Goal: Information Seeking & Learning: Learn about a topic

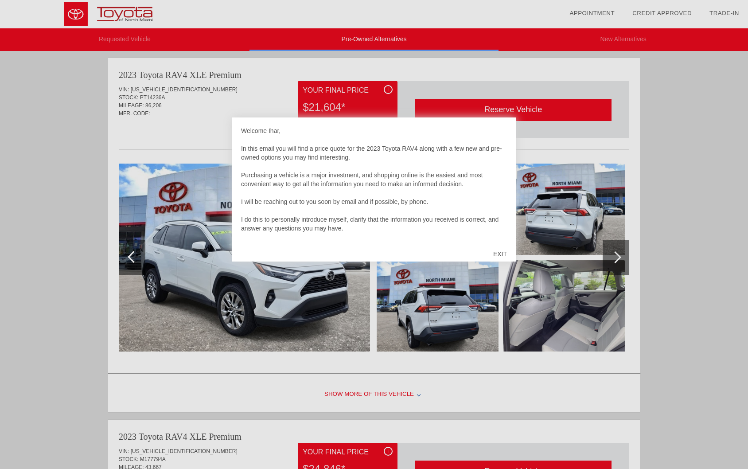
scroll to position [3, 0]
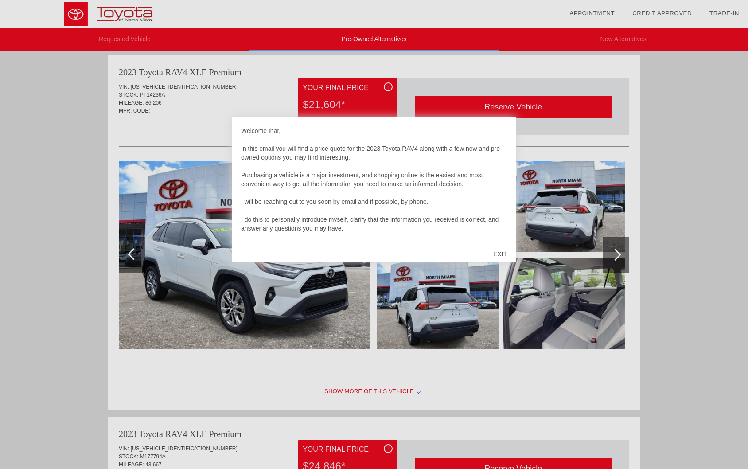
click at [698, 187] on div at bounding box center [374, 234] width 748 height 469
click at [500, 136] on div "Welcome Ihar, In this email you will find a price quote for the 2023 Toyota RAV…" at bounding box center [374, 183] width 266 height 115
click at [280, 139] on div "Welcome Ihar, In this email you will find a price quote for the 2023 Toyota RAV…" at bounding box center [374, 183] width 266 height 115
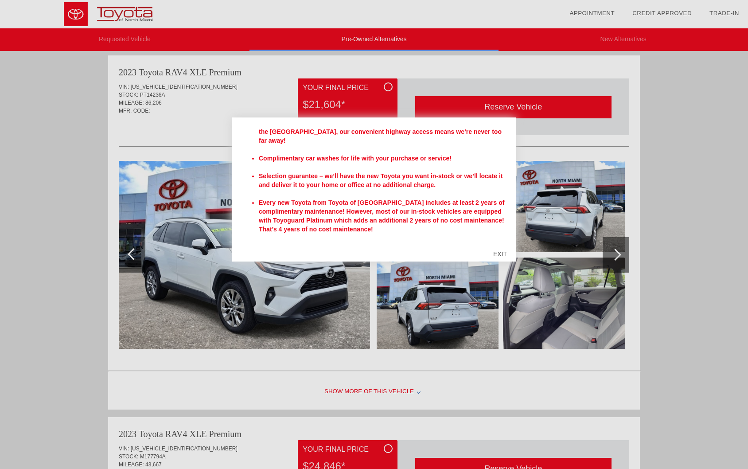
scroll to position [296, 0]
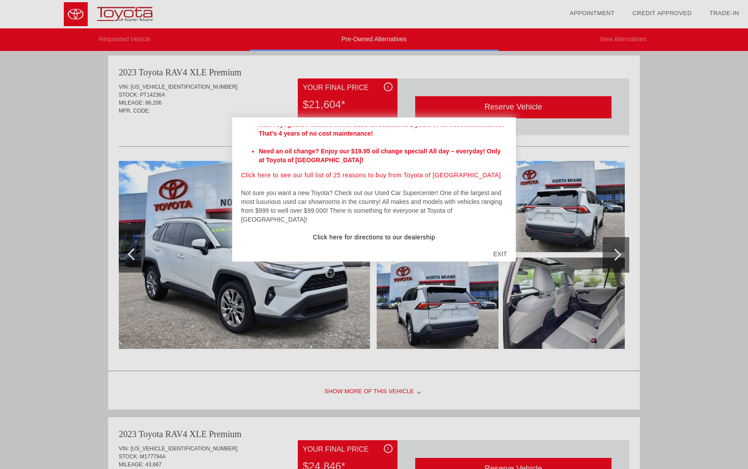
click at [342, 233] on link "Click here for directions to our dealership" at bounding box center [374, 236] width 122 height 7
click at [680, 247] on div at bounding box center [374, 234] width 748 height 469
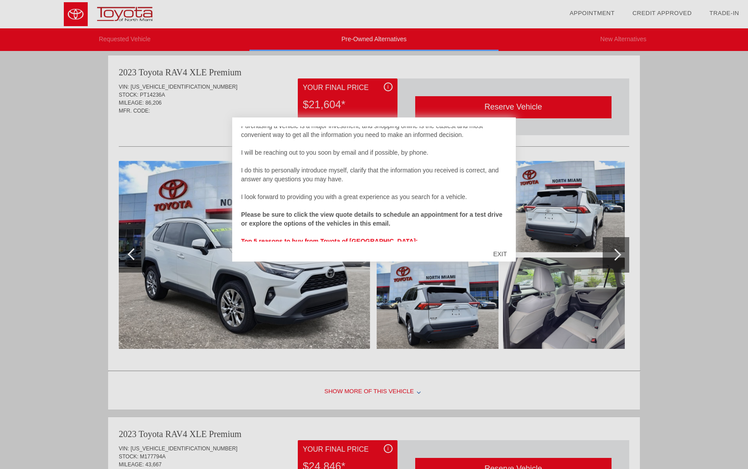
scroll to position [222, 0]
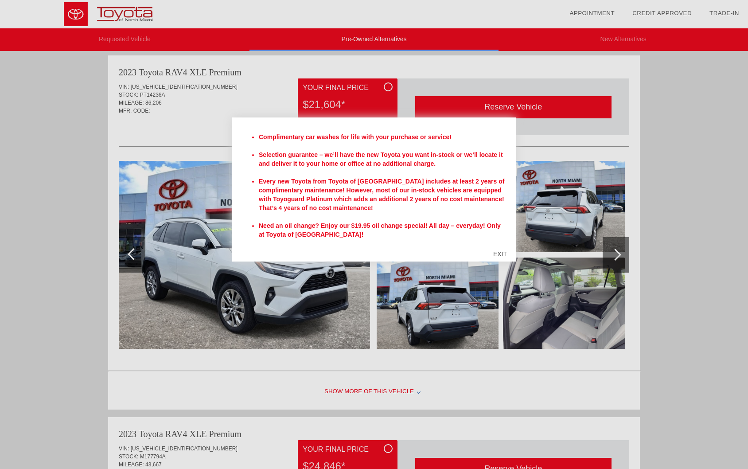
click at [501, 256] on div "EXIT" at bounding box center [499, 254] width 31 height 27
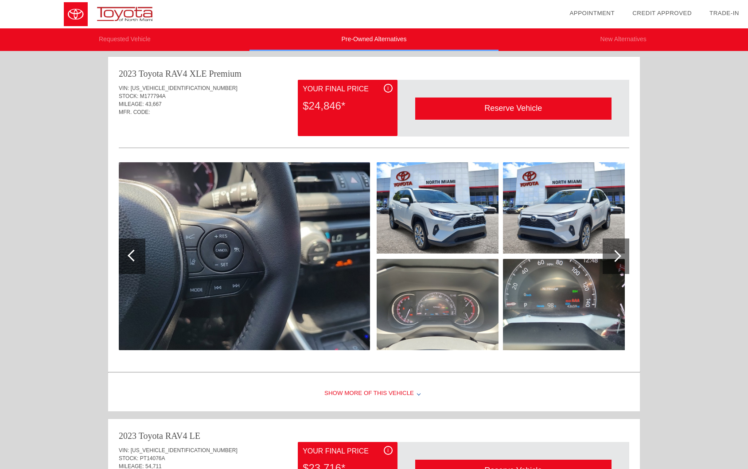
scroll to position [357, 0]
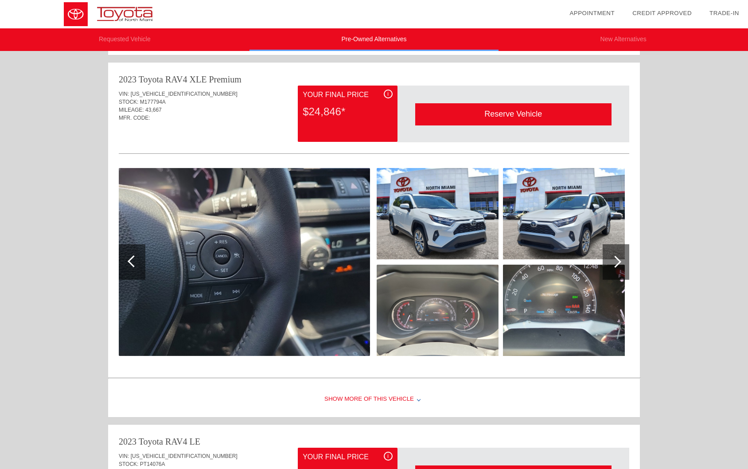
click at [387, 96] on div "i" at bounding box center [388, 93] width 9 height 9
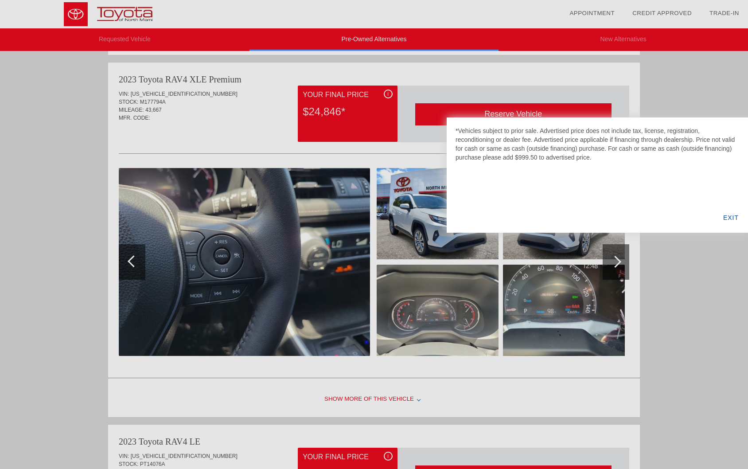
drag, startPoint x: 608, startPoint y: 164, endPoint x: 458, endPoint y: 128, distance: 154.2
click at [458, 128] on div "*Vehicles subject to prior sale. Advertised price does not include tax, license…" at bounding box center [597, 174] width 301 height 115
copy div "Vehicles subject to prior sale. Advertised price does not include tax, license,…"
click at [731, 219] on div "EXIT" at bounding box center [731, 217] width 34 height 30
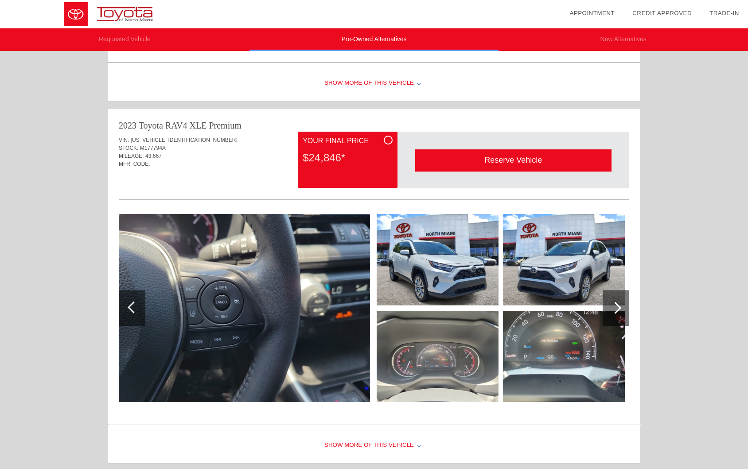
scroll to position [313, 0]
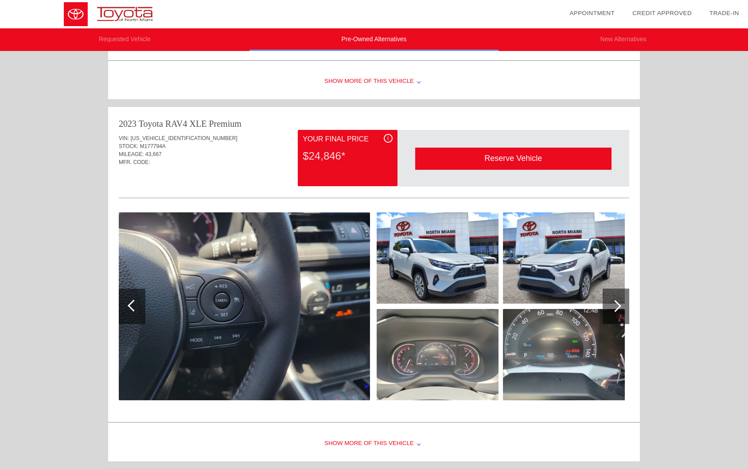
click at [612, 310] on div at bounding box center [615, 305] width 27 height 35
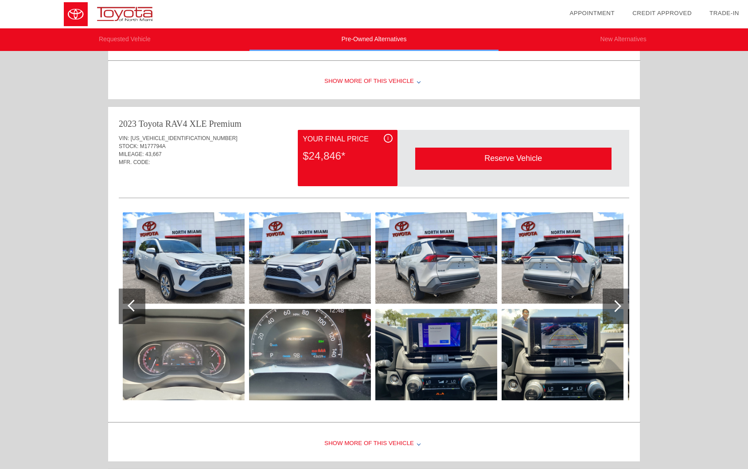
click at [612, 310] on div at bounding box center [615, 305] width 27 height 35
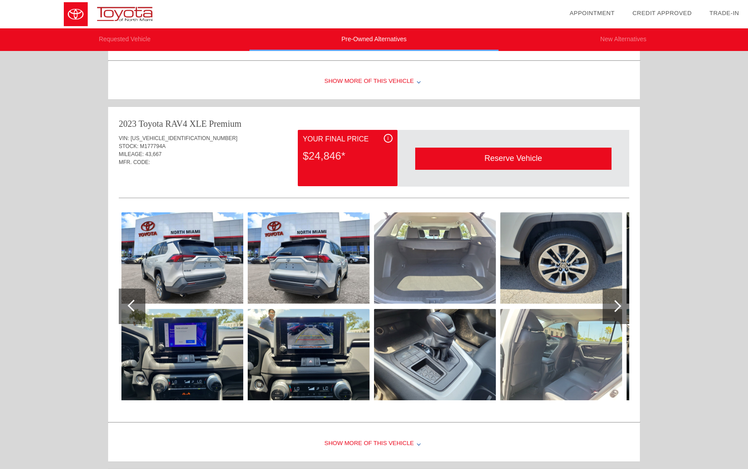
click at [612, 310] on div at bounding box center [615, 305] width 27 height 35
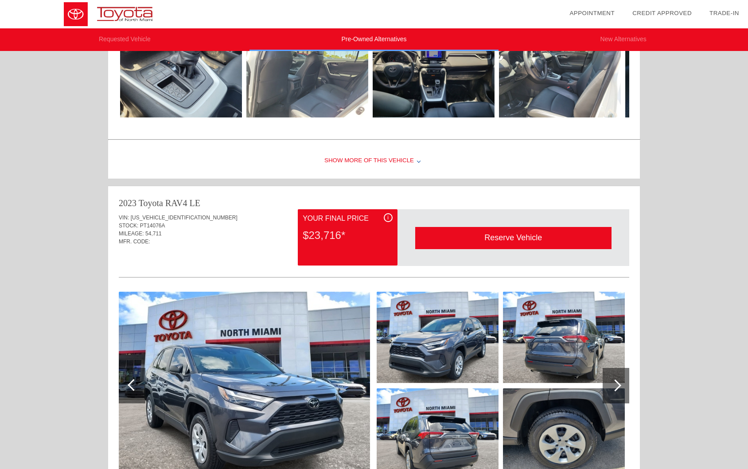
scroll to position [812, 0]
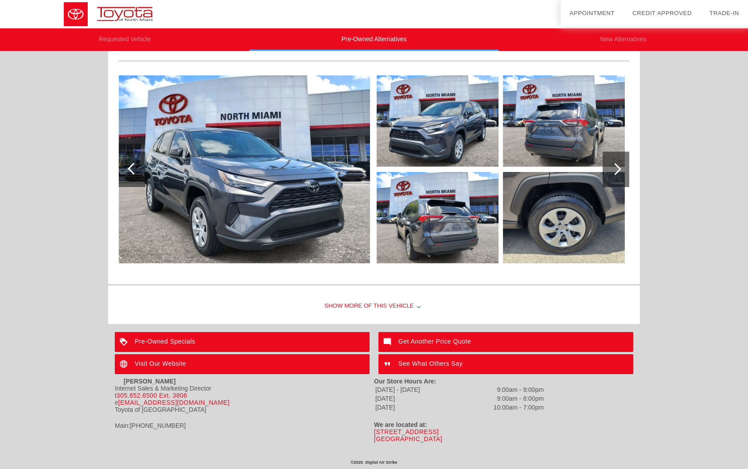
click at [416, 305] on div "Show More of this Vehicle" at bounding box center [374, 305] width 532 height 35
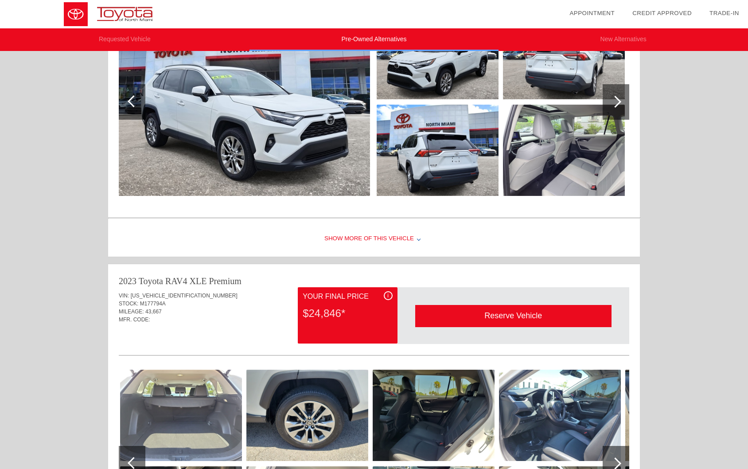
scroll to position [373, 0]
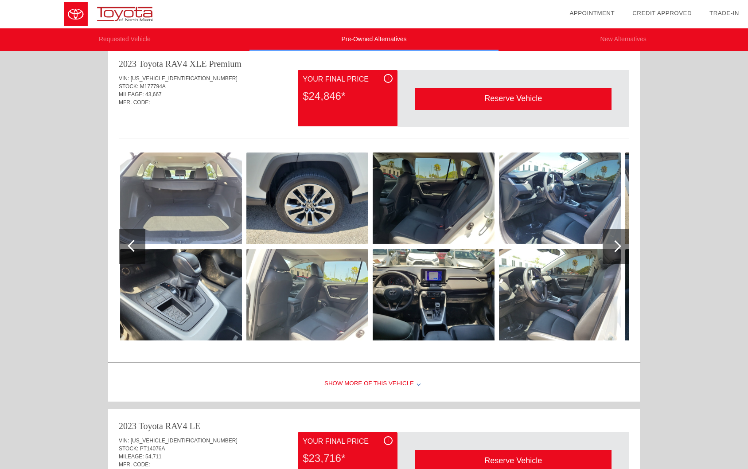
click at [215, 208] on img at bounding box center [181, 197] width 122 height 91
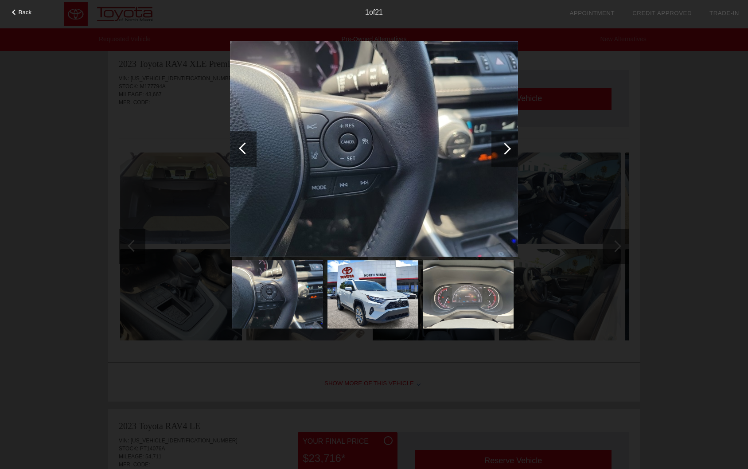
click at [504, 147] on div at bounding box center [505, 149] width 12 height 12
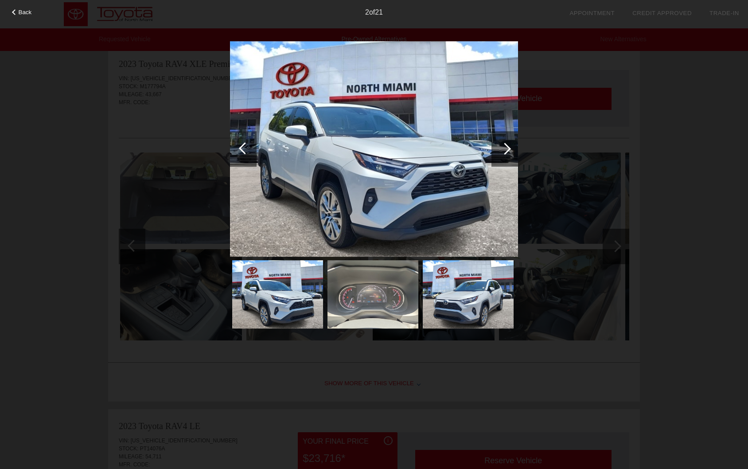
click at [504, 147] on div at bounding box center [505, 149] width 12 height 12
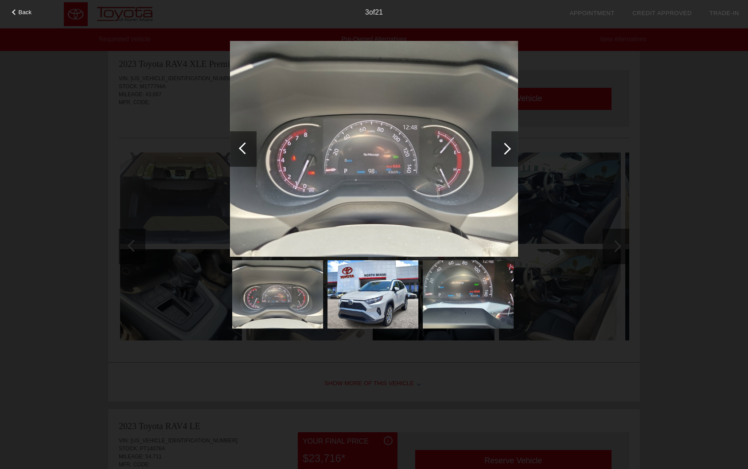
click at [504, 147] on div at bounding box center [505, 149] width 12 height 12
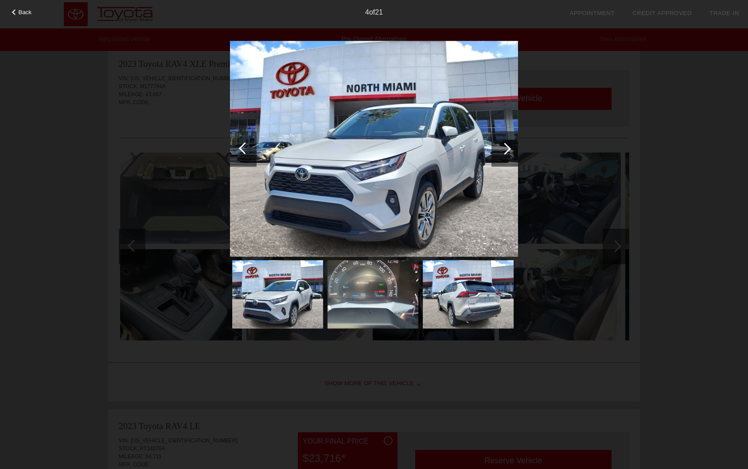
click at [508, 151] on div at bounding box center [505, 149] width 12 height 12
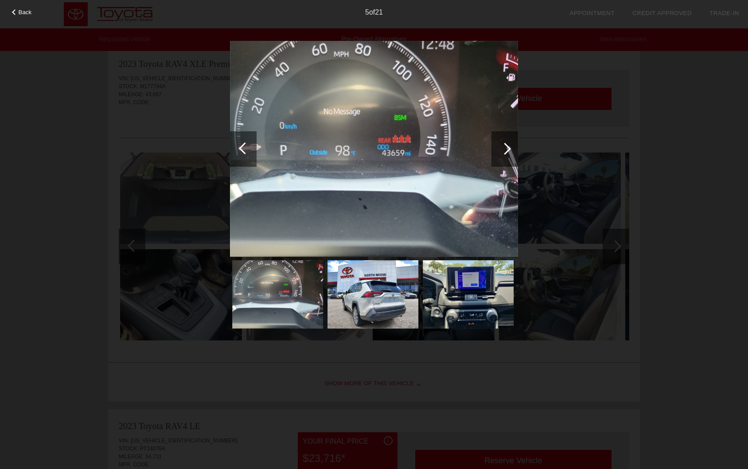
click at [508, 151] on div at bounding box center [505, 149] width 12 height 12
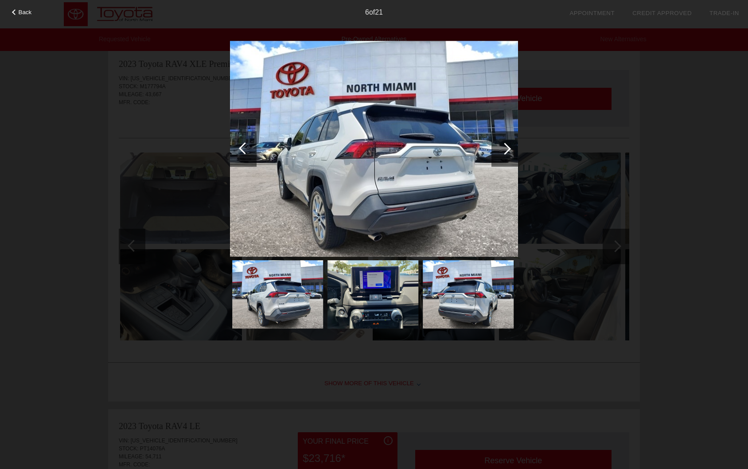
click at [508, 151] on div at bounding box center [505, 149] width 12 height 12
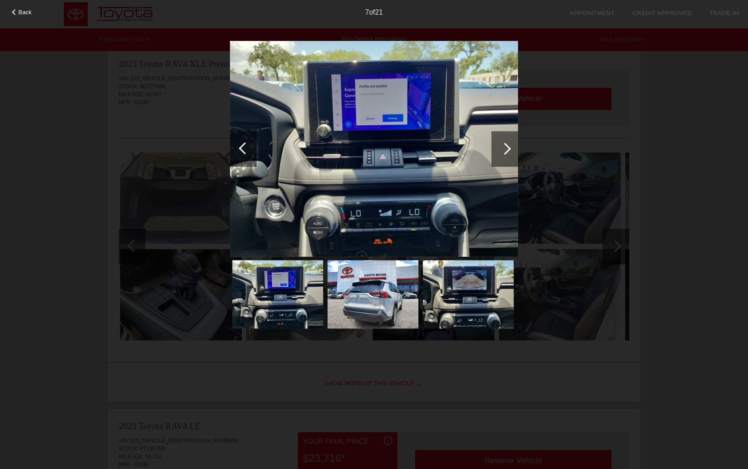
click at [508, 151] on div at bounding box center [505, 149] width 12 height 12
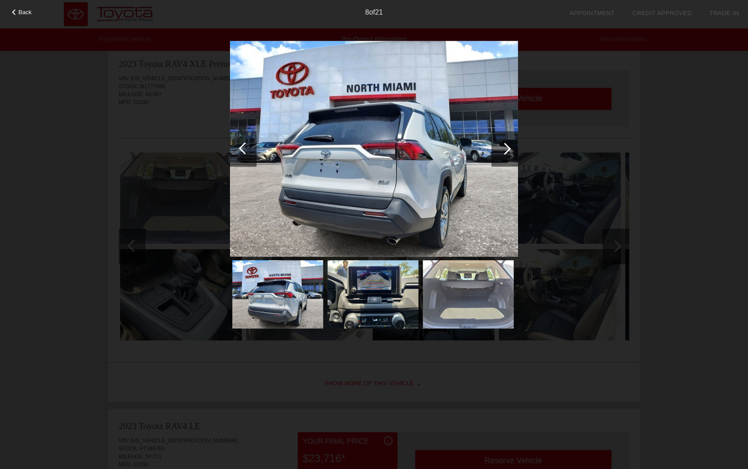
click at [508, 151] on div at bounding box center [505, 149] width 12 height 12
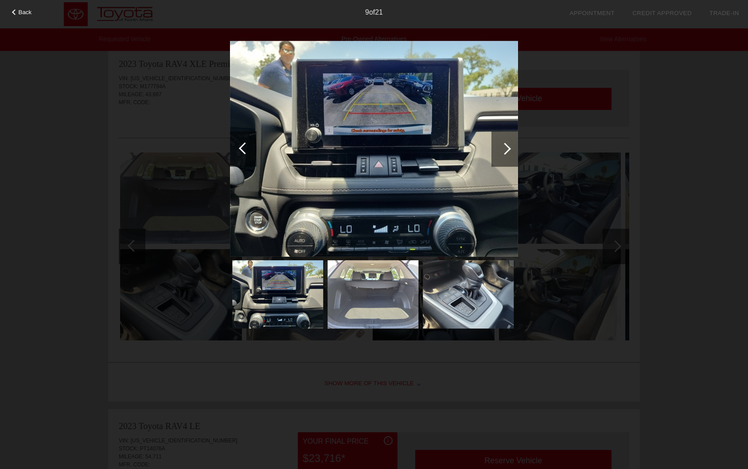
click at [508, 151] on div at bounding box center [505, 149] width 12 height 12
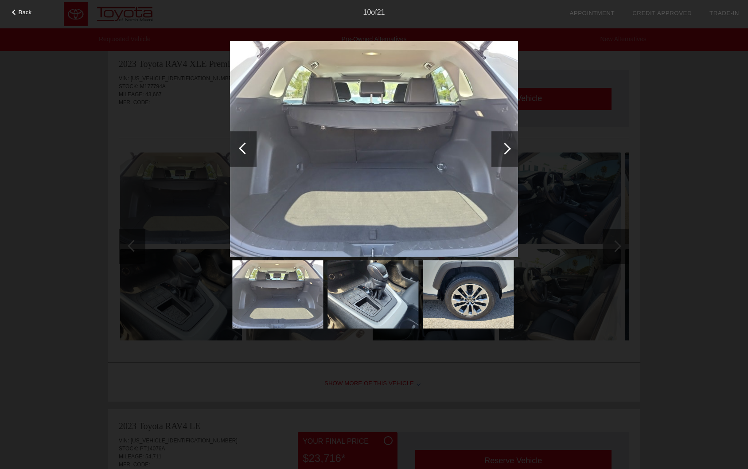
click at [508, 151] on div at bounding box center [505, 149] width 12 height 12
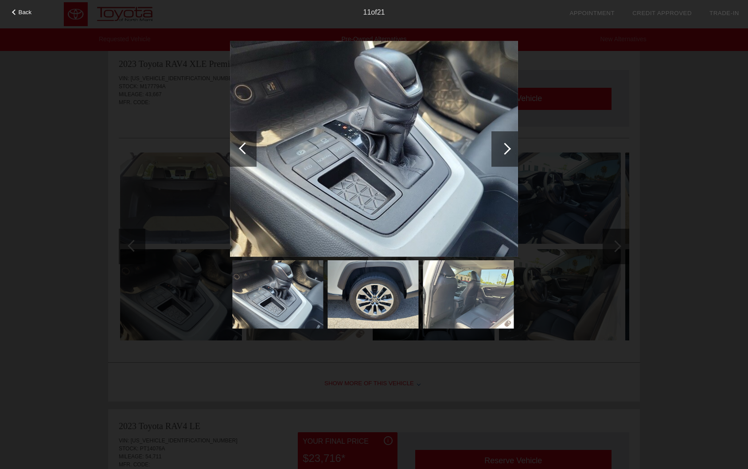
click at [508, 151] on div at bounding box center [505, 149] width 12 height 12
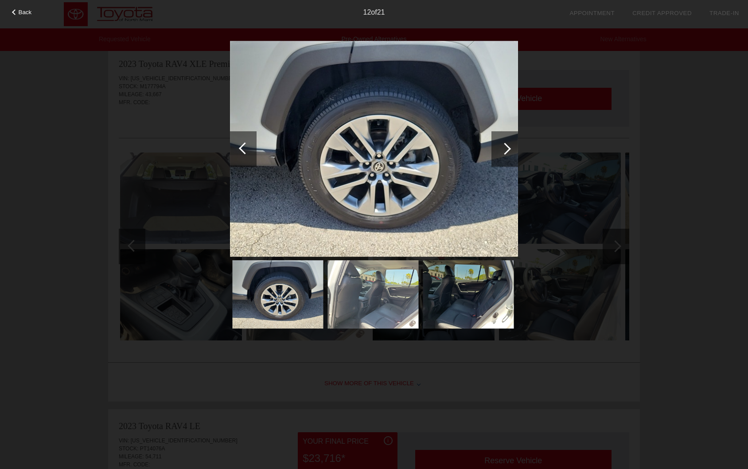
click at [691, 126] on div "Back 12 of 21" at bounding box center [374, 234] width 748 height 469
click at [536, 142] on div "Back 12 of 21" at bounding box center [374, 234] width 748 height 469
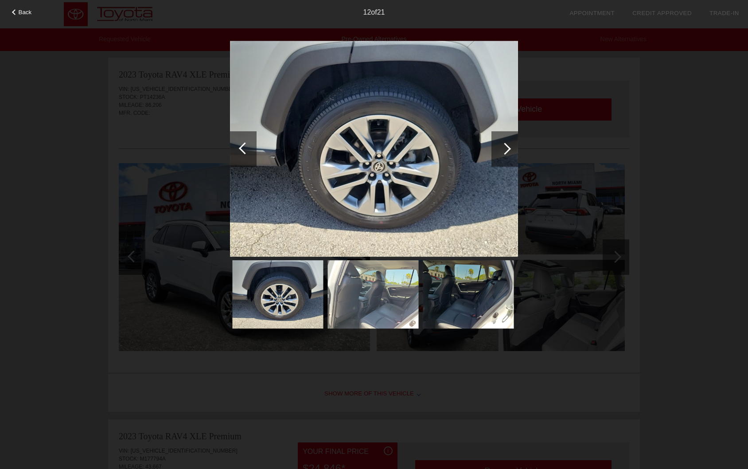
scroll to position [0, 0]
drag, startPoint x: 684, startPoint y: 164, endPoint x: 604, endPoint y: 140, distance: 84.1
click at [683, 166] on div "Back 12 of 21" at bounding box center [374, 234] width 748 height 469
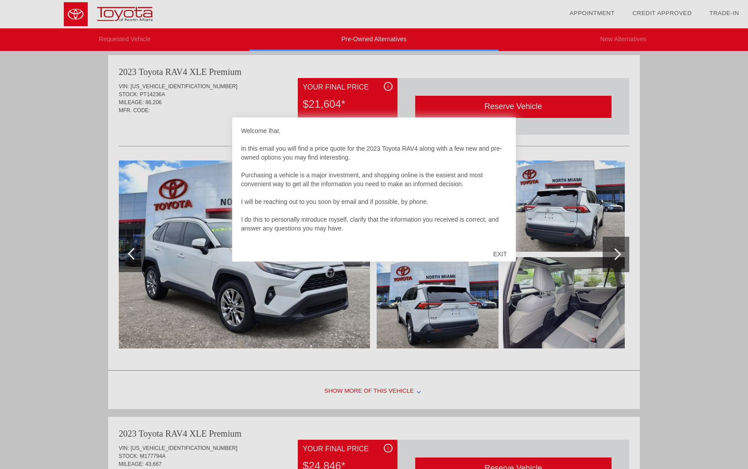
scroll to position [296, 0]
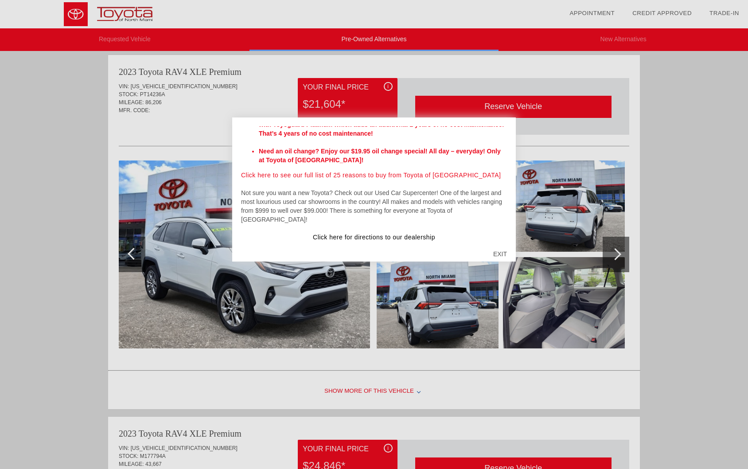
drag, startPoint x: 241, startPoint y: 127, endPoint x: 444, endPoint y: 231, distance: 227.8
click at [444, 231] on div "Welcome Ihar, In this email you will find a price quote for the 2023 Toyota RAV…" at bounding box center [374, 183] width 266 height 115
copy div "Welcome Ihar, In this email you will find a price quote for the 2023 Toyota RAV…"
click at [726, 211] on div at bounding box center [374, 234] width 748 height 469
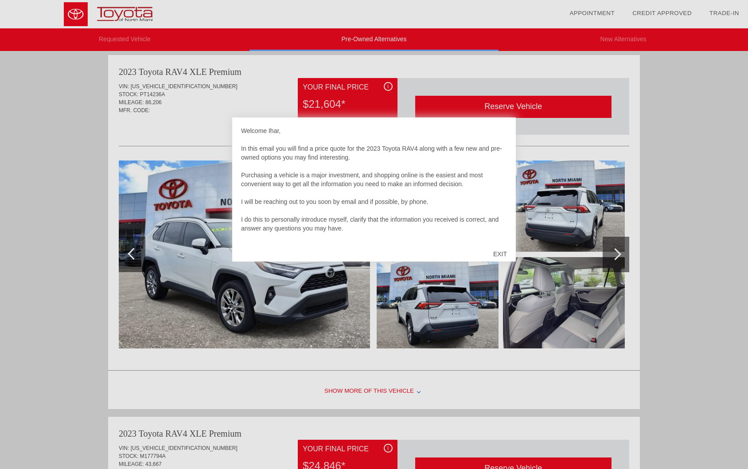
scroll to position [0, 0]
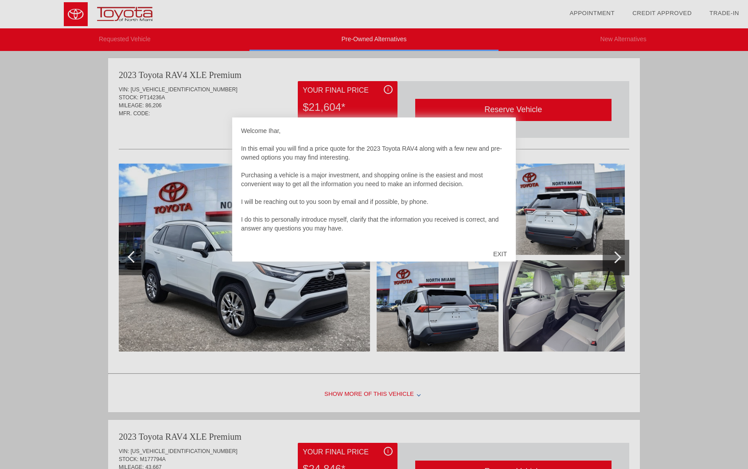
drag, startPoint x: 617, startPoint y: 215, endPoint x: 726, endPoint y: 205, distance: 109.9
click at [674, 222] on div at bounding box center [374, 234] width 748 height 469
click at [504, 255] on div "EXIT" at bounding box center [499, 254] width 31 height 27
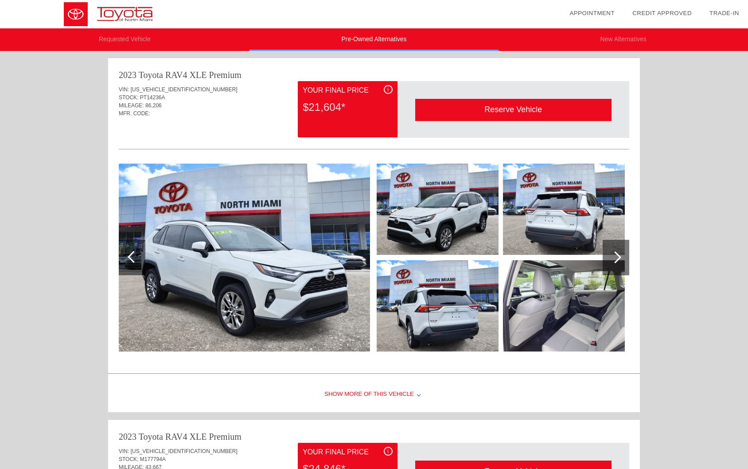
click at [303, 241] on img at bounding box center [244, 257] width 251 height 188
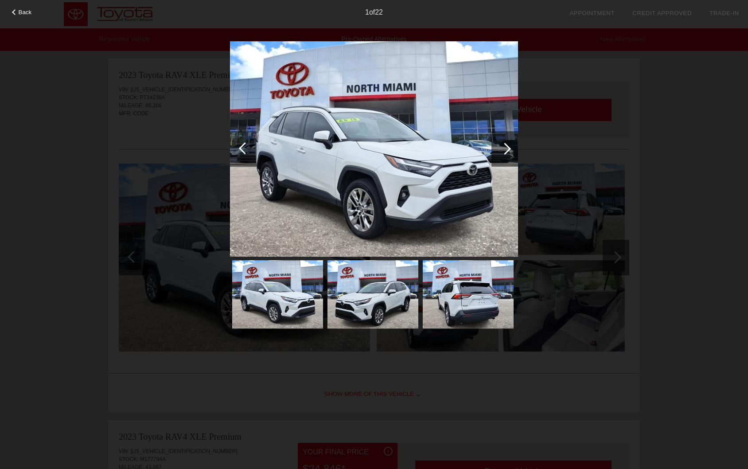
click at [694, 167] on div "Back 1 of 22" at bounding box center [374, 234] width 748 height 469
click at [657, 89] on div "Back 1 of 22" at bounding box center [374, 234] width 748 height 469
click at [512, 148] on div at bounding box center [504, 148] width 27 height 35
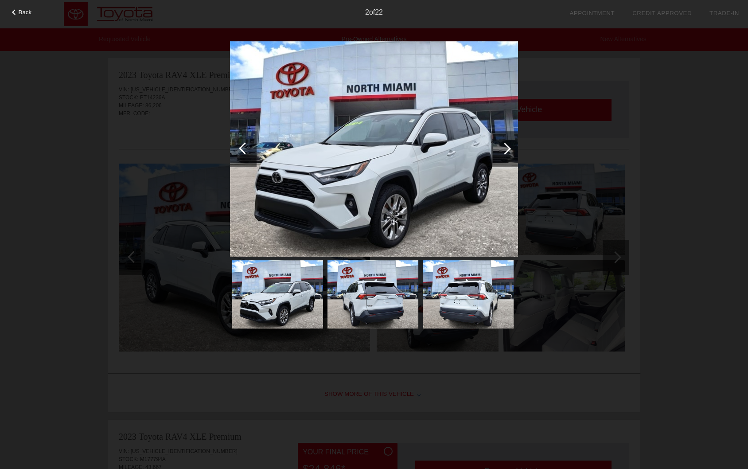
click at [509, 148] on div at bounding box center [505, 149] width 12 height 12
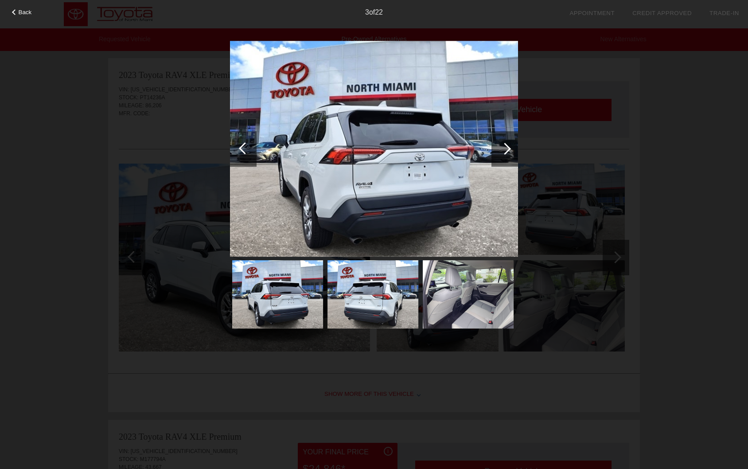
click at [508, 149] on div at bounding box center [505, 149] width 12 height 12
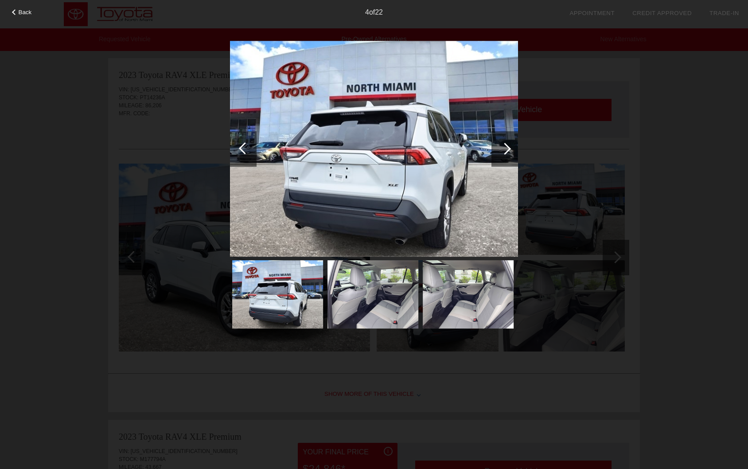
click at [508, 149] on div at bounding box center [505, 149] width 12 height 12
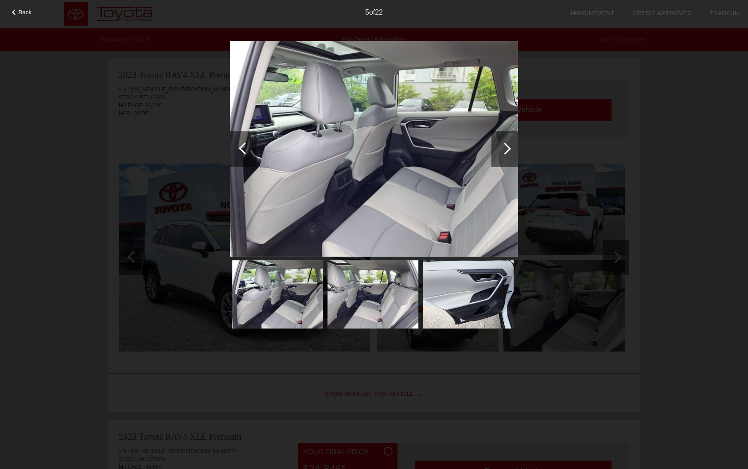
click at [507, 149] on div at bounding box center [505, 149] width 12 height 12
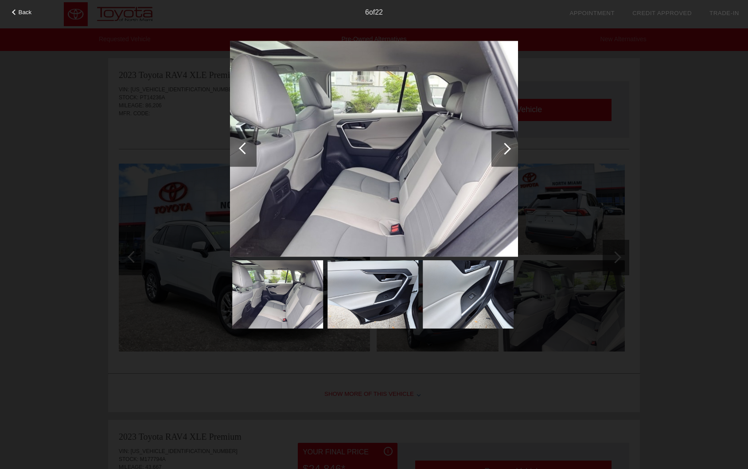
click at [507, 149] on div at bounding box center [505, 149] width 12 height 12
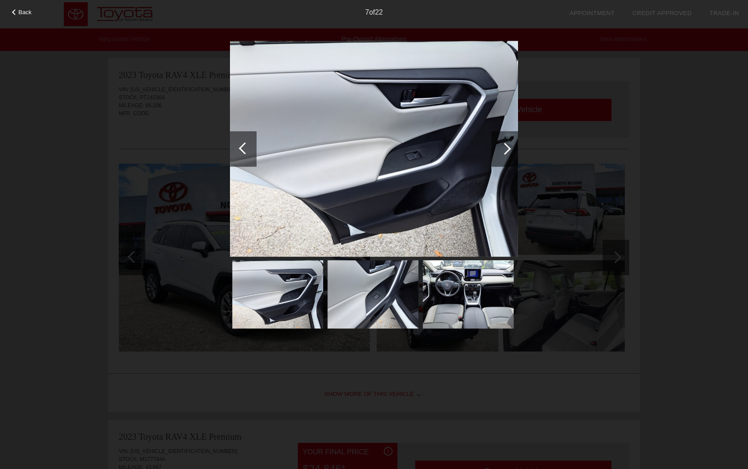
click at [507, 149] on div at bounding box center [505, 149] width 12 height 12
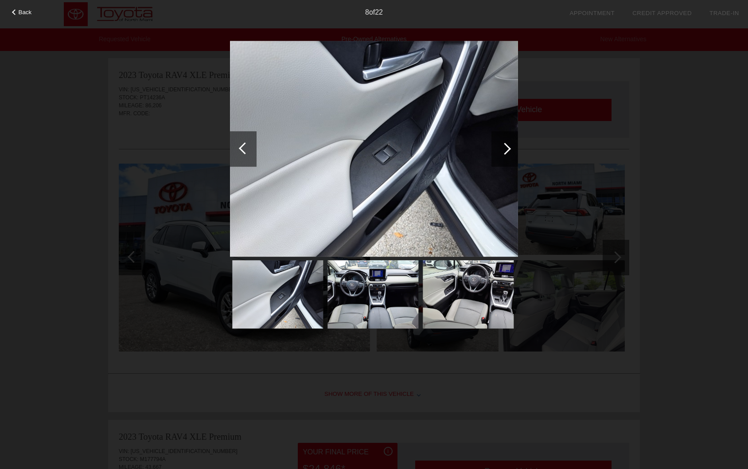
click at [507, 149] on div at bounding box center [505, 149] width 12 height 12
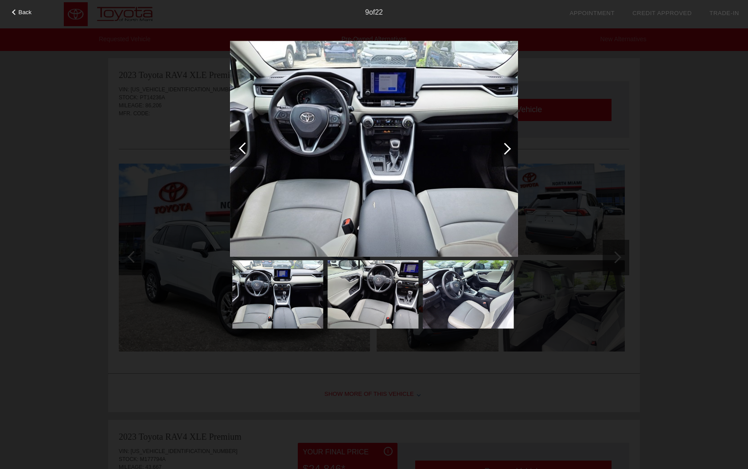
click at [507, 149] on div at bounding box center [505, 149] width 12 height 12
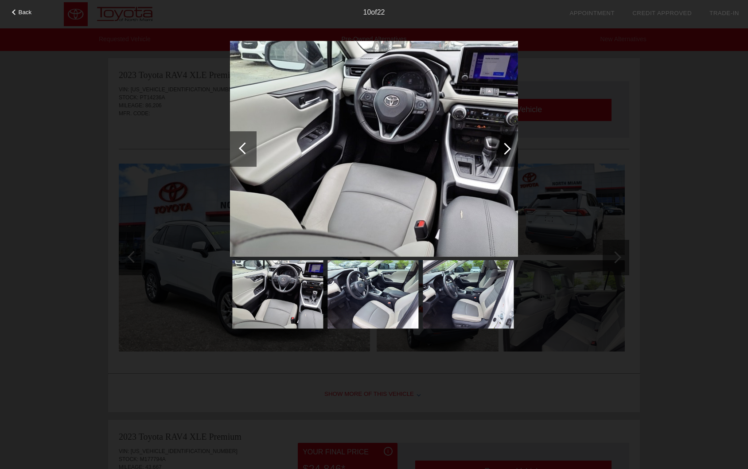
click at [671, 187] on div "Back 10 of 22" at bounding box center [374, 234] width 748 height 469
click at [487, 54] on img at bounding box center [374, 149] width 288 height 216
click at [26, 0] on div "10 of 22" at bounding box center [374, 9] width 748 height 18
click at [17, 8] on div "10 of 22" at bounding box center [374, 9] width 748 height 18
click at [24, 19] on div "Back 10 of 22" at bounding box center [374, 234] width 748 height 469
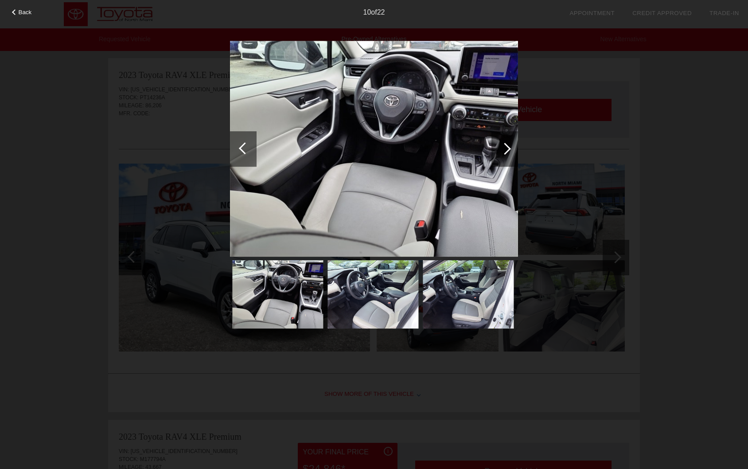
click at [19, 9] on span "Back" at bounding box center [25, 12] width 13 height 7
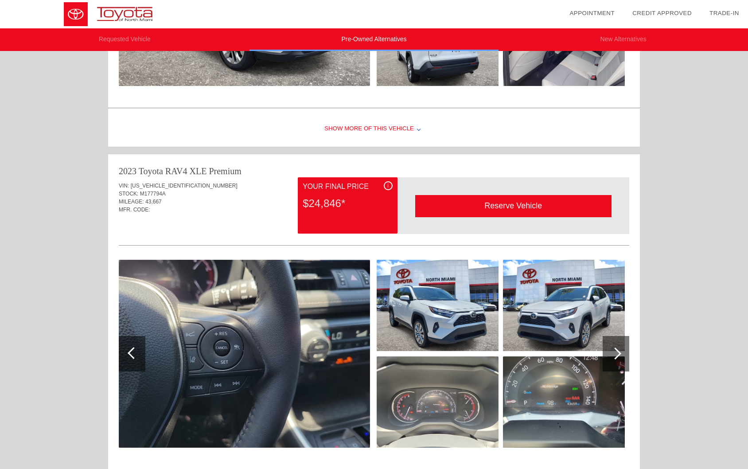
scroll to position [266, 0]
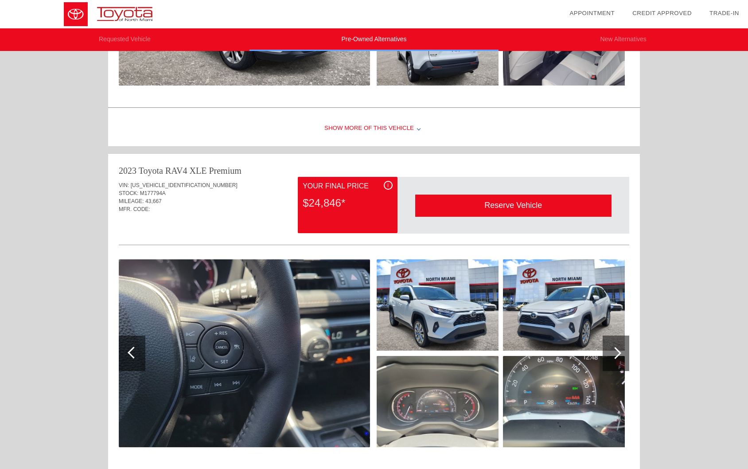
click at [302, 333] on img at bounding box center [244, 353] width 251 height 188
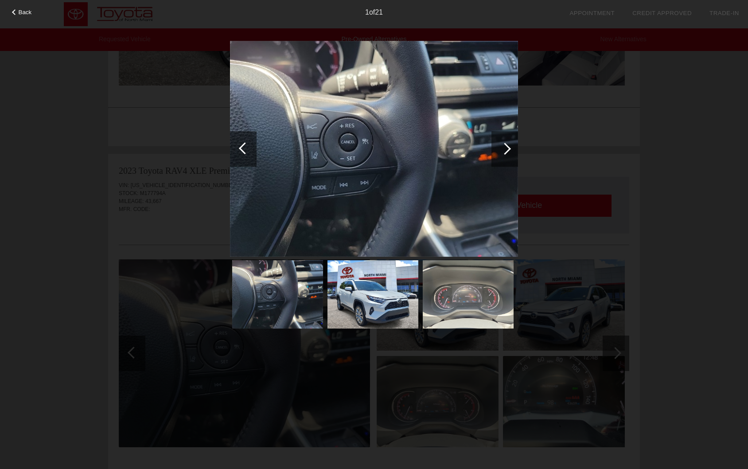
click at [504, 152] on div at bounding box center [505, 149] width 12 height 12
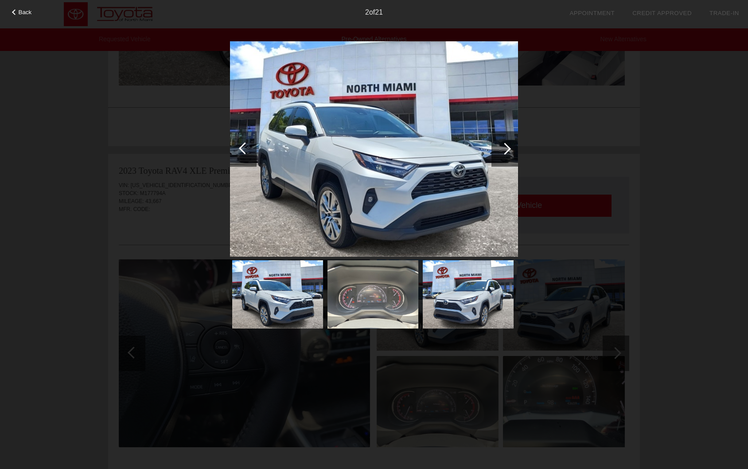
click at [503, 151] on div at bounding box center [505, 149] width 12 height 12
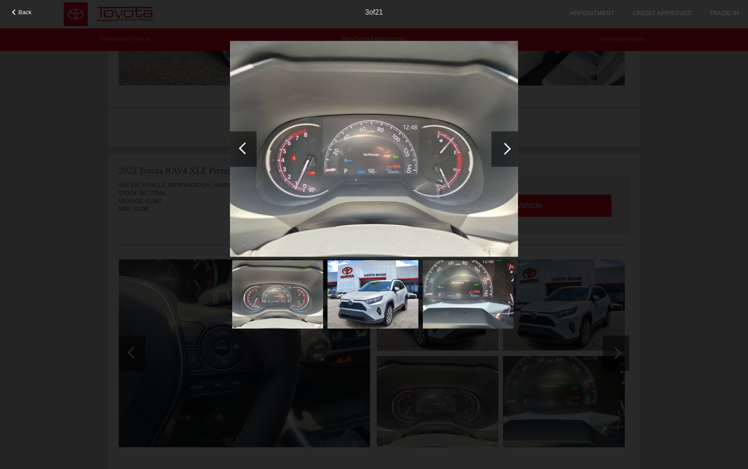
click at [503, 151] on div at bounding box center [505, 149] width 12 height 12
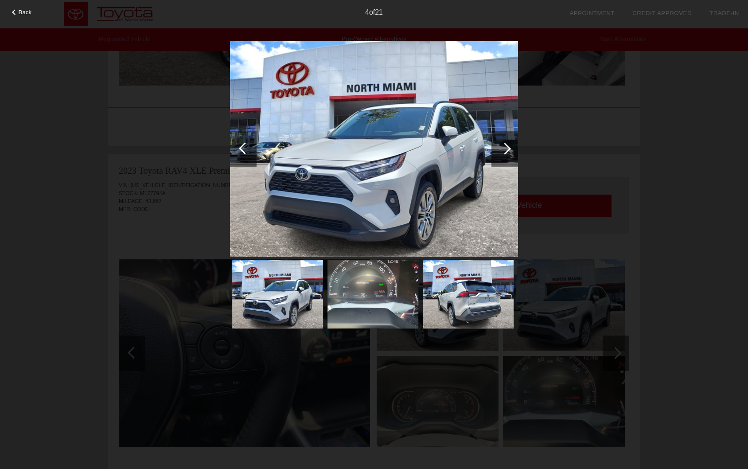
click at [250, 144] on div at bounding box center [243, 148] width 27 height 35
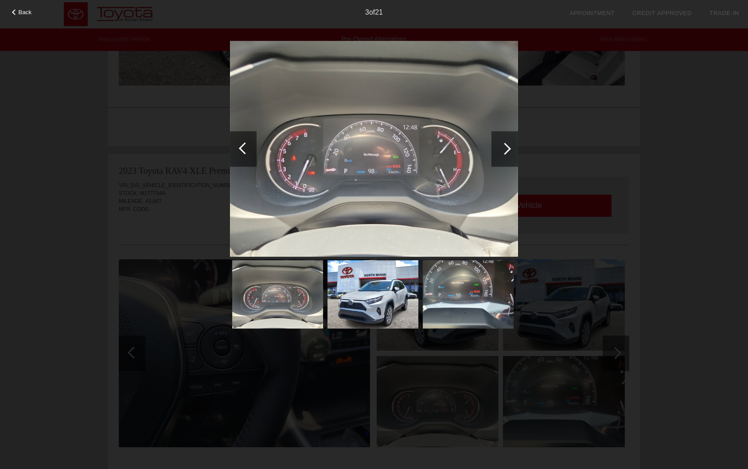
click at [497, 153] on div at bounding box center [504, 148] width 27 height 35
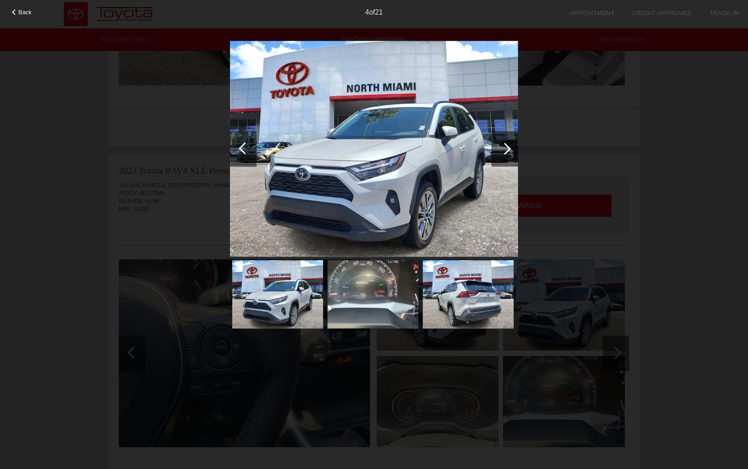
click at [497, 153] on div at bounding box center [504, 148] width 27 height 35
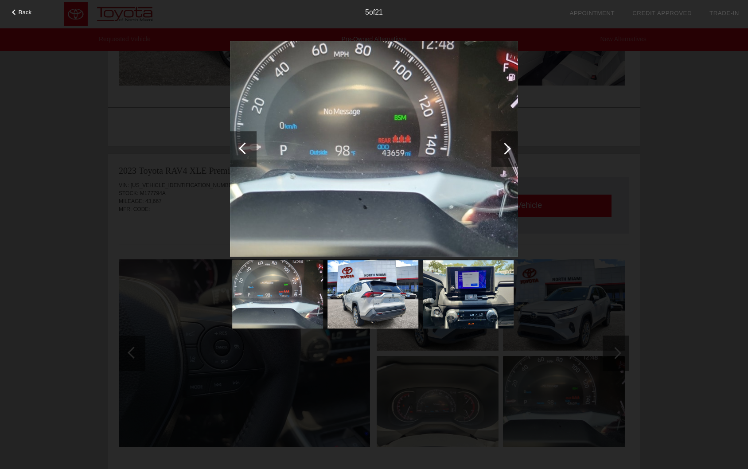
click at [500, 153] on div at bounding box center [504, 148] width 27 height 35
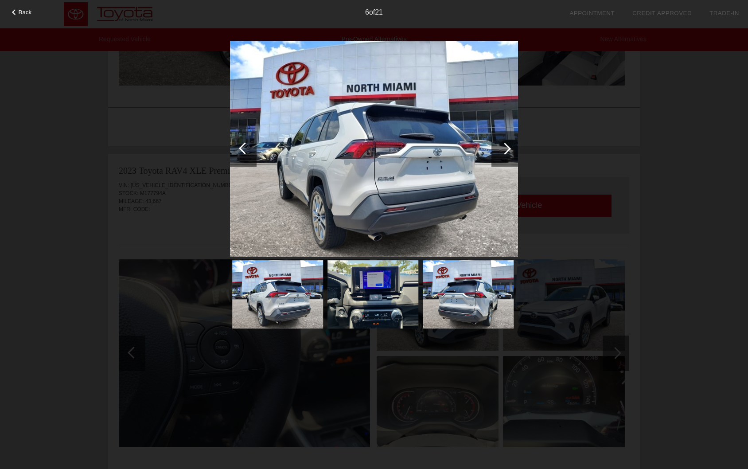
click at [500, 153] on div at bounding box center [504, 148] width 27 height 35
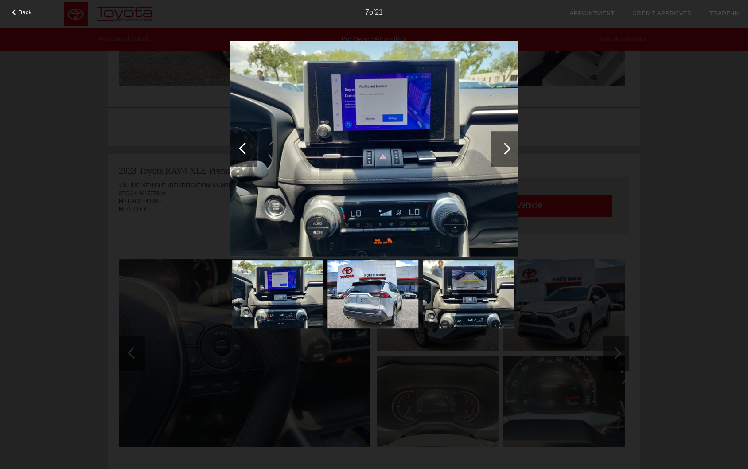
click at [500, 153] on div at bounding box center [504, 148] width 27 height 35
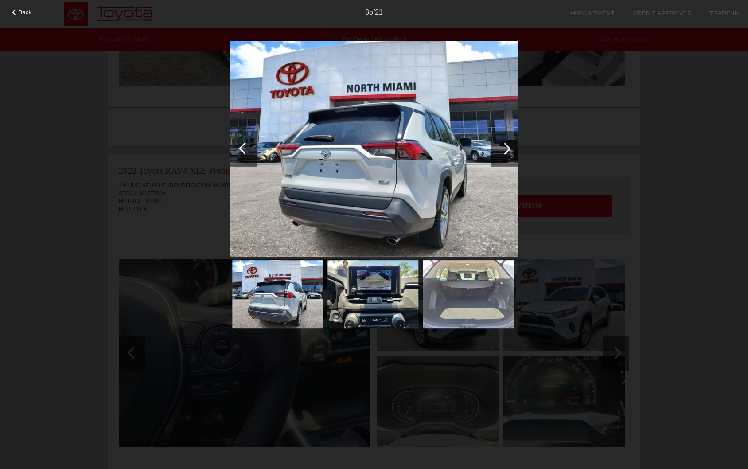
click at [500, 153] on div at bounding box center [504, 148] width 27 height 35
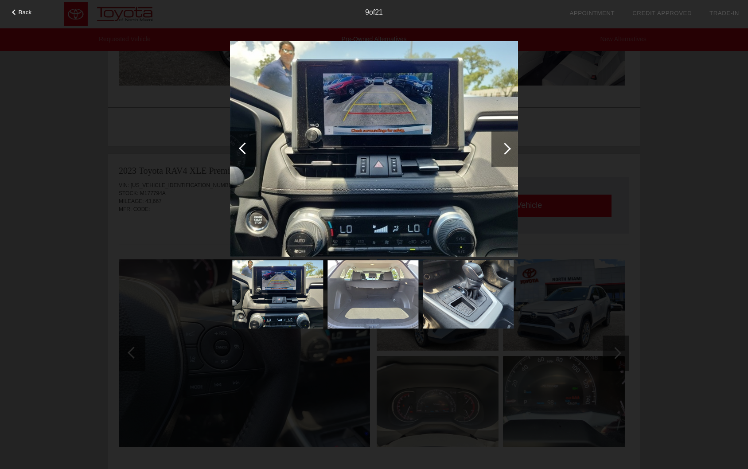
click at [500, 153] on div at bounding box center [504, 148] width 27 height 35
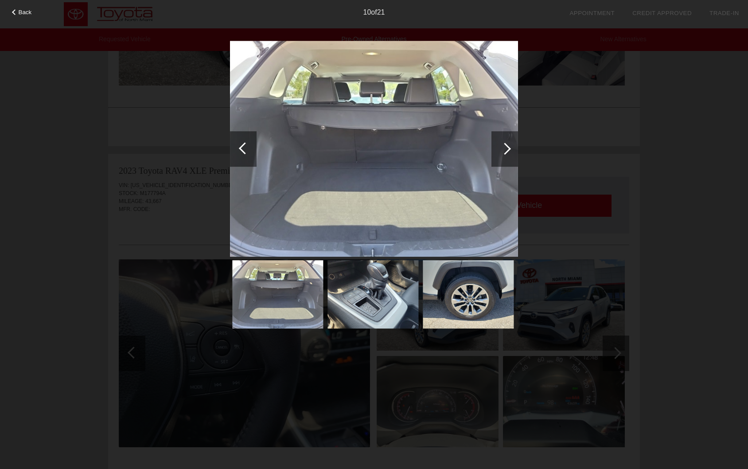
click at [500, 153] on div at bounding box center [504, 148] width 27 height 35
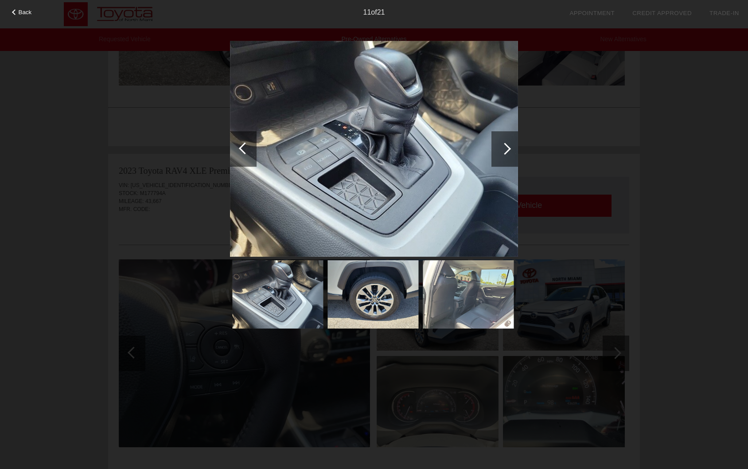
click at [233, 156] on div at bounding box center [243, 148] width 27 height 35
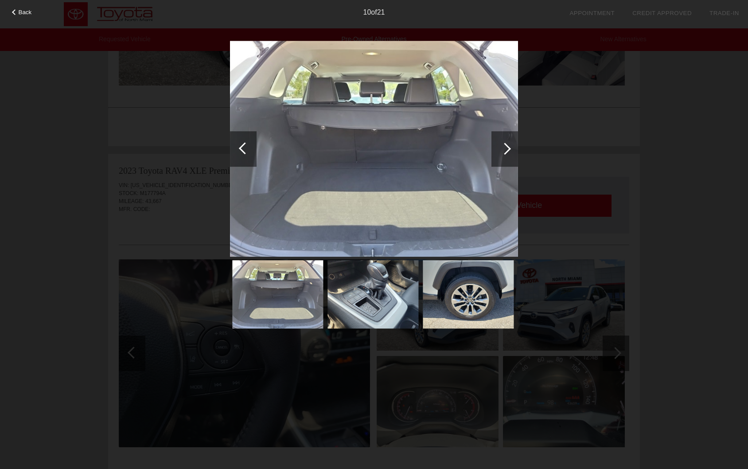
click at [504, 152] on div at bounding box center [505, 149] width 12 height 12
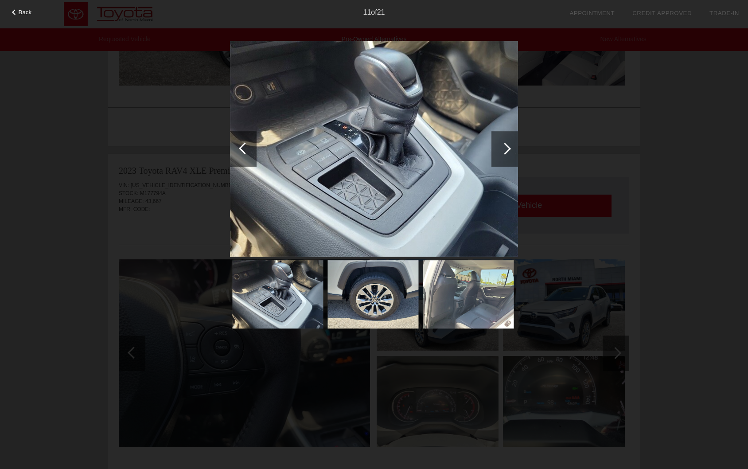
click at [504, 152] on div at bounding box center [505, 149] width 12 height 12
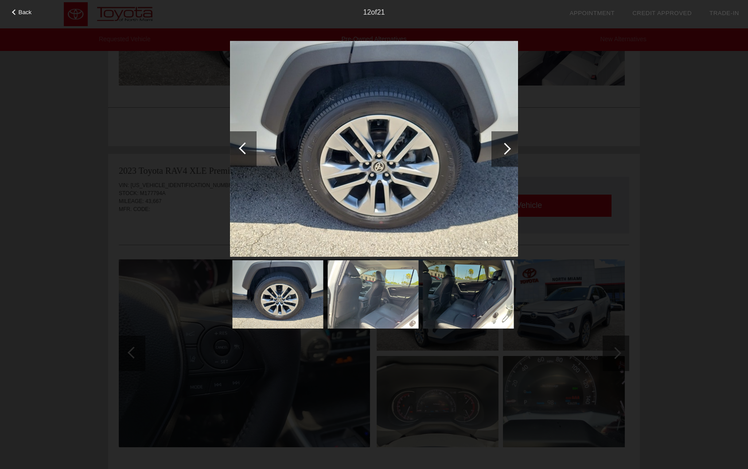
click at [504, 152] on div at bounding box center [505, 149] width 12 height 12
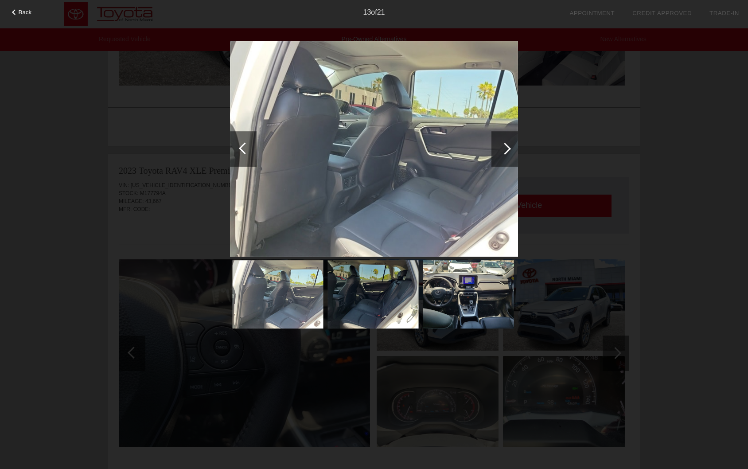
click at [253, 152] on div at bounding box center [243, 148] width 27 height 35
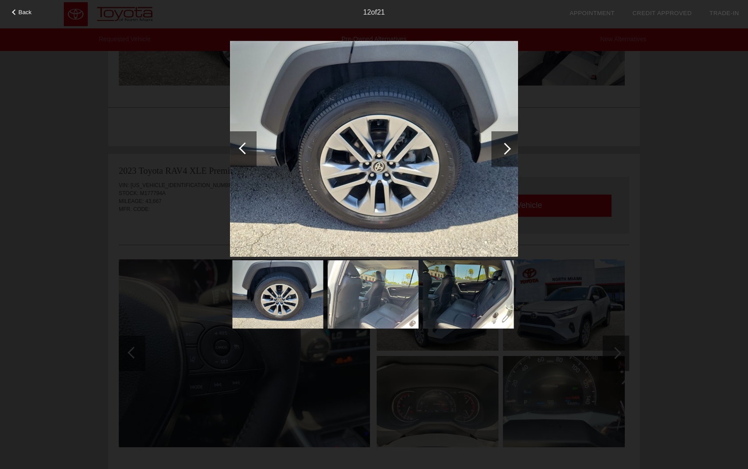
click at [500, 146] on div at bounding box center [504, 148] width 27 height 35
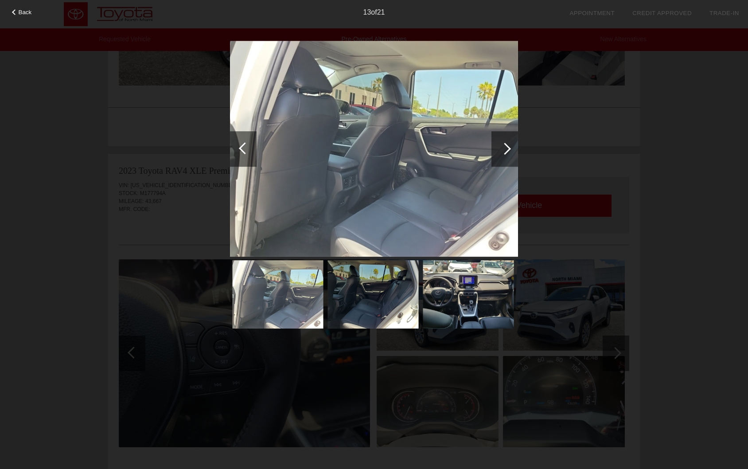
click at [500, 146] on div at bounding box center [504, 148] width 27 height 35
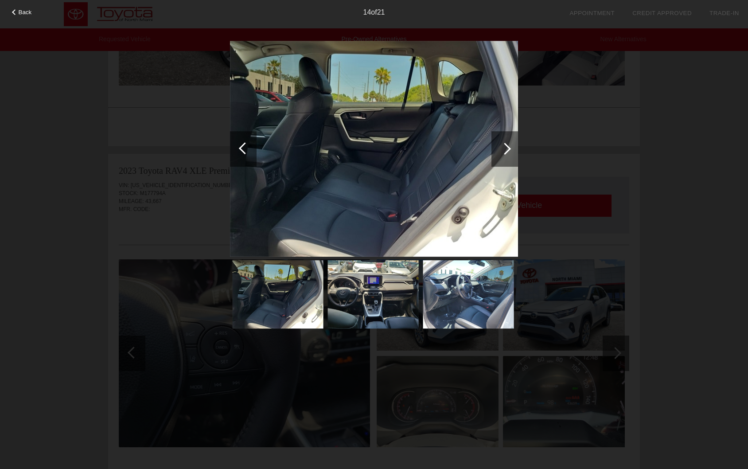
click at [500, 146] on div at bounding box center [504, 148] width 27 height 35
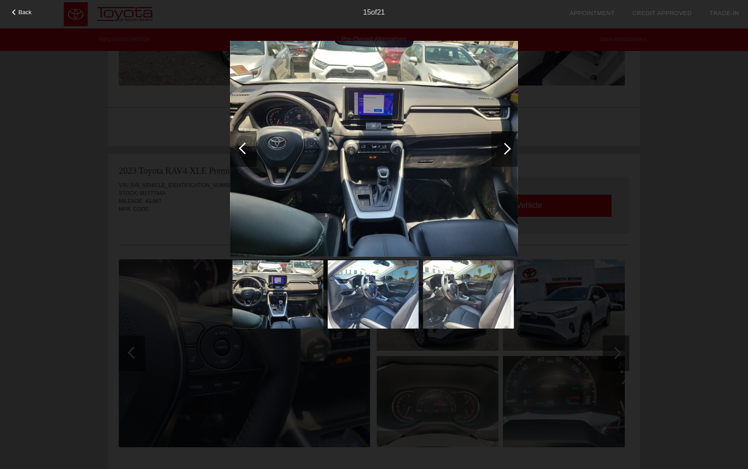
click at [500, 146] on div at bounding box center [504, 148] width 27 height 35
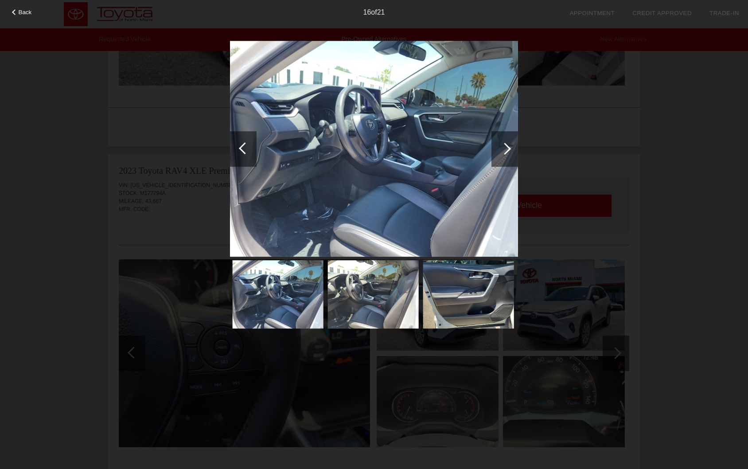
drag, startPoint x: 416, startPoint y: 193, endPoint x: 429, endPoint y: 194, distance: 13.0
click at [416, 192] on img at bounding box center [374, 149] width 288 height 216
click at [505, 152] on div at bounding box center [505, 149] width 12 height 12
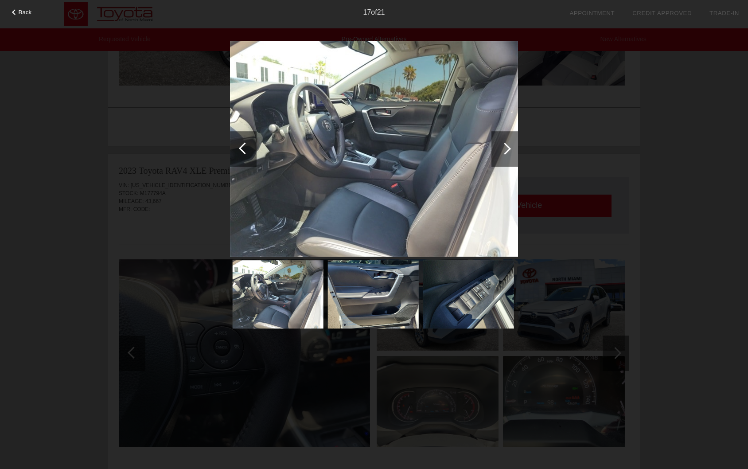
click at [505, 152] on div at bounding box center [505, 149] width 12 height 12
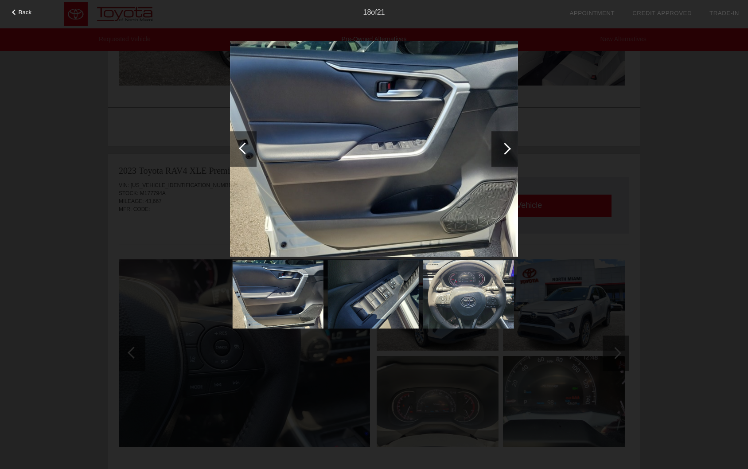
click at [507, 145] on div at bounding box center [505, 149] width 12 height 12
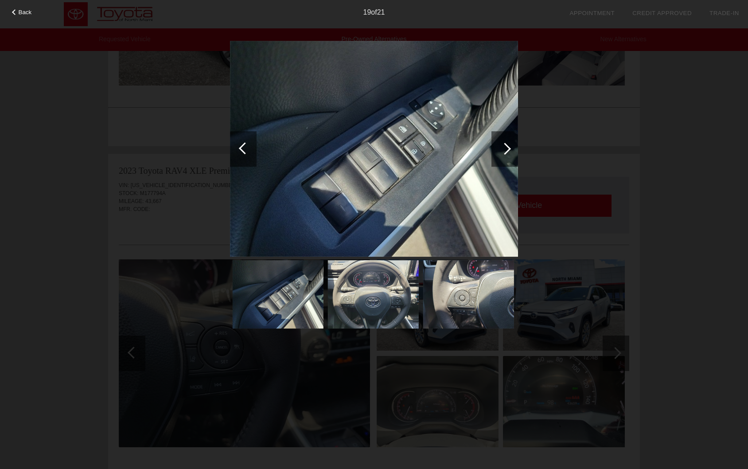
click at [507, 145] on div at bounding box center [505, 149] width 12 height 12
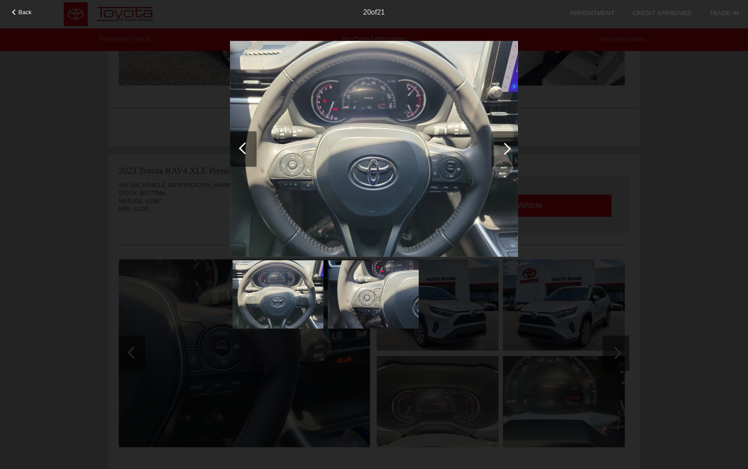
click at [506, 147] on div at bounding box center [505, 149] width 12 height 12
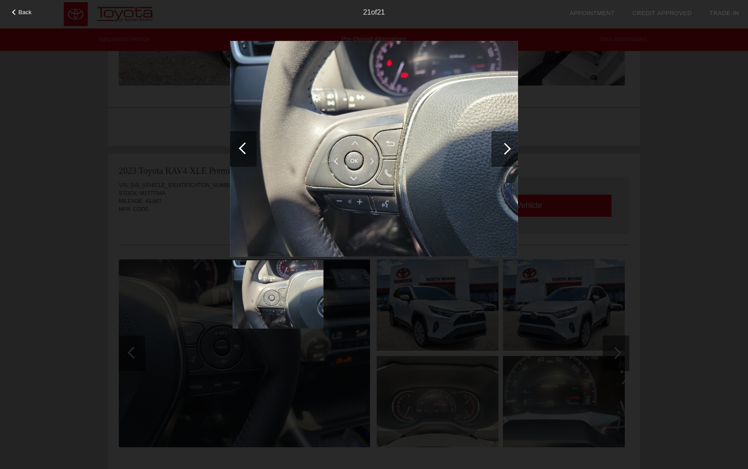
click at [506, 147] on div at bounding box center [505, 149] width 12 height 12
click at [589, 106] on div "Back 21 of 21" at bounding box center [374, 234] width 748 height 469
click at [256, 148] on div at bounding box center [243, 148] width 27 height 35
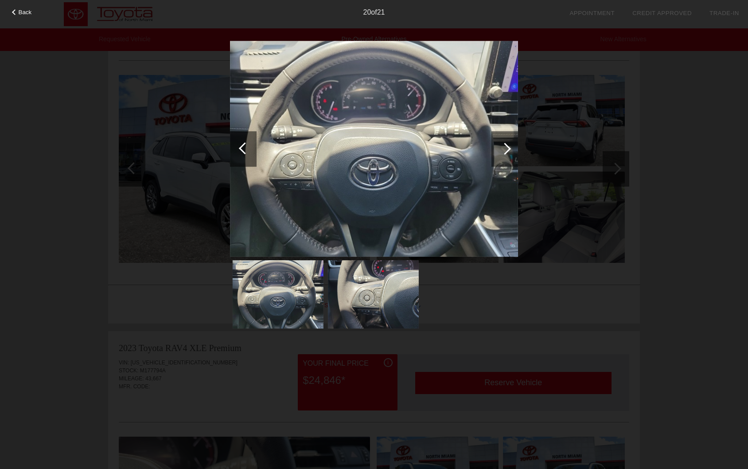
drag, startPoint x: 574, startPoint y: 202, endPoint x: 554, endPoint y: 212, distance: 22.8
click at [572, 206] on div "Back 20 of 21" at bounding box center [374, 234] width 748 height 469
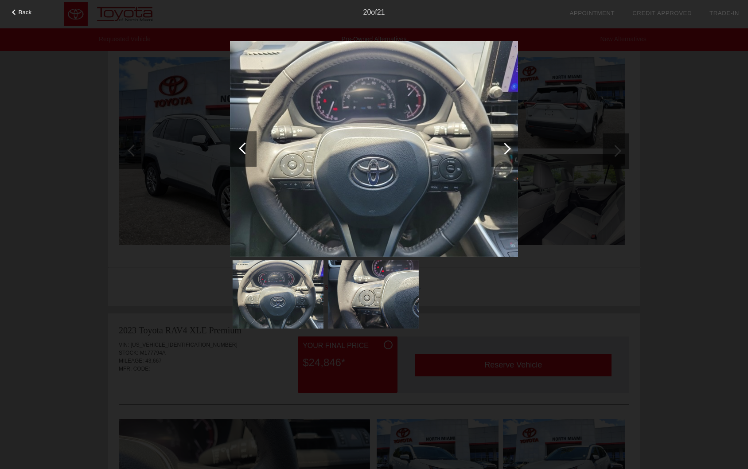
scroll to position [0, 0]
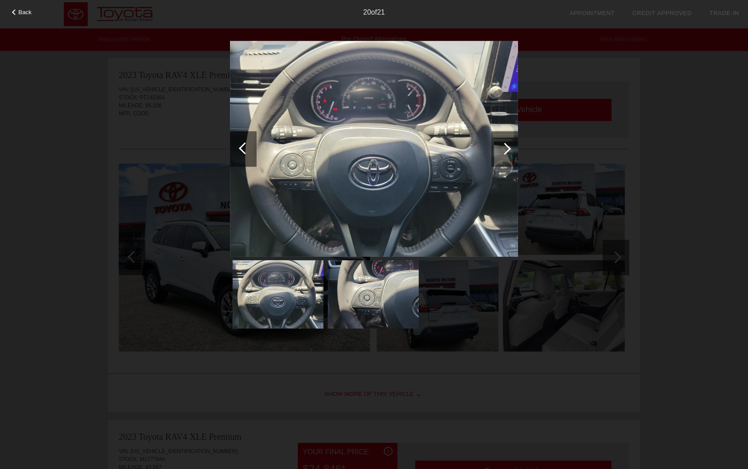
drag, startPoint x: 585, startPoint y: 125, endPoint x: 580, endPoint y: 152, distance: 27.9
click at [594, 124] on div "Back 20 of 21" at bounding box center [374, 234] width 748 height 469
click at [475, 272] on div at bounding box center [374, 185] width 288 height 289
click at [245, 149] on div at bounding box center [245, 148] width 12 height 12
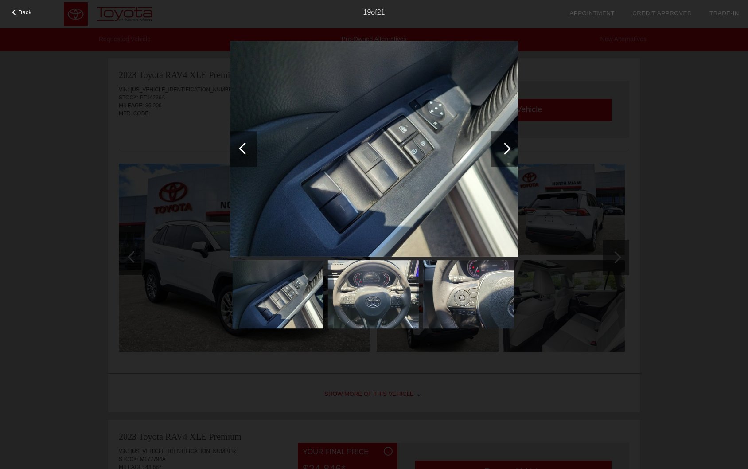
click at [369, 349] on div "Back 19 of 21" at bounding box center [374, 234] width 748 height 469
click at [21, 7] on div "19 of 21" at bounding box center [374, 9] width 748 height 18
click at [26, 18] on div "Back 19 of 21" at bounding box center [374, 234] width 748 height 469
click at [25, 12] on span "Back" at bounding box center [25, 12] width 13 height 7
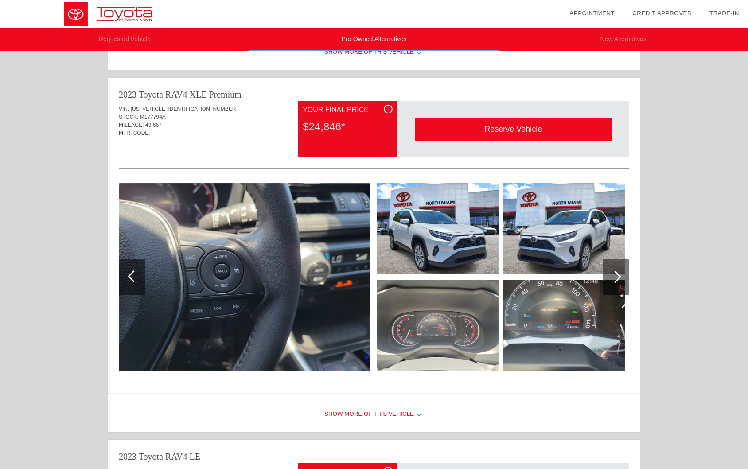
scroll to position [443, 0]
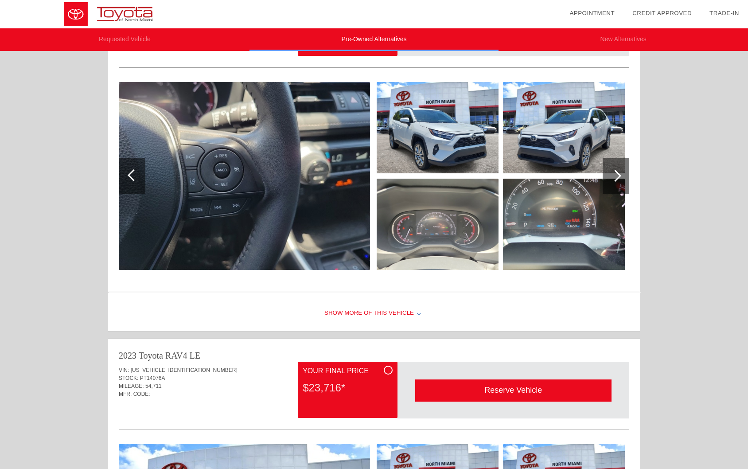
click at [412, 312] on div "Show More of this Vehicle" at bounding box center [374, 312] width 532 height 35
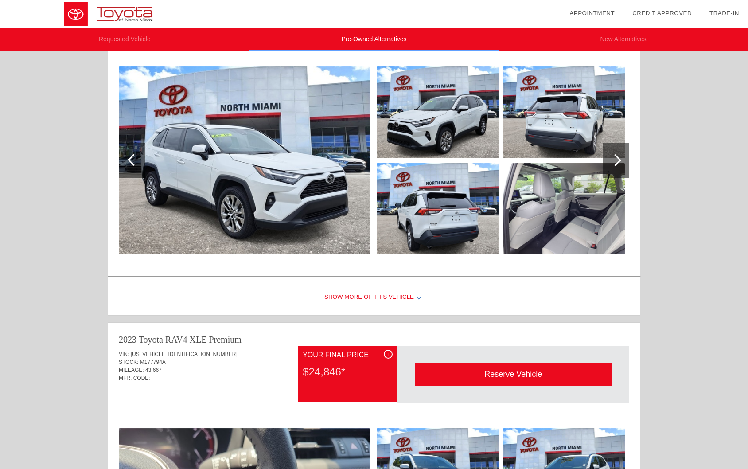
scroll to position [89, 0]
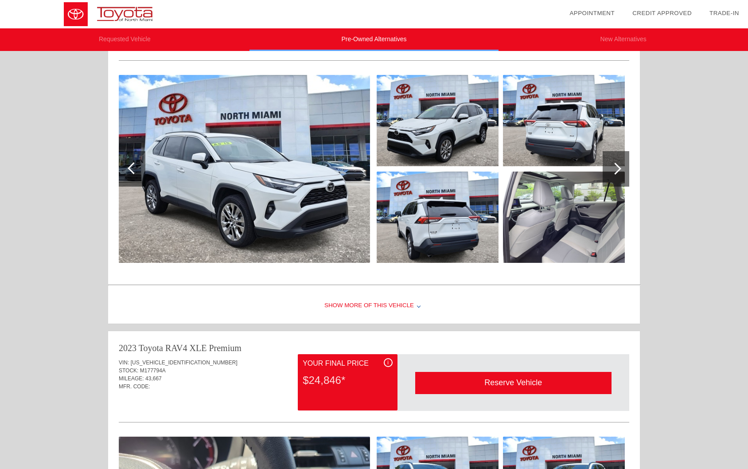
click at [379, 303] on div "Show More of this Vehicle" at bounding box center [374, 305] width 532 height 35
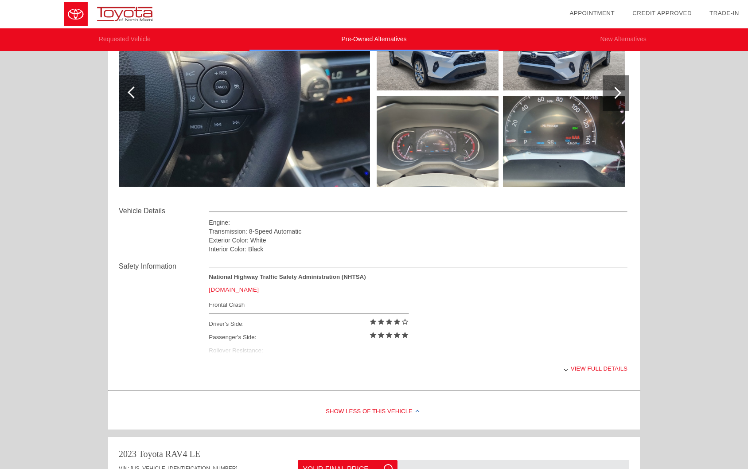
scroll to position [709, 0]
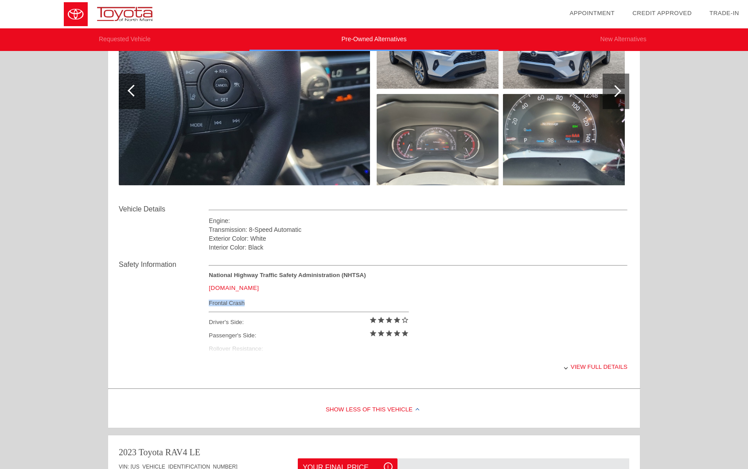
drag, startPoint x: 209, startPoint y: 303, endPoint x: 243, endPoint y: 303, distance: 34.1
click at [243, 303] on div "Frontal Crash" at bounding box center [309, 302] width 200 height 11
copy div "Frontal Crash"
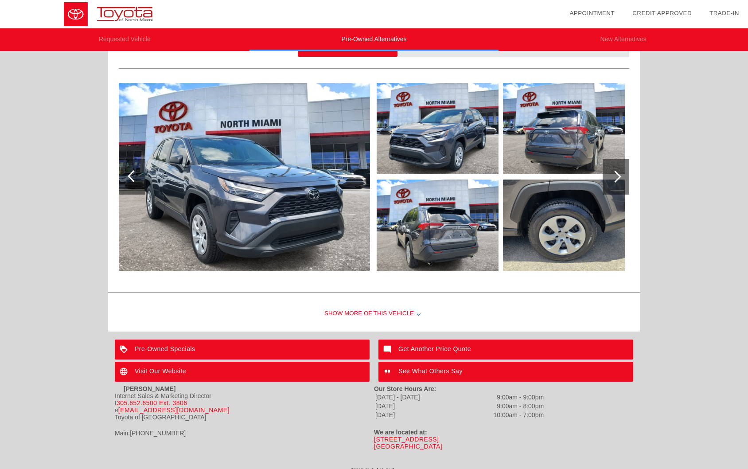
scroll to position [1174, 0]
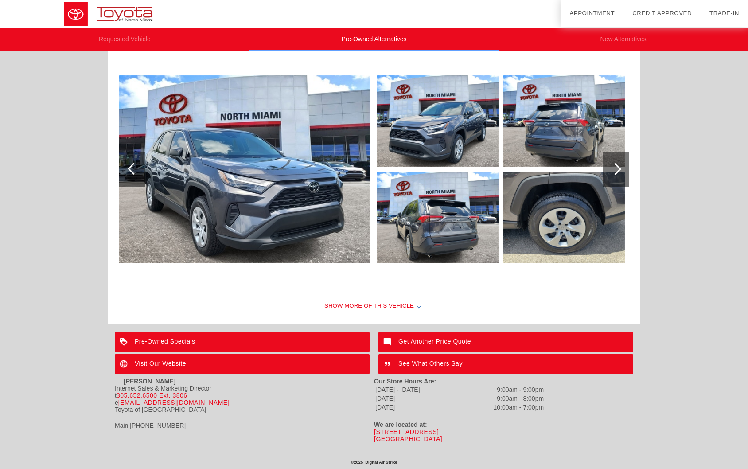
click at [400, 308] on div "Show More of this Vehicle" at bounding box center [374, 305] width 532 height 35
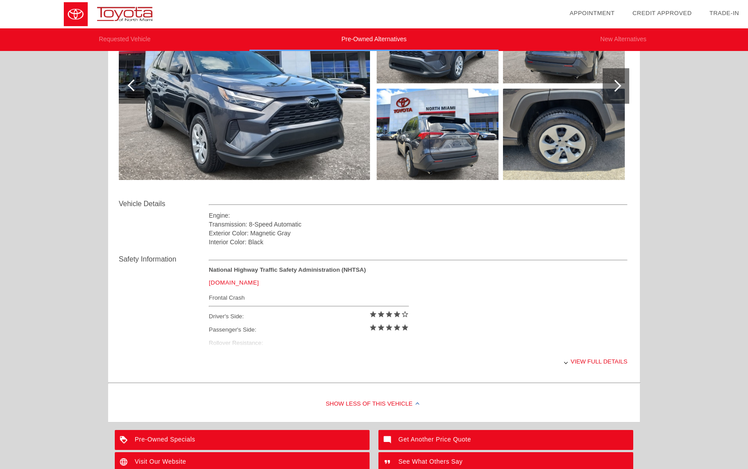
scroll to position [1263, 0]
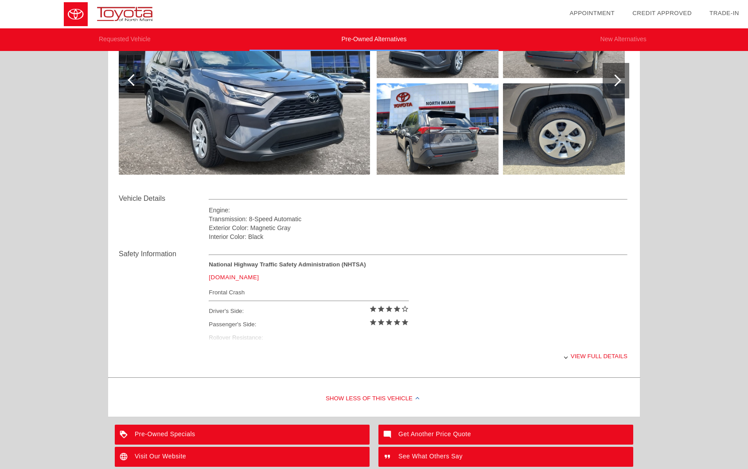
click at [255, 338] on div "National Highway Traffic Safety Administration (NHTSA) www.nhtsa.gov Frontal Cr…" at bounding box center [418, 303] width 419 height 84
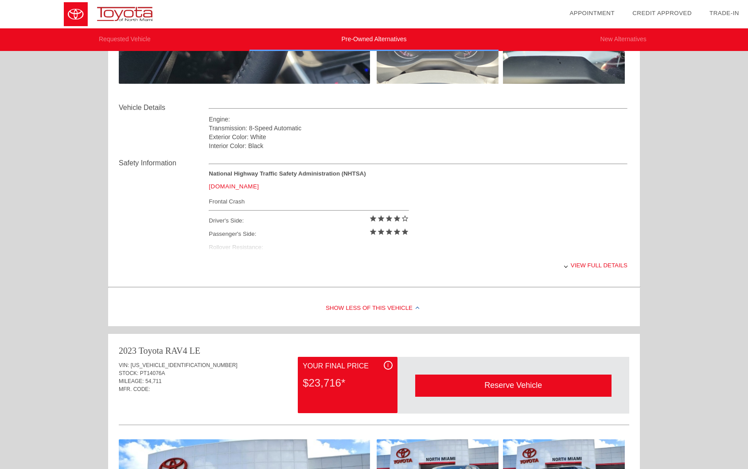
scroll to position [775, 0]
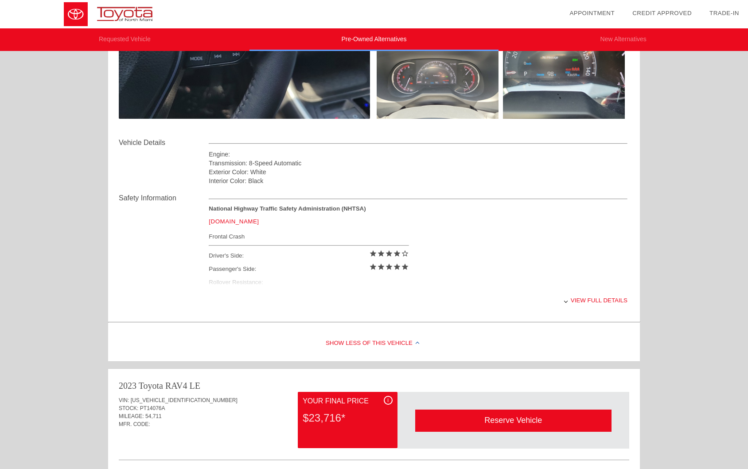
click at [239, 283] on div "National Highway Traffic Safety Administration (NHTSA) www.nhtsa.gov Frontal Cr…" at bounding box center [418, 247] width 419 height 84
click at [234, 283] on div "National Highway Traffic Safety Administration (NHTSA) www.nhtsa.gov Frontal Cr…" at bounding box center [418, 247] width 419 height 84
click at [234, 272] on div "National Highway Traffic Safety Administration (NHTSA) www.nhtsa.gov Frontal Cr…" at bounding box center [418, 247] width 419 height 84
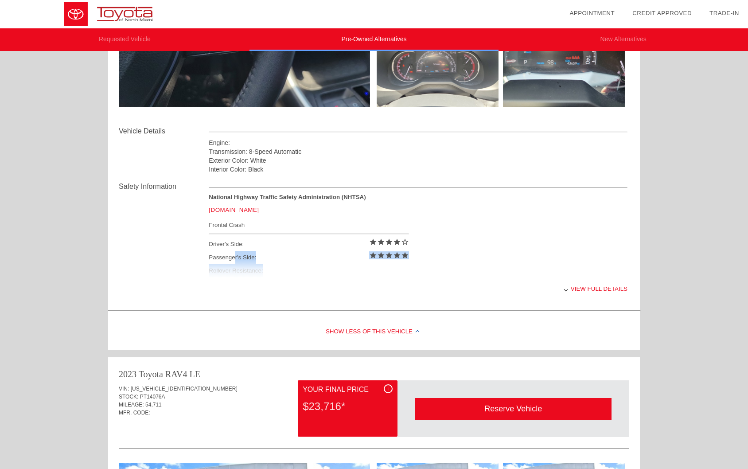
scroll to position [731, 0]
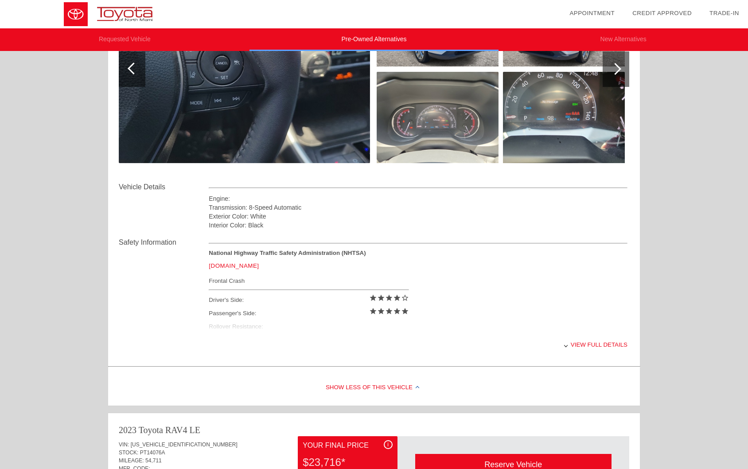
click at [596, 343] on div "View full details" at bounding box center [418, 345] width 419 height 22
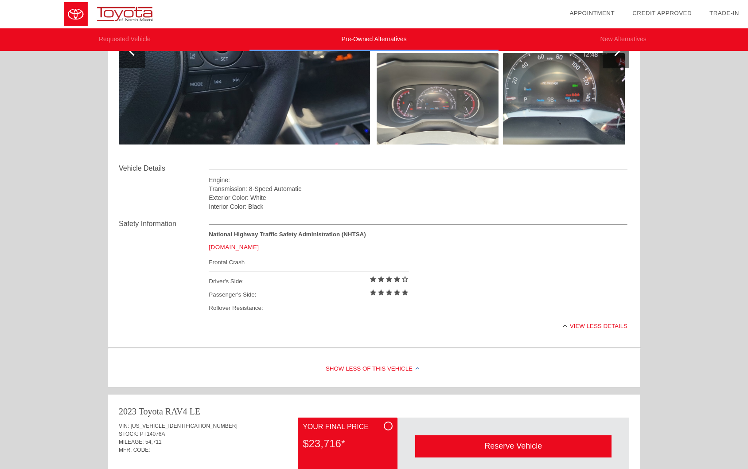
scroll to position [775, 0]
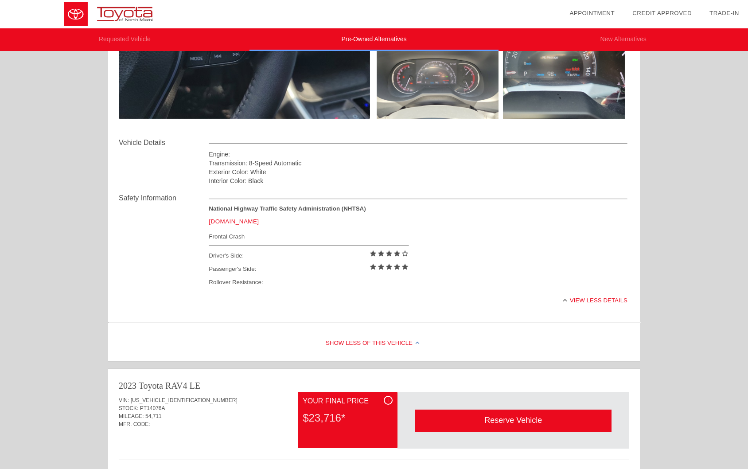
click at [295, 271] on div "Passenger's Side: star star star star star" at bounding box center [309, 268] width 200 height 13
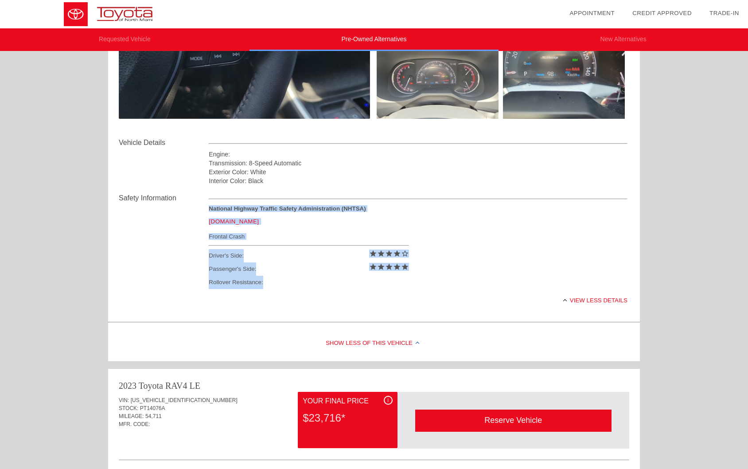
drag, startPoint x: 268, startPoint y: 284, endPoint x: 197, endPoint y: 284, distance: 71.3
click at [180, 285] on div "Safety Information National Highway Traffic Safety Administration (NHTSA) www.n…" at bounding box center [374, 251] width 510 height 133
click at [260, 285] on div "Rollover Resistance:" at bounding box center [309, 282] width 200 height 13
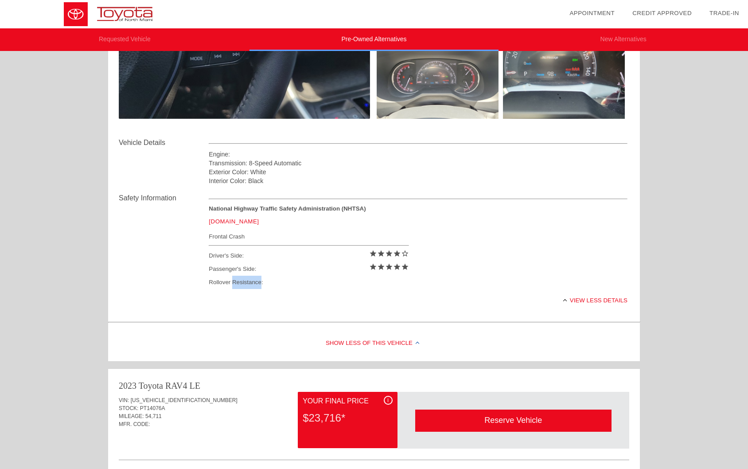
click at [260, 285] on div "Rollover Resistance:" at bounding box center [309, 282] width 200 height 13
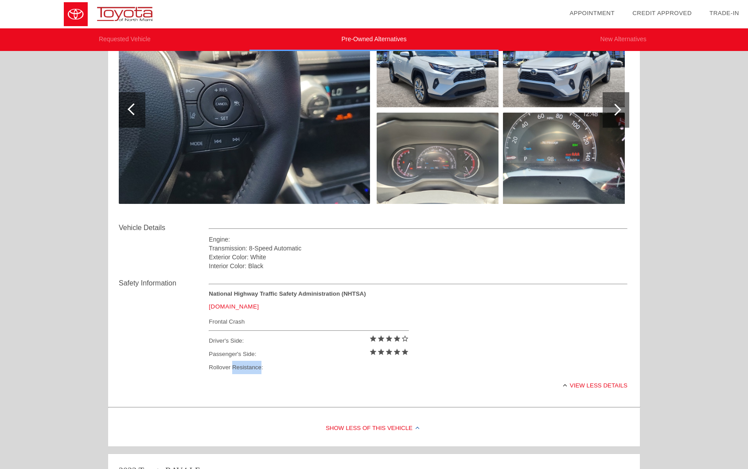
scroll to position [687, 0]
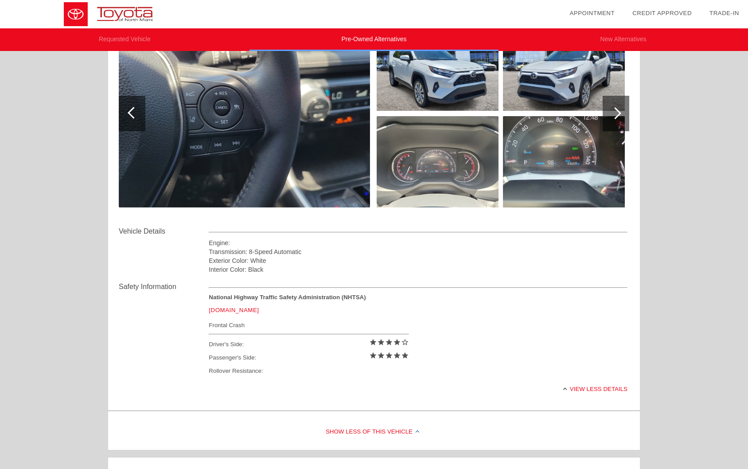
click at [260, 264] on div "Exterior Color: White" at bounding box center [418, 260] width 419 height 9
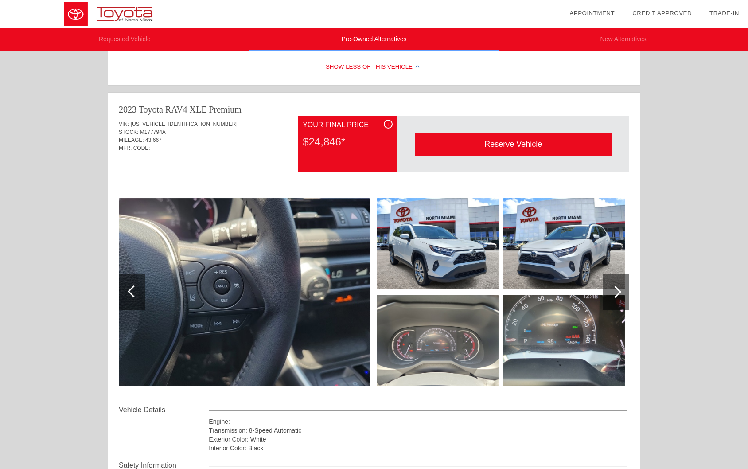
scroll to position [509, 0]
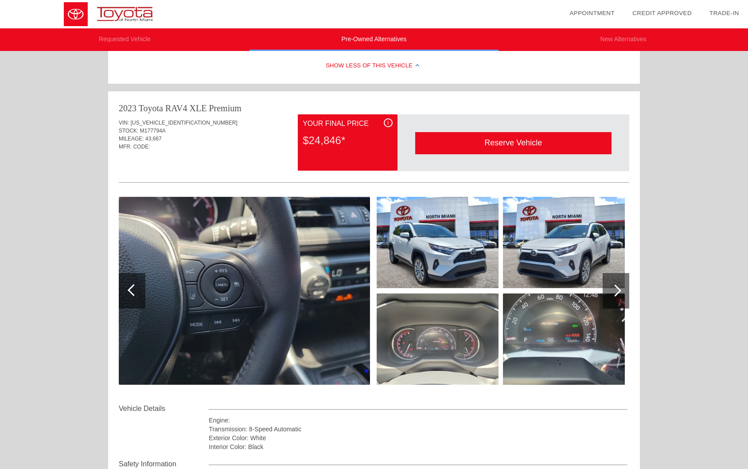
click at [579, 259] on img at bounding box center [564, 242] width 122 height 91
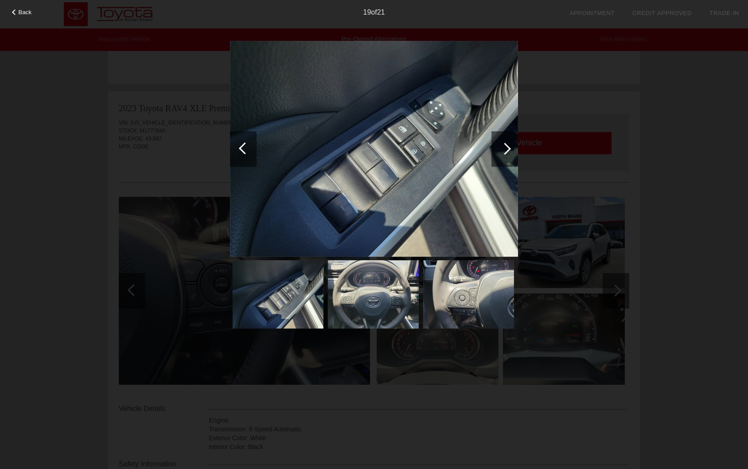
click at [282, 276] on img at bounding box center [278, 294] width 91 height 68
click at [246, 140] on div at bounding box center [243, 148] width 27 height 35
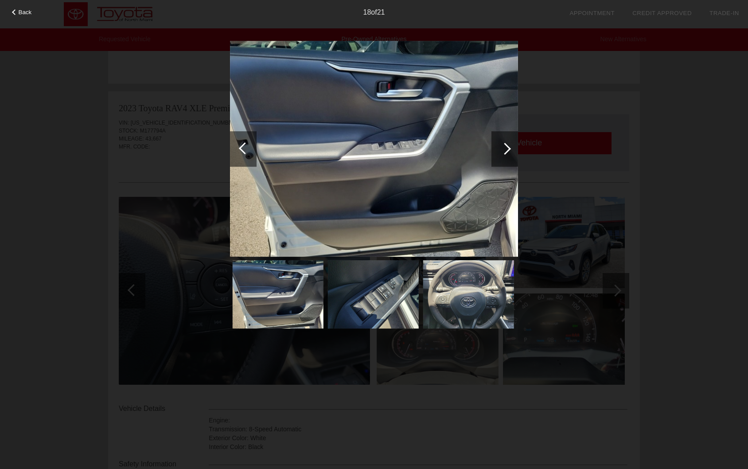
click at [245, 145] on div at bounding box center [243, 148] width 27 height 35
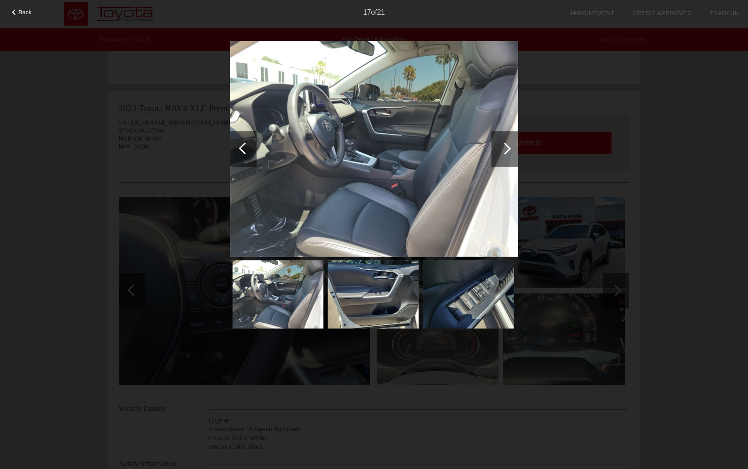
click at [245, 146] on div at bounding box center [245, 148] width 12 height 12
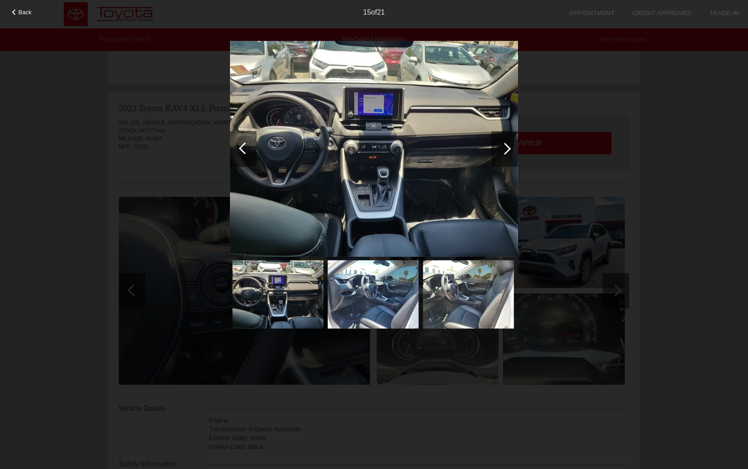
click at [245, 146] on div at bounding box center [245, 148] width 12 height 12
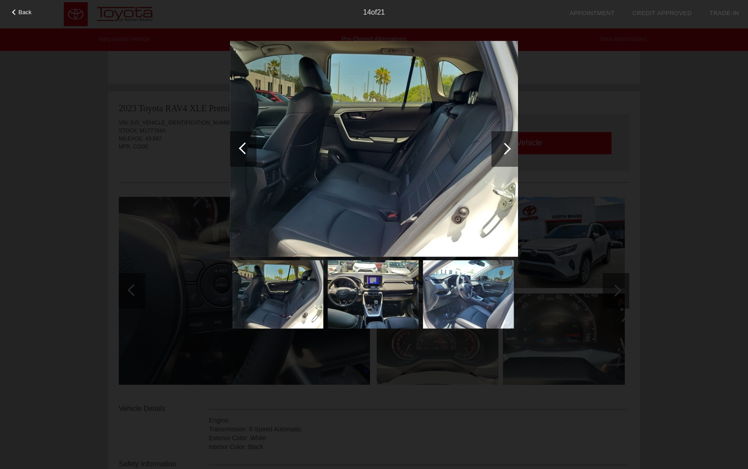
click at [245, 146] on div at bounding box center [245, 148] width 12 height 12
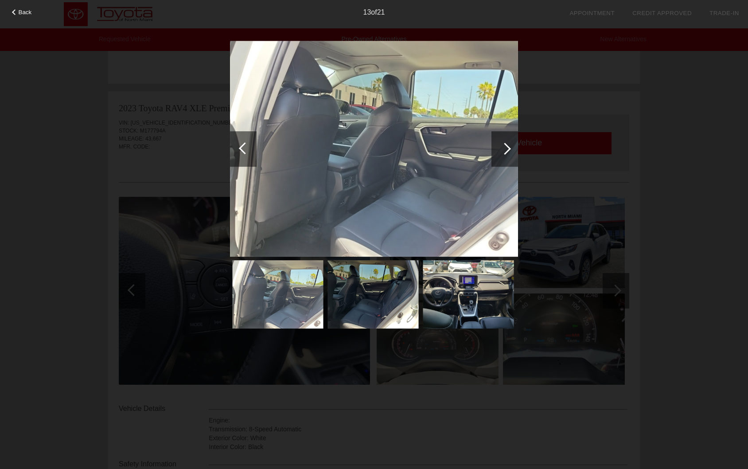
click at [245, 146] on div at bounding box center [245, 148] width 12 height 12
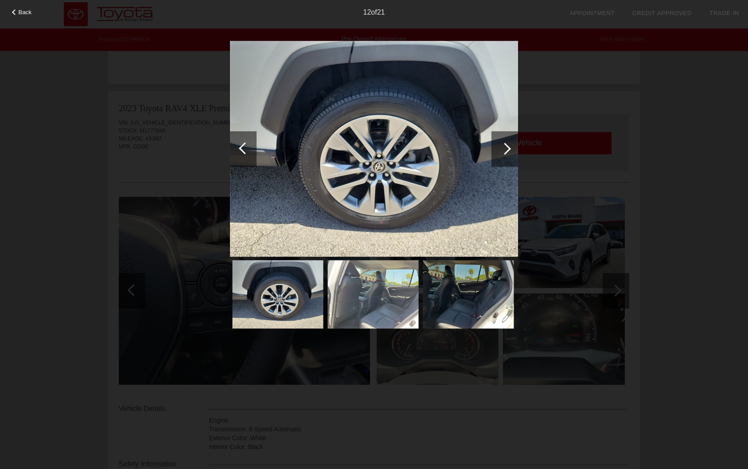
click at [245, 146] on div at bounding box center [245, 148] width 12 height 12
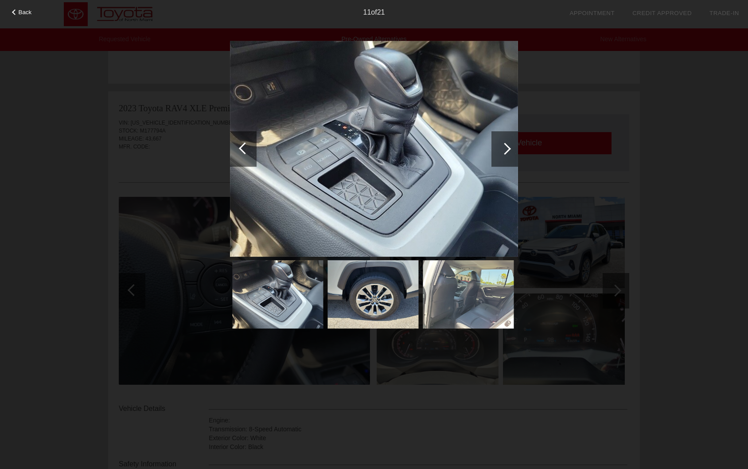
click at [245, 146] on div at bounding box center [245, 148] width 12 height 12
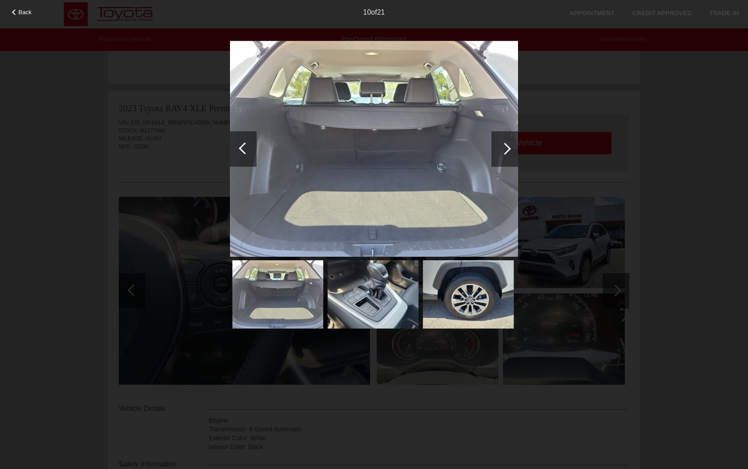
click at [245, 146] on div at bounding box center [245, 148] width 12 height 12
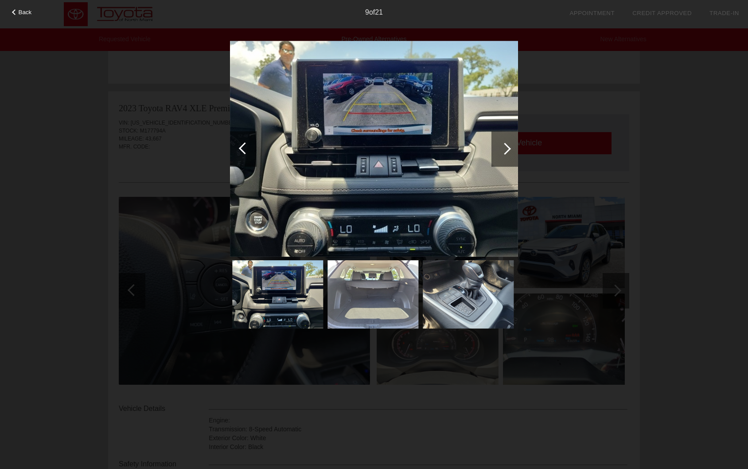
click at [245, 147] on div at bounding box center [245, 148] width 12 height 12
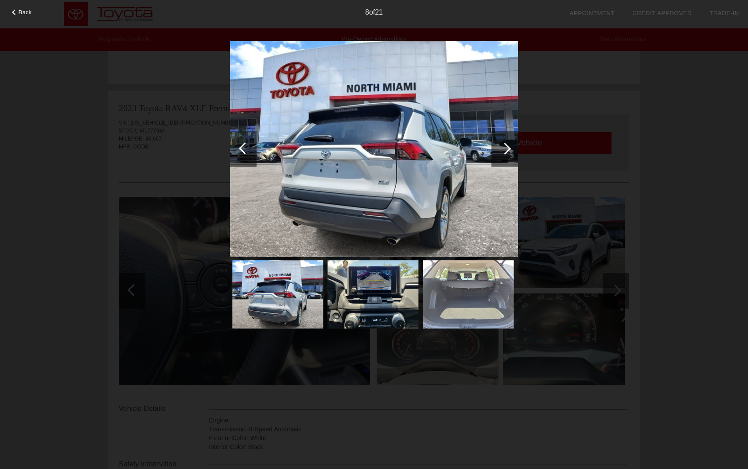
click at [245, 147] on div at bounding box center [245, 148] width 12 height 12
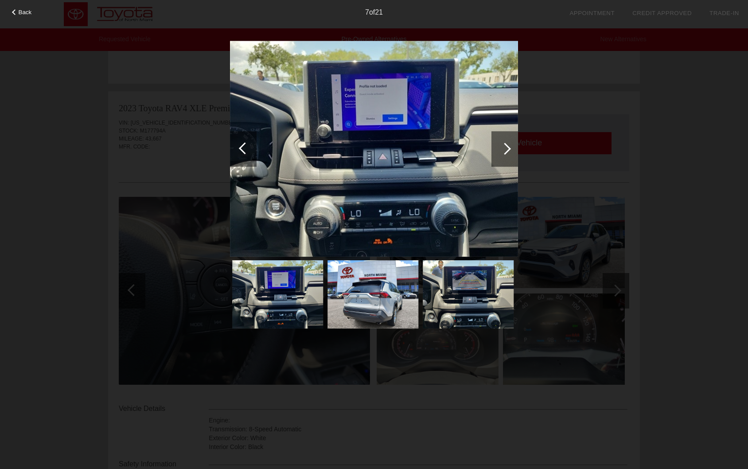
click at [495, 146] on div at bounding box center [504, 148] width 27 height 35
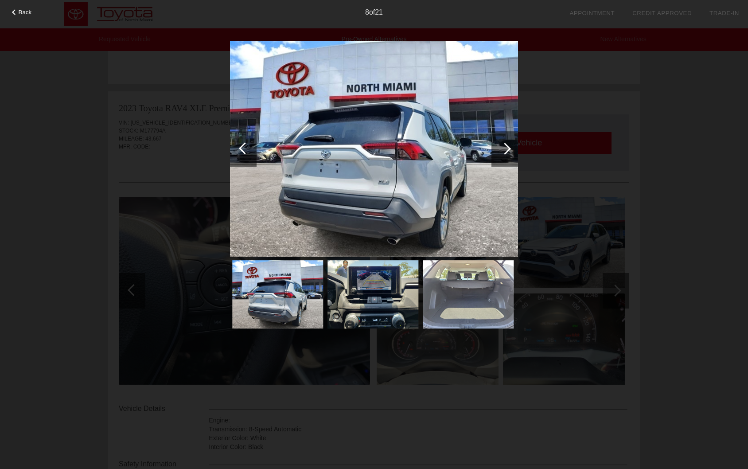
click at [402, 164] on img at bounding box center [374, 149] width 288 height 216
click at [242, 151] on div at bounding box center [245, 148] width 12 height 12
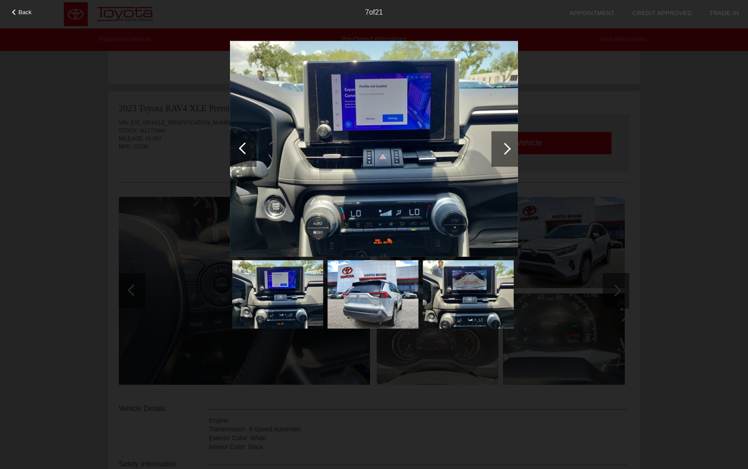
click at [242, 151] on div at bounding box center [245, 148] width 12 height 12
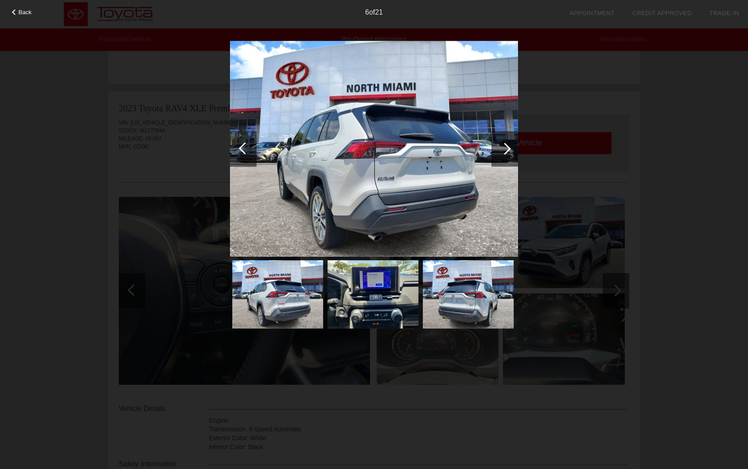
click at [242, 151] on div at bounding box center [245, 148] width 12 height 12
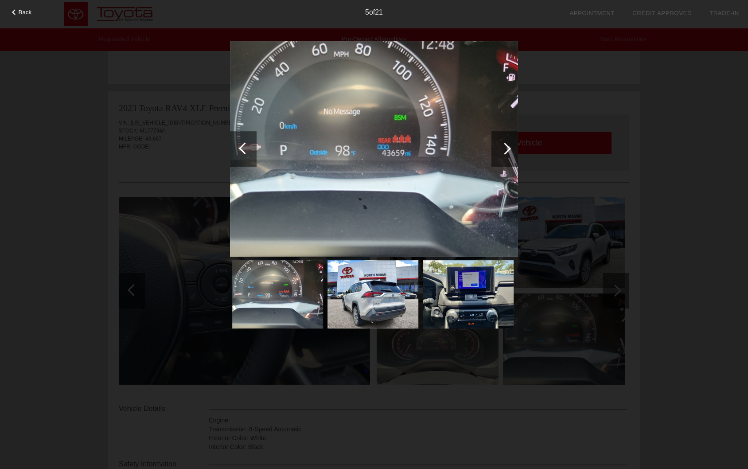
click at [242, 151] on div at bounding box center [245, 148] width 12 height 12
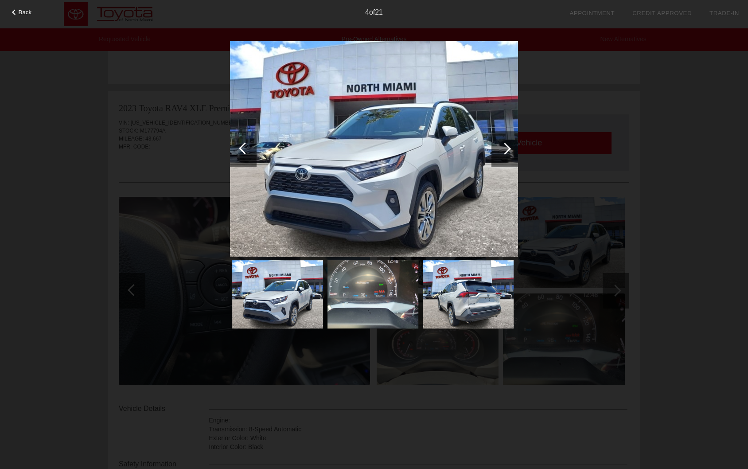
click at [242, 151] on div at bounding box center [245, 148] width 12 height 12
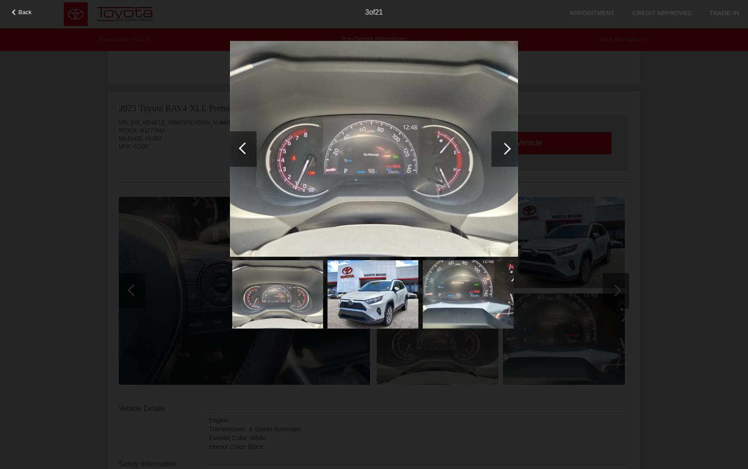
click at [486, 149] on img at bounding box center [374, 149] width 288 height 216
click at [489, 151] on img at bounding box center [374, 149] width 288 height 216
click at [496, 152] on div at bounding box center [504, 148] width 27 height 35
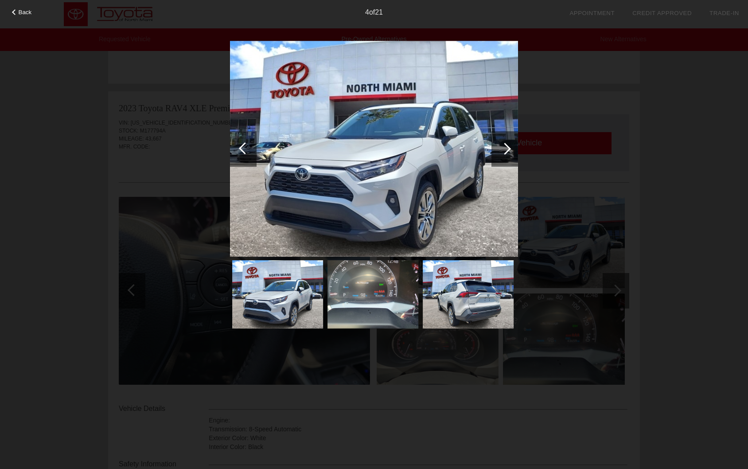
click at [233, 151] on div at bounding box center [243, 148] width 27 height 35
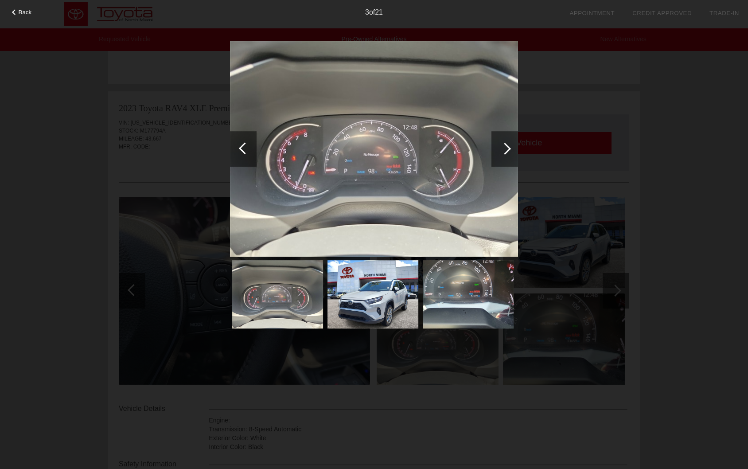
click at [233, 151] on div at bounding box center [243, 148] width 27 height 35
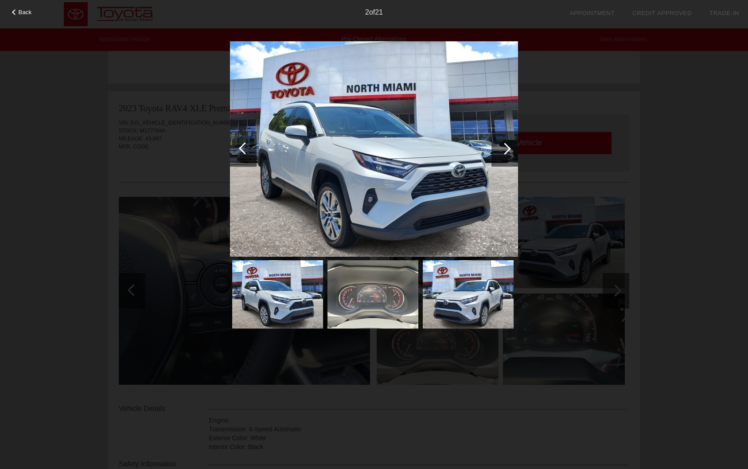
click at [233, 151] on div at bounding box center [243, 148] width 27 height 35
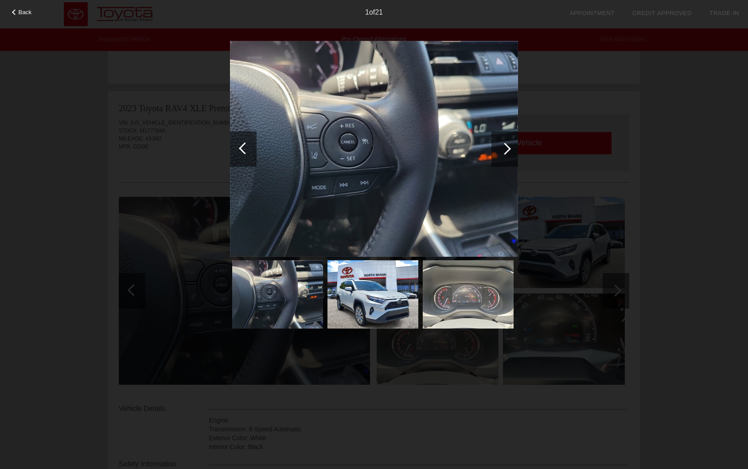
click at [496, 148] on div at bounding box center [504, 148] width 27 height 35
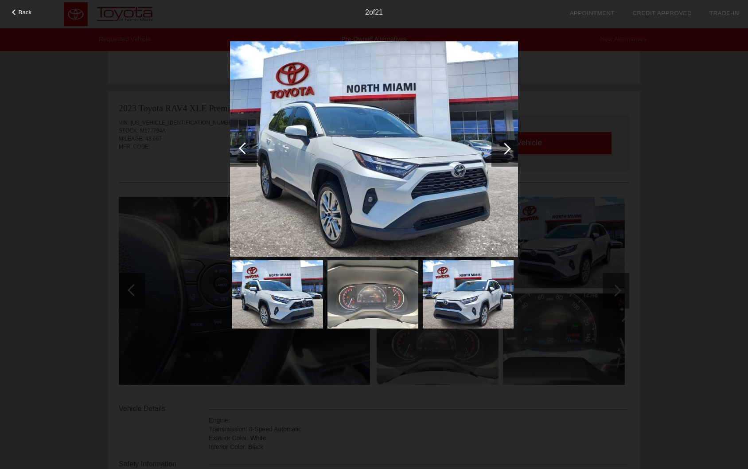
click at [649, 132] on div "Back 2 of 21" at bounding box center [374, 234] width 748 height 469
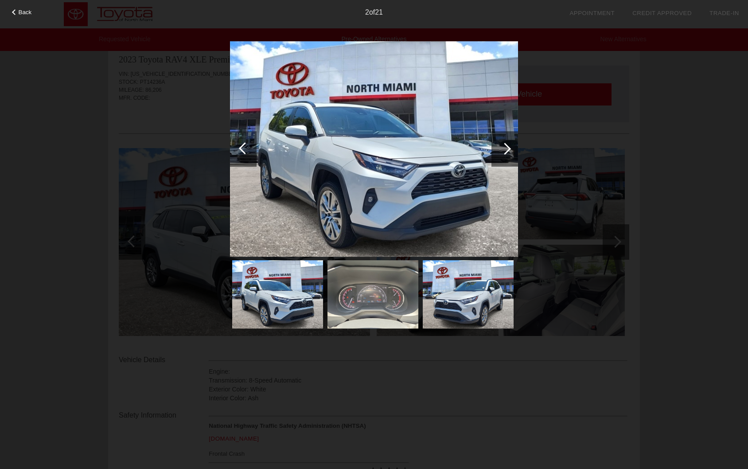
scroll to position [0, 0]
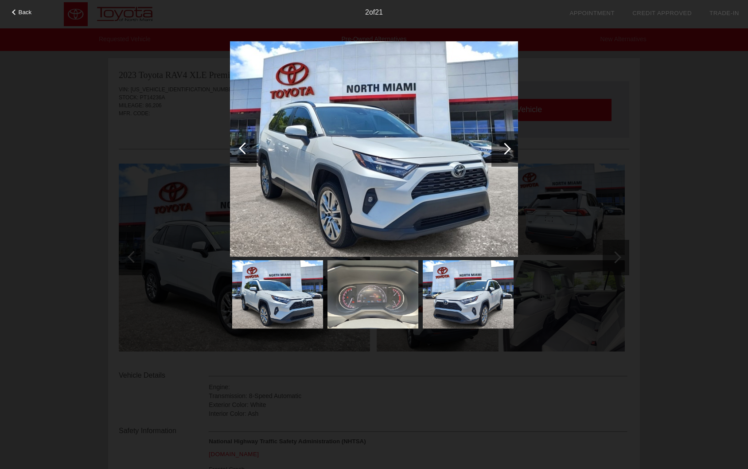
click at [32, 7] on div "2 of 21" at bounding box center [374, 9] width 748 height 18
click at [25, 13] on span "Back" at bounding box center [25, 12] width 13 height 7
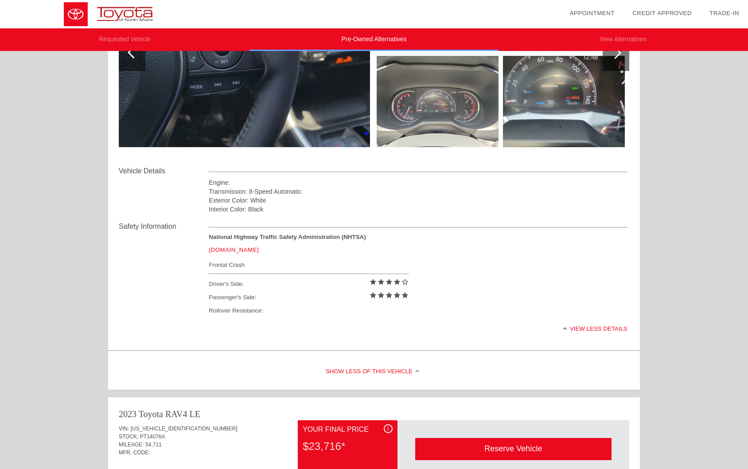
scroll to position [797, 0]
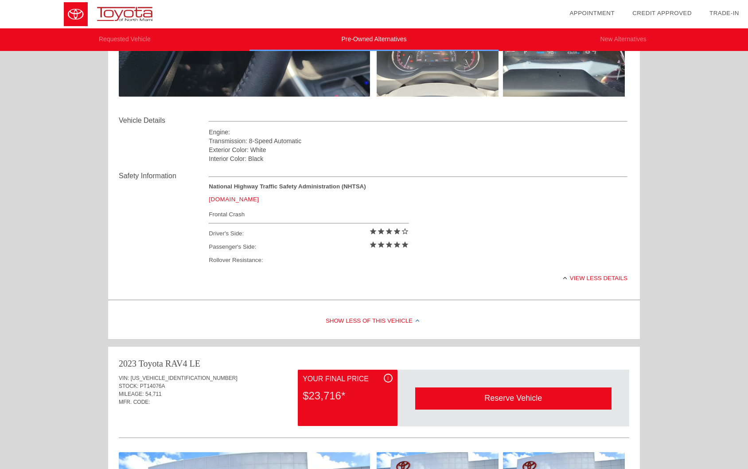
click at [420, 319] on div "Show Less of this Vehicle" at bounding box center [374, 320] width 532 height 35
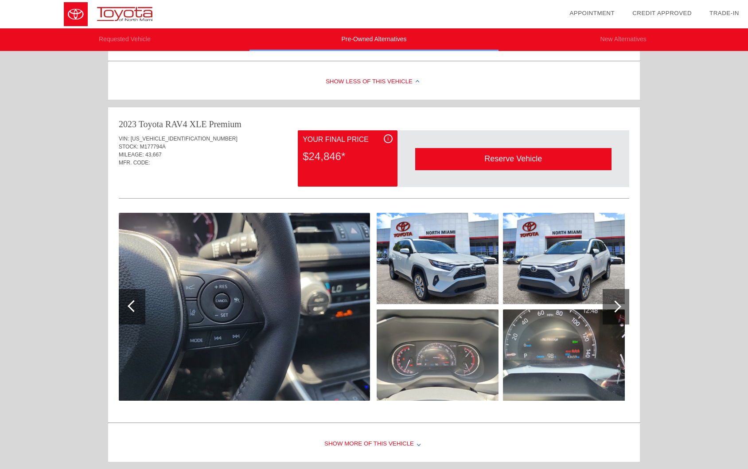
scroll to position [487, 0]
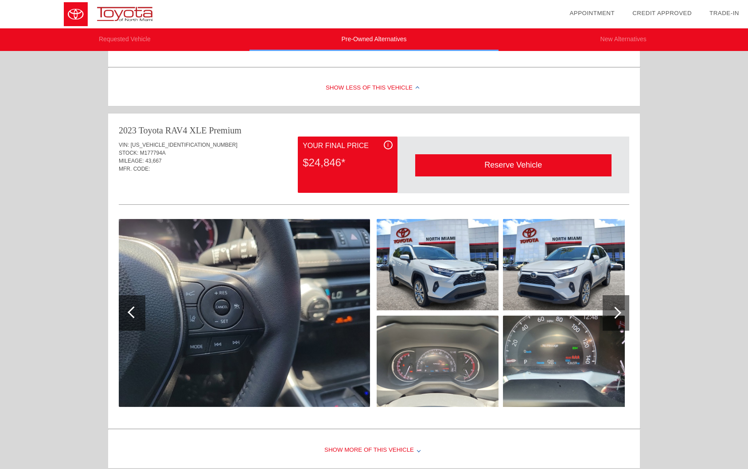
click at [409, 448] on div "Show More of this Vehicle" at bounding box center [374, 449] width 532 height 35
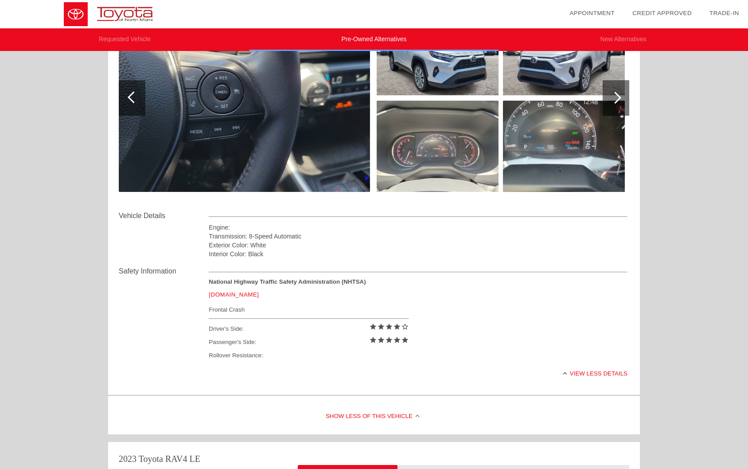
scroll to position [709, 0]
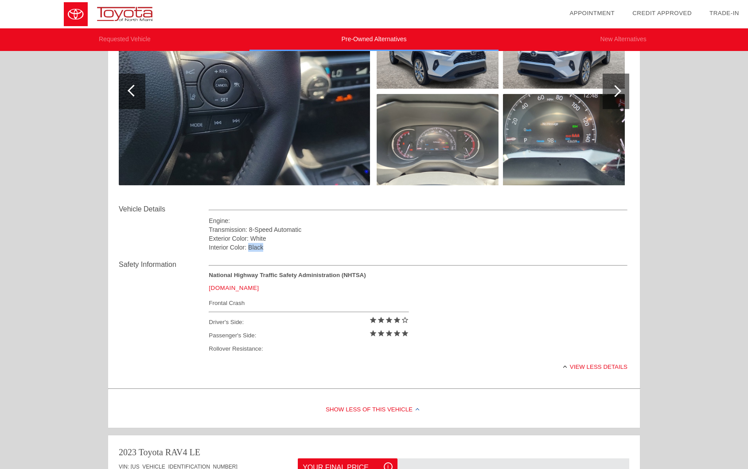
drag, startPoint x: 252, startPoint y: 246, endPoint x: 281, endPoint y: 246, distance: 29.2
click at [280, 245] on div "Interior Color: Black" at bounding box center [418, 247] width 419 height 9
click at [281, 246] on div "Interior Color: Black" at bounding box center [418, 247] width 419 height 9
drag, startPoint x: 205, startPoint y: 237, endPoint x: 271, endPoint y: 240, distance: 66.1
click at [271, 240] on div "Vehicle Details Engine: Transmission: 8-Speed Automatic Exterior Color: White I…" at bounding box center [374, 228] width 510 height 48
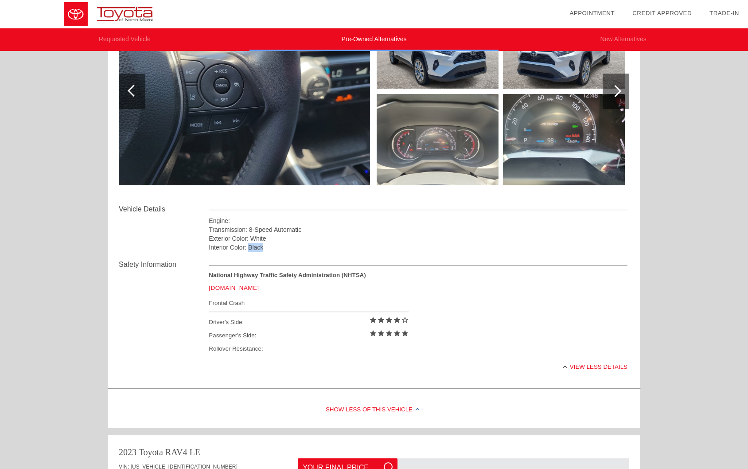
click at [280, 242] on div "Exterior Color: White" at bounding box center [418, 238] width 419 height 9
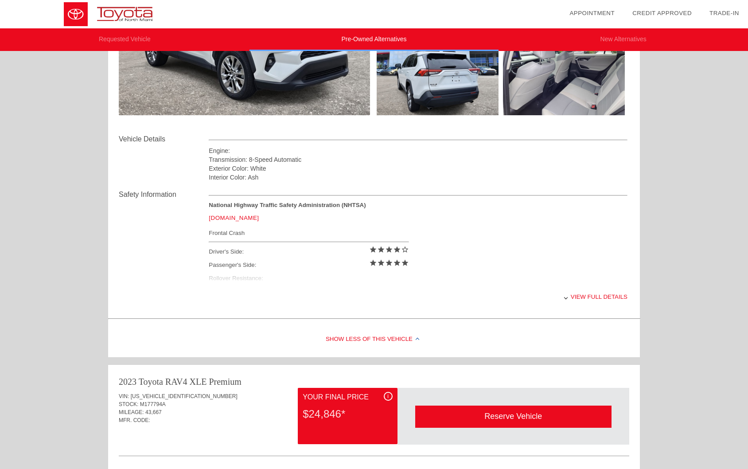
scroll to position [0, 0]
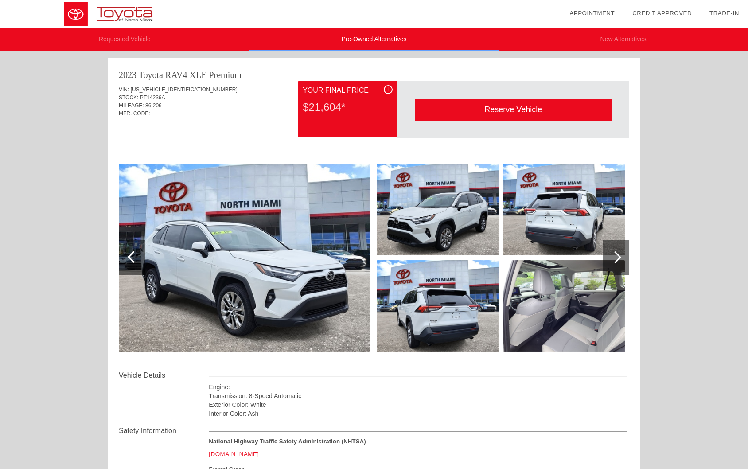
click at [375, 38] on li "Pre-Owned Alternatives" at bounding box center [373, 39] width 249 height 23
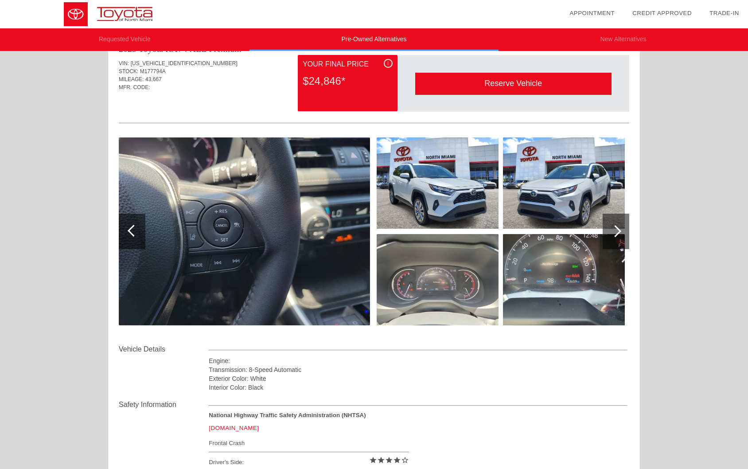
scroll to position [576, 0]
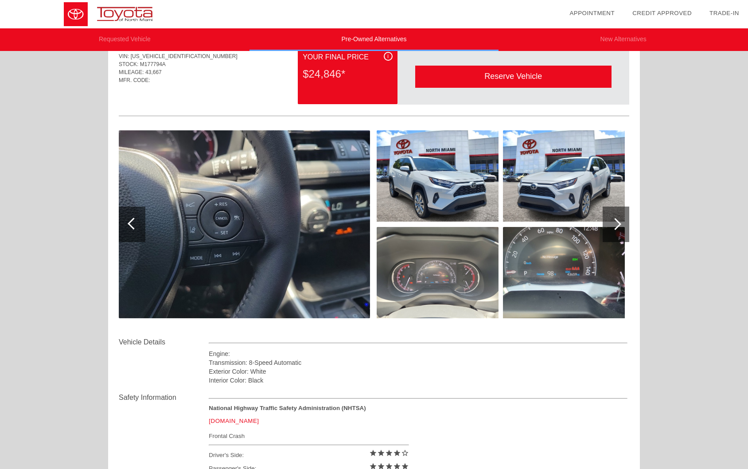
click at [451, 181] on img at bounding box center [438, 175] width 122 height 91
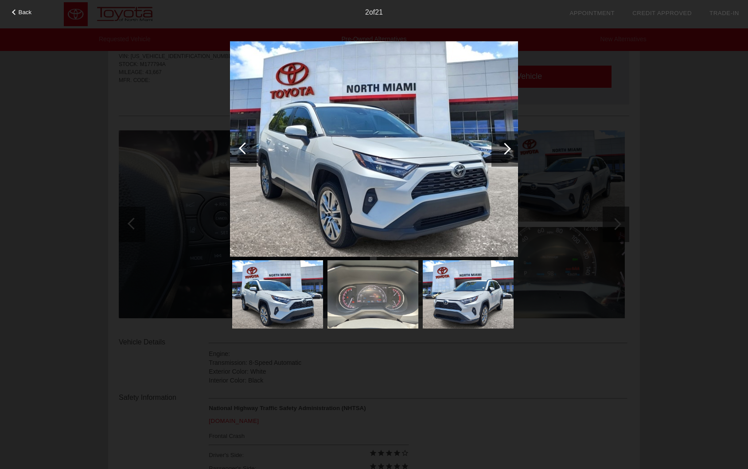
click at [369, 304] on img at bounding box center [372, 294] width 91 height 68
click at [444, 304] on img at bounding box center [468, 294] width 91 height 68
drag, startPoint x: 602, startPoint y: 128, endPoint x: 590, endPoint y: 149, distance: 23.6
click at [602, 129] on div "Back 2 of 21" at bounding box center [374, 234] width 748 height 469
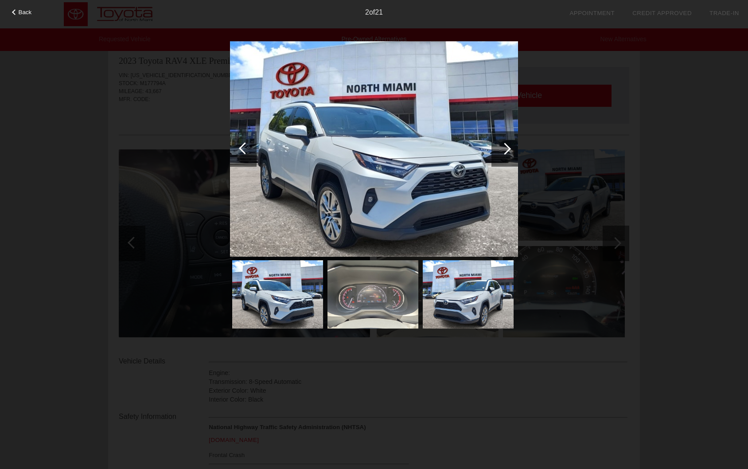
scroll to position [532, 0]
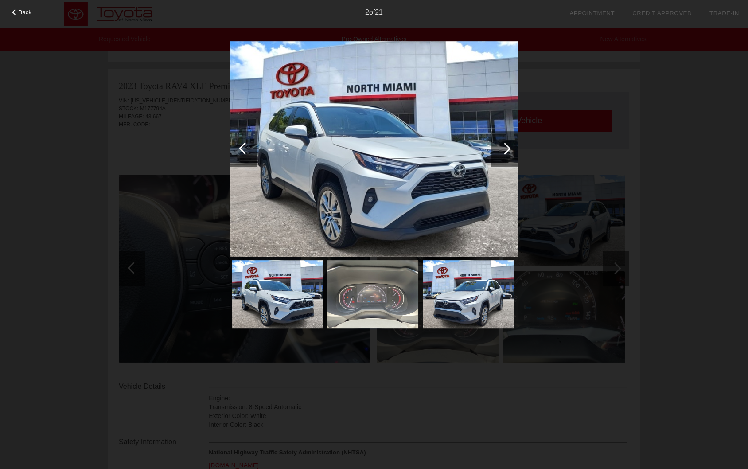
click at [501, 150] on div at bounding box center [505, 149] width 12 height 12
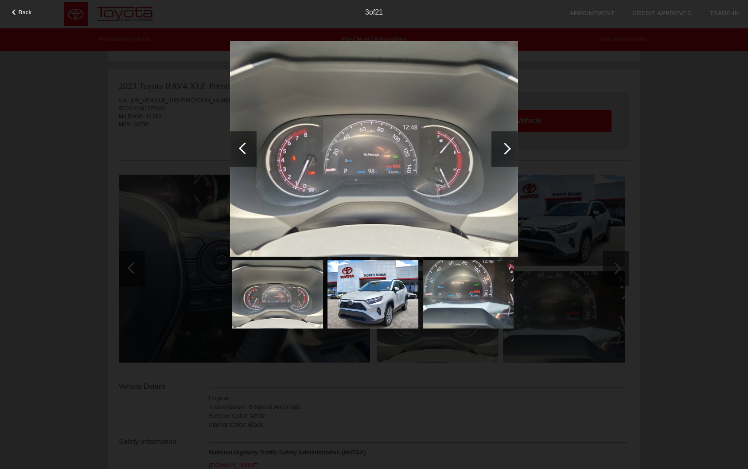
click at [500, 153] on div at bounding box center [504, 148] width 27 height 35
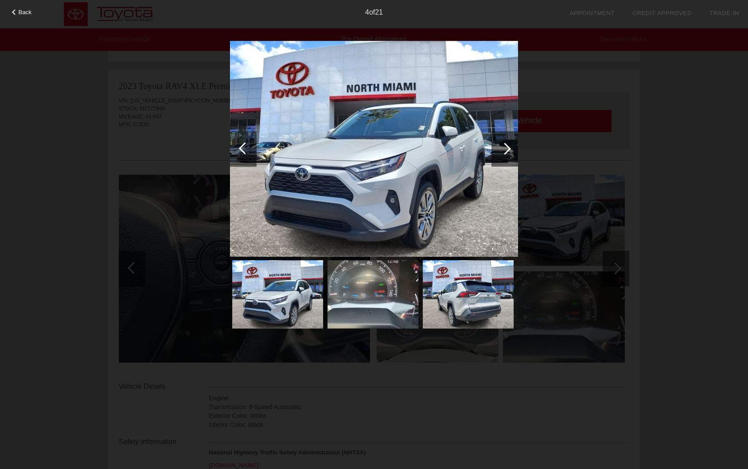
click at [500, 153] on div at bounding box center [504, 148] width 27 height 35
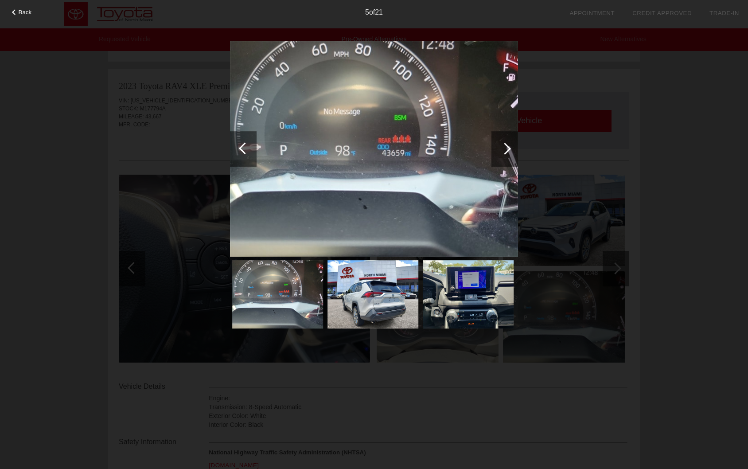
click at [500, 153] on div at bounding box center [504, 148] width 27 height 35
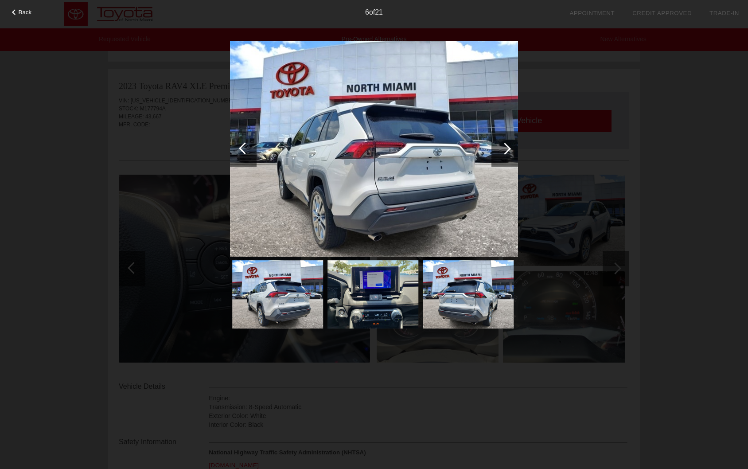
click at [500, 153] on div at bounding box center [504, 148] width 27 height 35
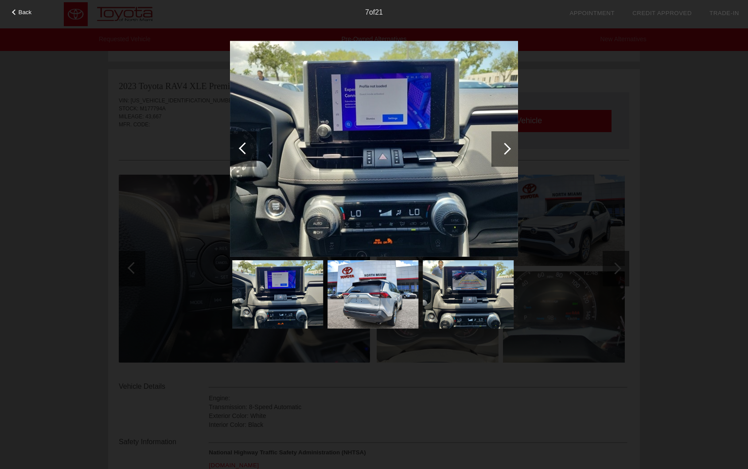
click at [500, 153] on div at bounding box center [504, 148] width 27 height 35
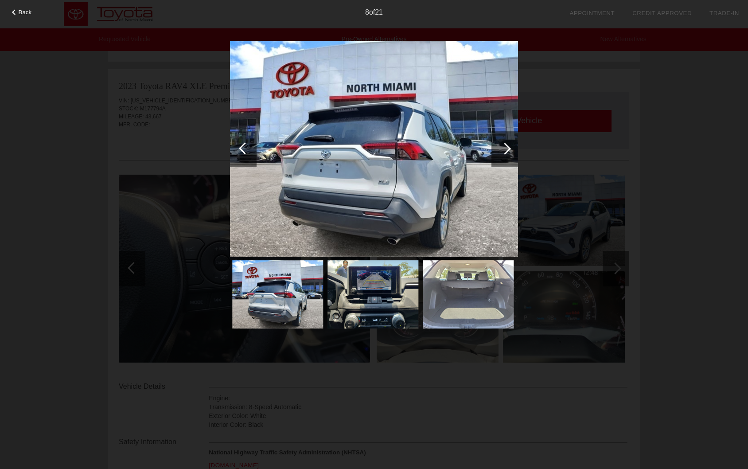
click at [500, 153] on div at bounding box center [504, 148] width 27 height 35
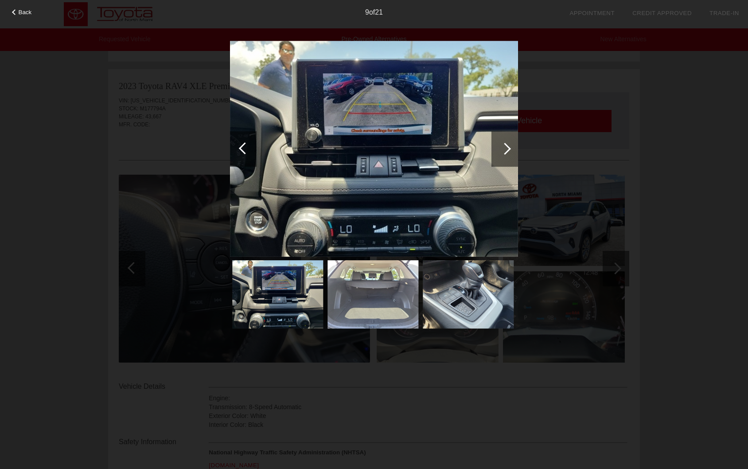
click at [500, 153] on div at bounding box center [504, 148] width 27 height 35
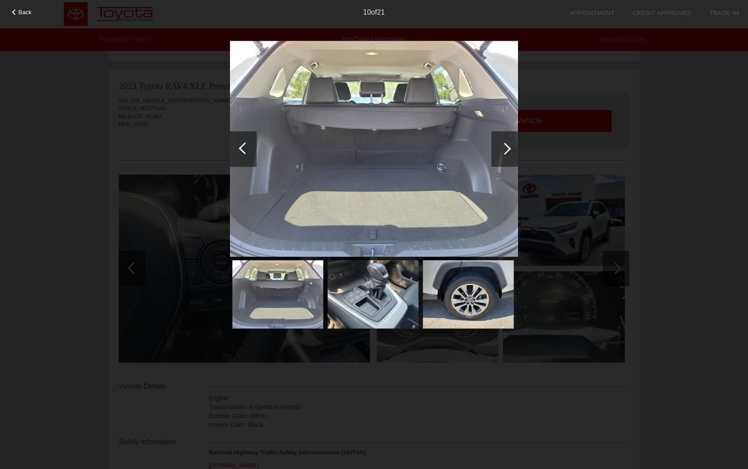
click at [500, 153] on div at bounding box center [504, 148] width 27 height 35
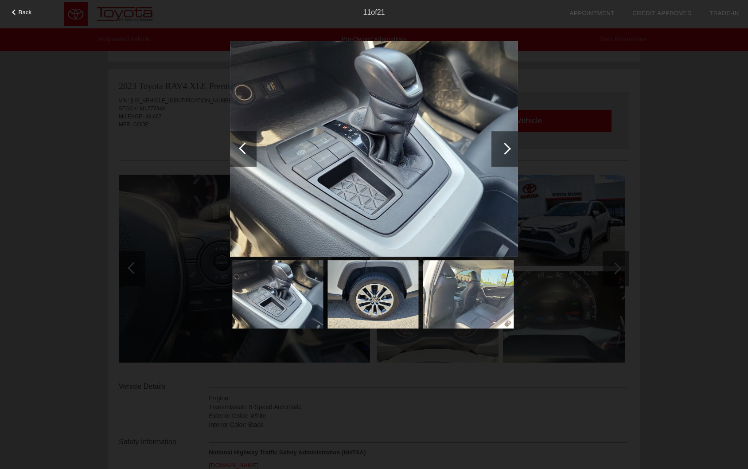
click at [500, 153] on div at bounding box center [504, 148] width 27 height 35
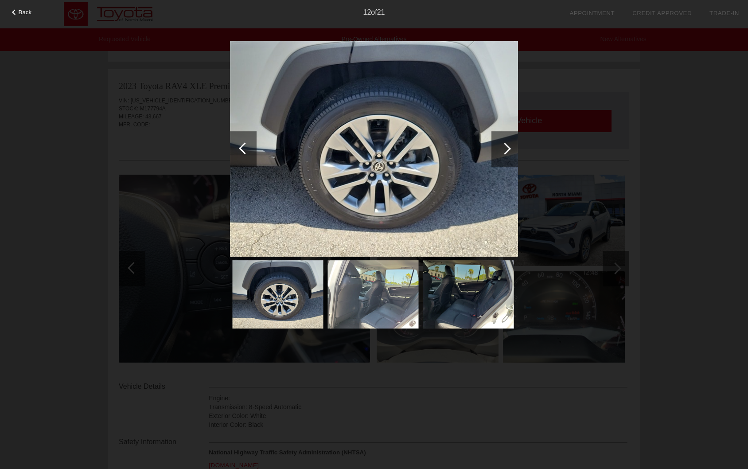
click at [500, 153] on div at bounding box center [504, 148] width 27 height 35
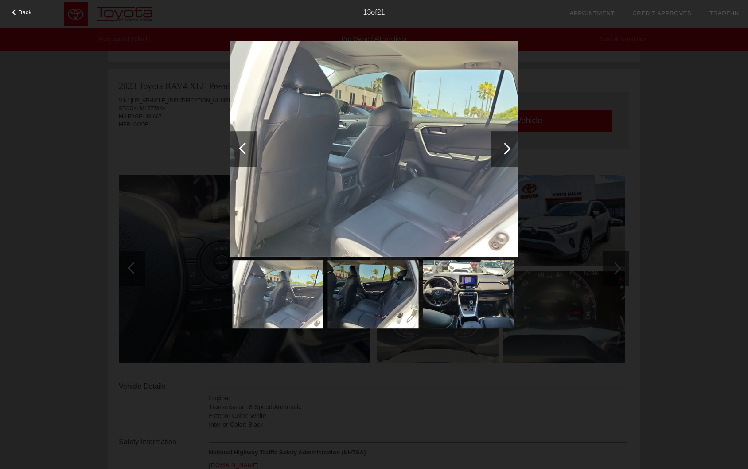
click at [500, 153] on div at bounding box center [504, 148] width 27 height 35
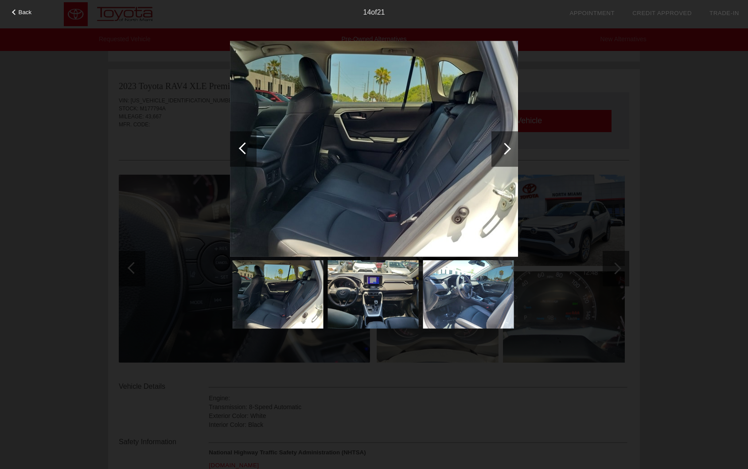
click at [500, 153] on div at bounding box center [504, 148] width 27 height 35
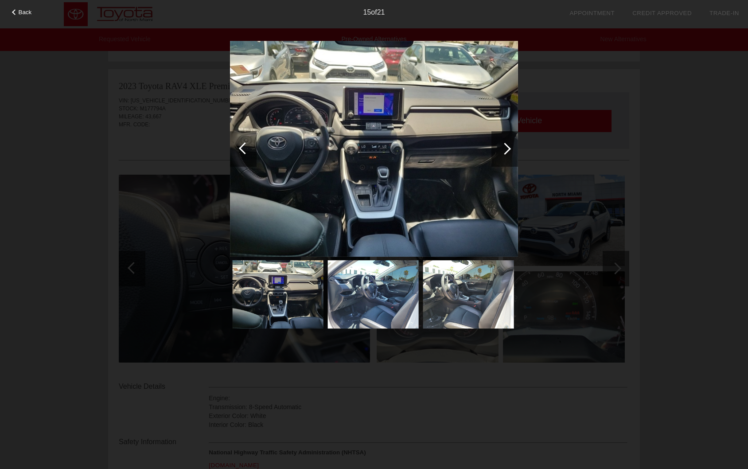
click at [500, 153] on div at bounding box center [504, 148] width 27 height 35
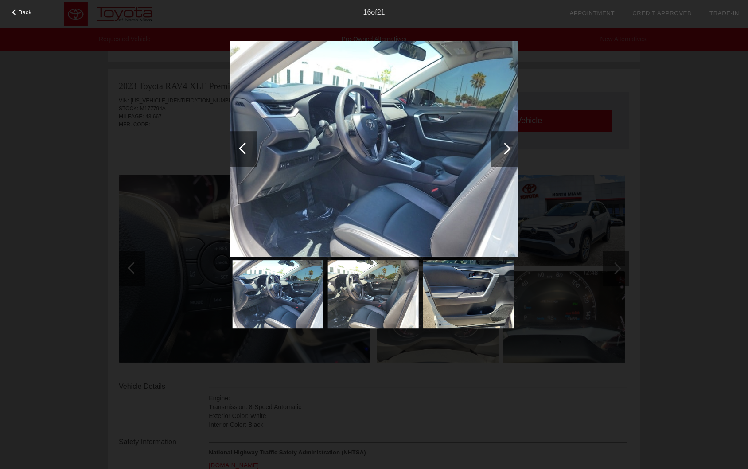
click at [500, 153] on div at bounding box center [504, 148] width 27 height 35
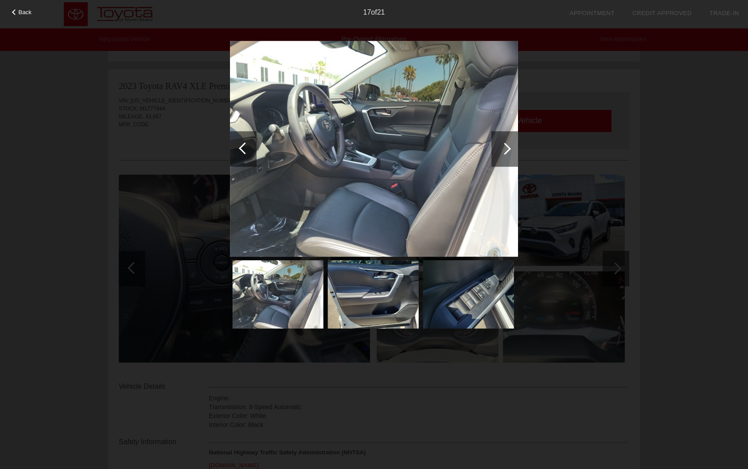
click at [500, 153] on div at bounding box center [504, 148] width 27 height 35
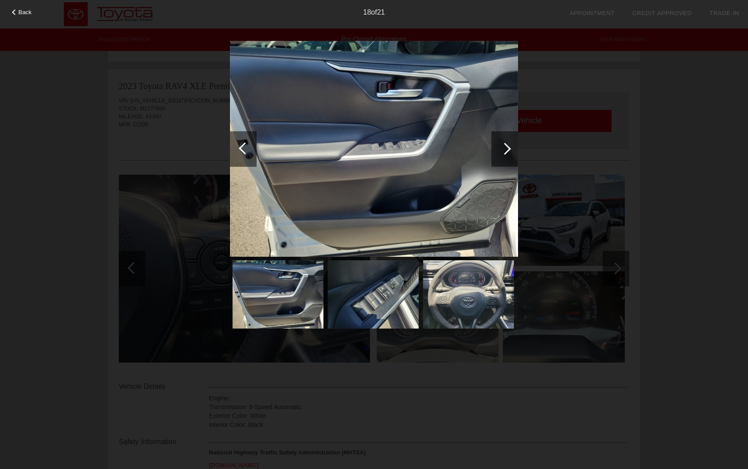
click at [500, 153] on div at bounding box center [504, 148] width 27 height 35
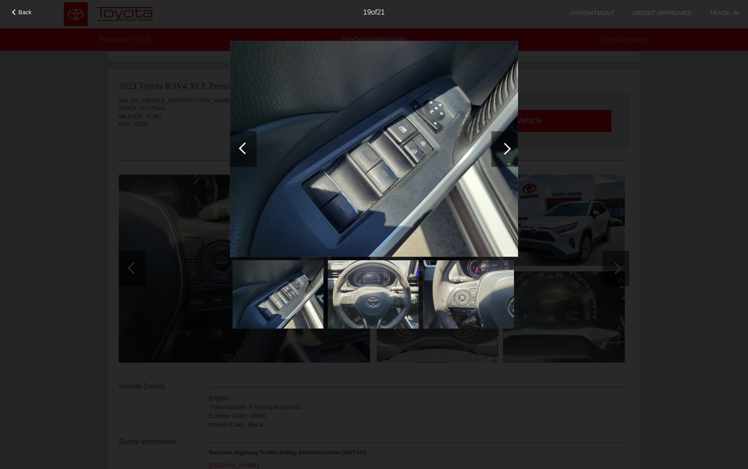
click at [510, 149] on div at bounding box center [505, 149] width 12 height 12
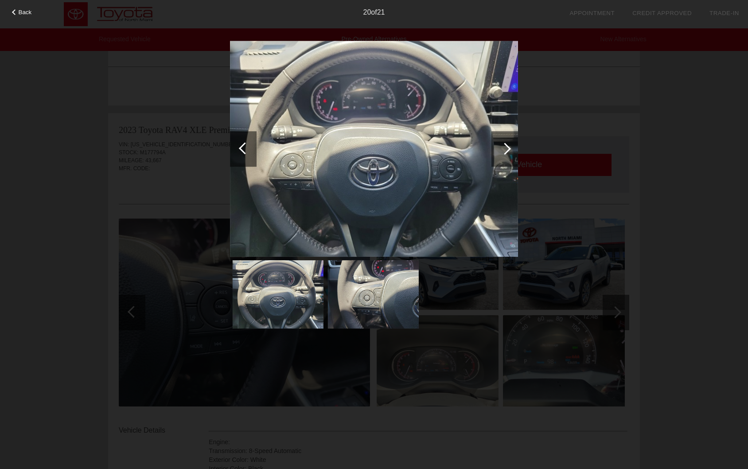
scroll to position [443, 0]
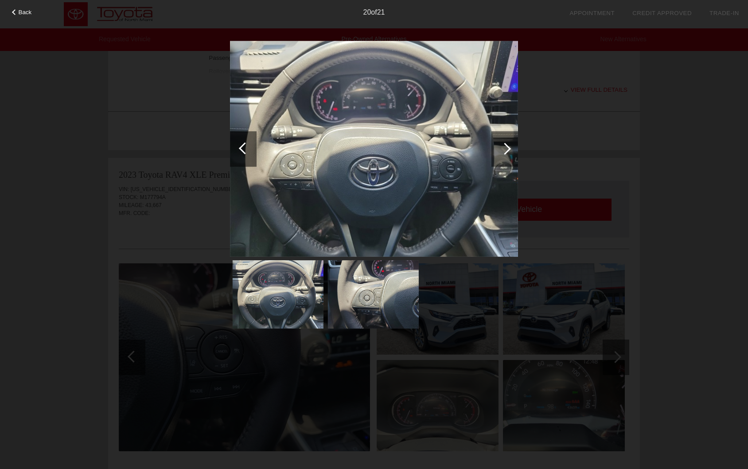
click at [640, 171] on div "Back 20 of 21" at bounding box center [374, 234] width 748 height 469
click at [501, 165] on div at bounding box center [504, 148] width 27 height 35
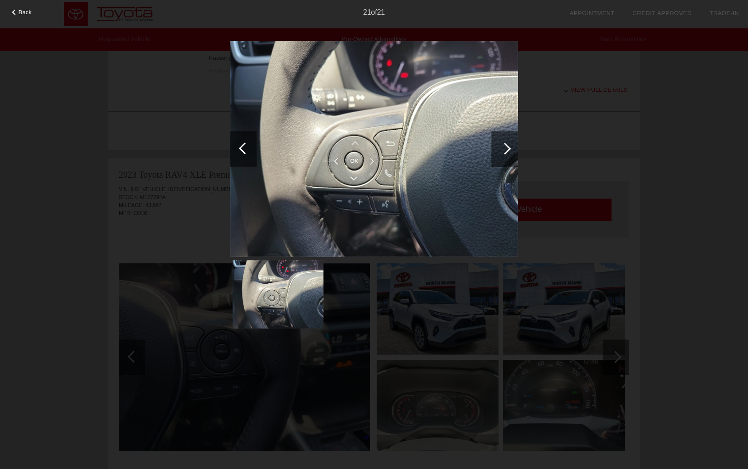
click at [507, 151] on div at bounding box center [505, 149] width 12 height 12
click at [657, 139] on div "Back 21 of 21" at bounding box center [374, 234] width 748 height 469
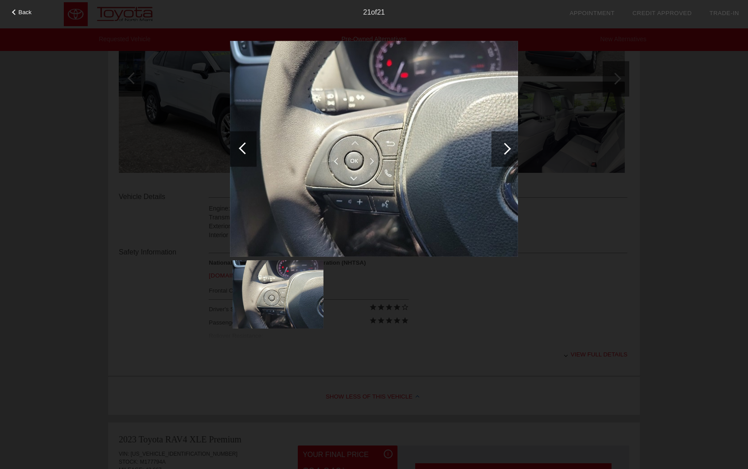
scroll to position [177, 0]
click at [260, 172] on img at bounding box center [374, 149] width 288 height 216
click at [255, 163] on div at bounding box center [243, 148] width 27 height 35
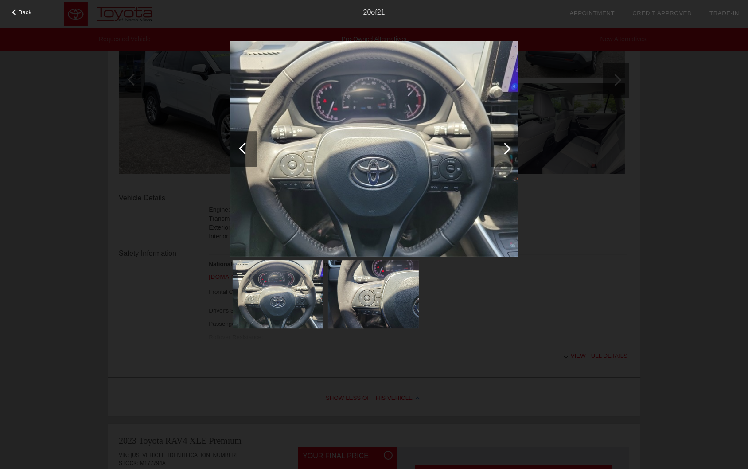
click at [508, 150] on div at bounding box center [505, 149] width 12 height 12
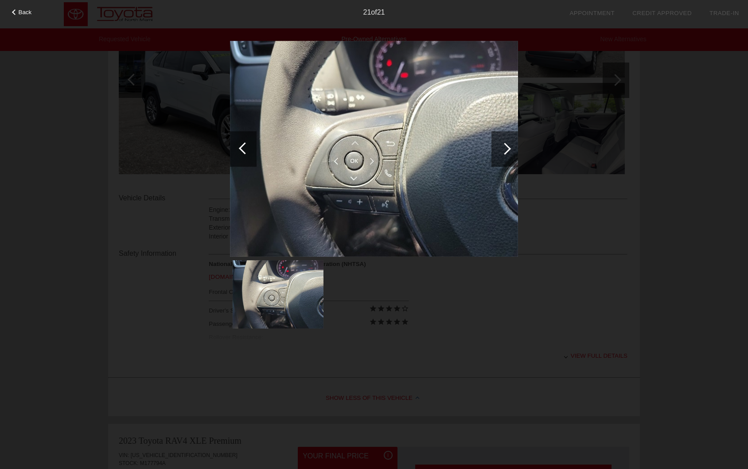
click at [635, 100] on div "Back 21 of 21" at bounding box center [374, 234] width 748 height 469
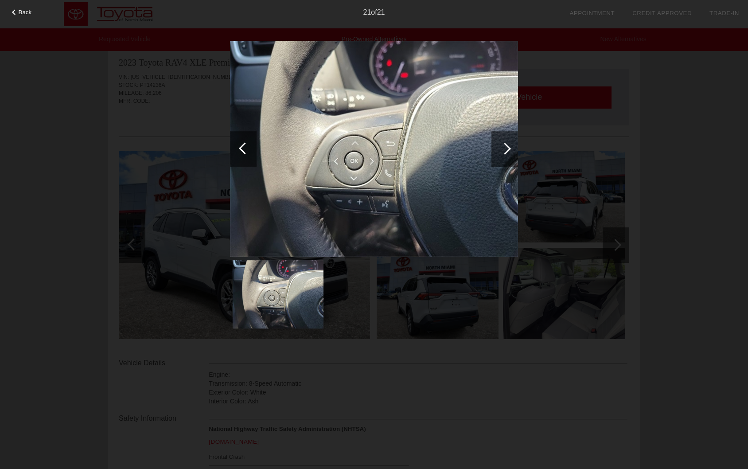
scroll to position [44, 0]
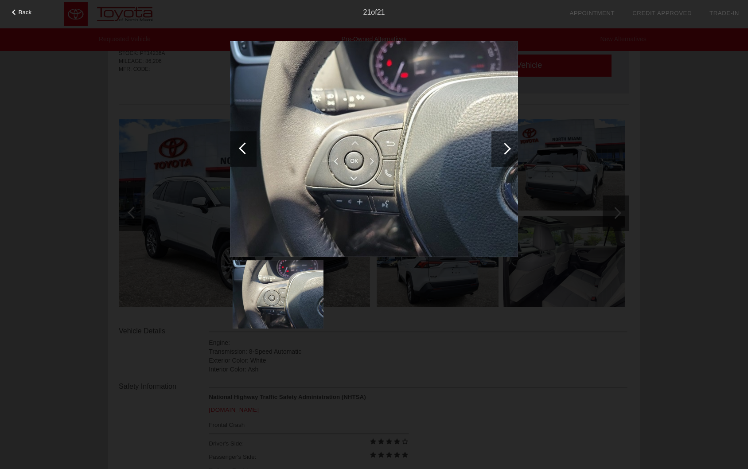
click at [19, 12] on span "Back" at bounding box center [25, 12] width 13 height 7
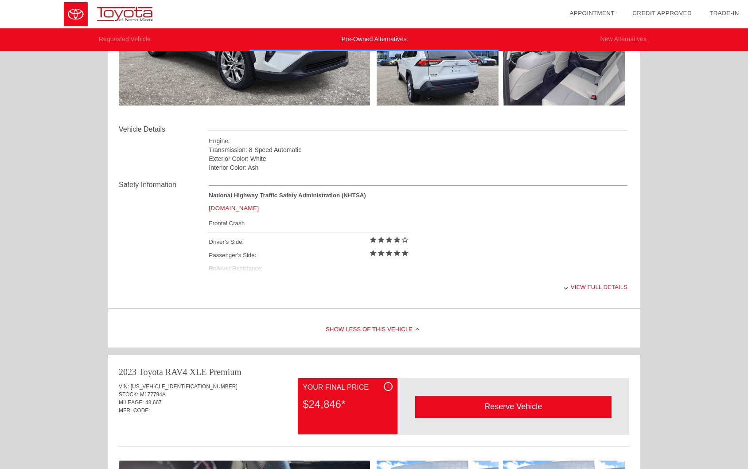
scroll to position [0, 0]
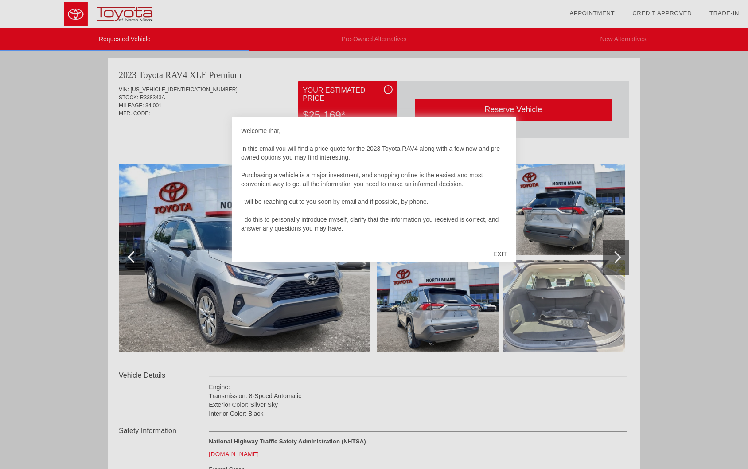
click at [501, 253] on div "EXIT" at bounding box center [499, 254] width 31 height 27
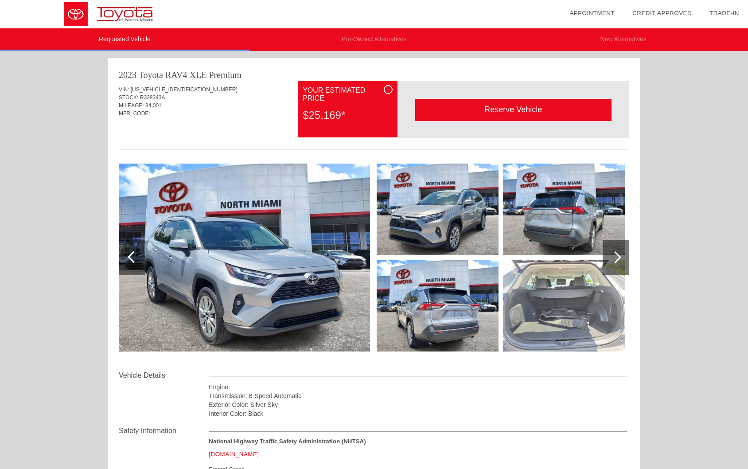
click at [225, 257] on img at bounding box center [244, 257] width 251 height 188
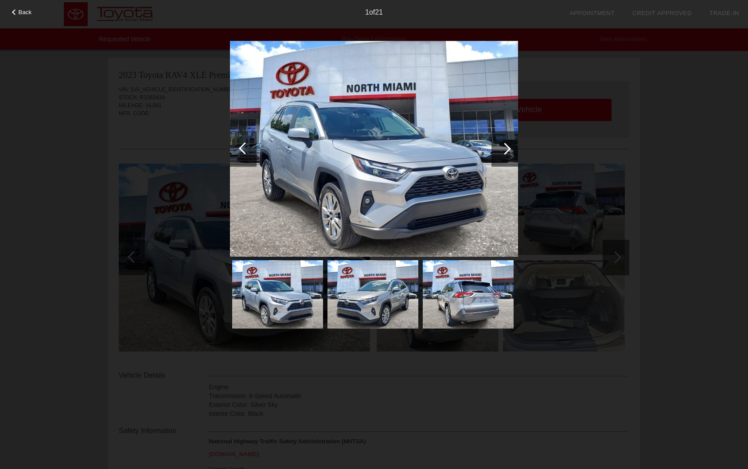
click at [503, 146] on div at bounding box center [505, 149] width 12 height 12
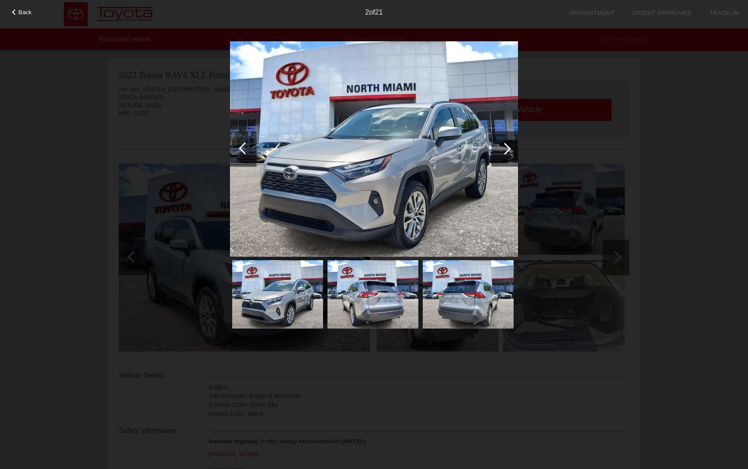
click at [505, 148] on div at bounding box center [505, 149] width 12 height 12
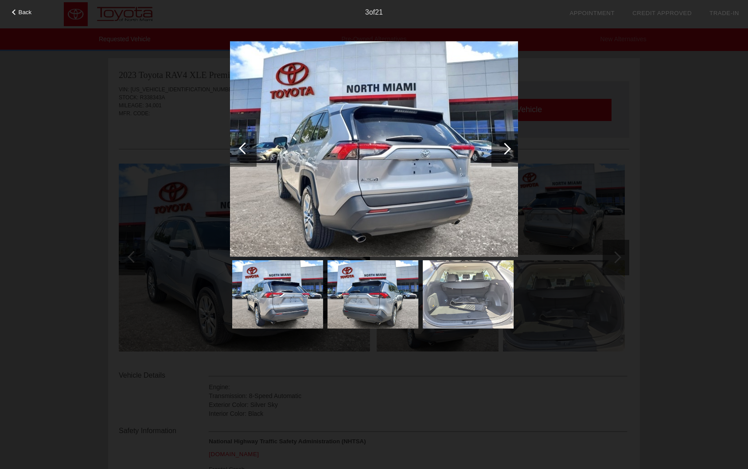
click at [505, 148] on div at bounding box center [505, 149] width 12 height 12
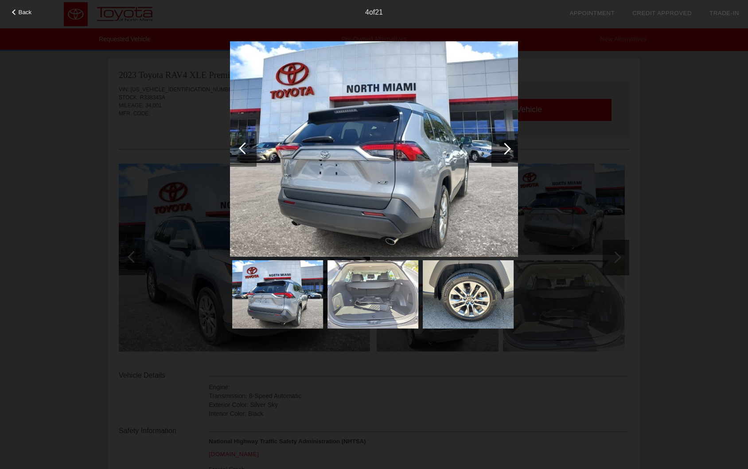
click at [505, 148] on div at bounding box center [505, 149] width 12 height 12
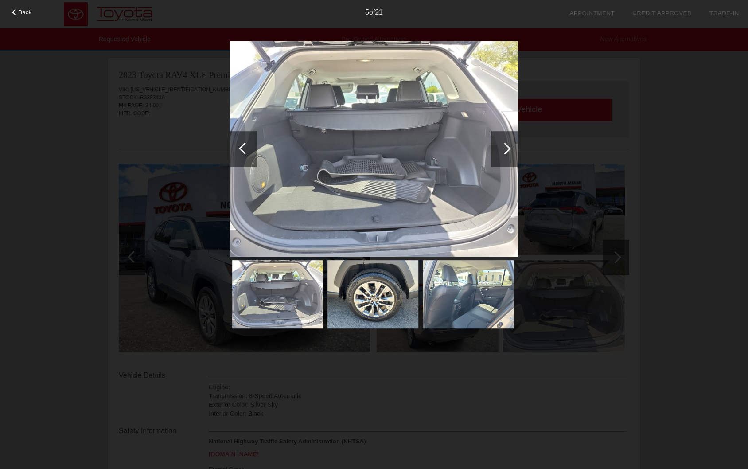
click at [507, 150] on div at bounding box center [505, 149] width 12 height 12
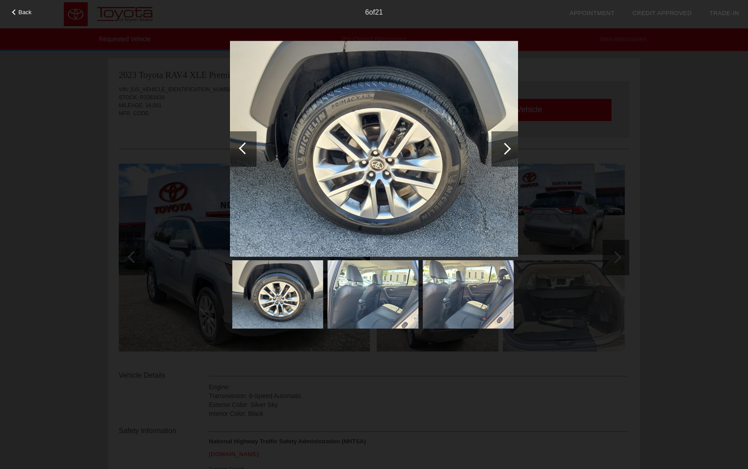
click at [507, 150] on div at bounding box center [505, 149] width 12 height 12
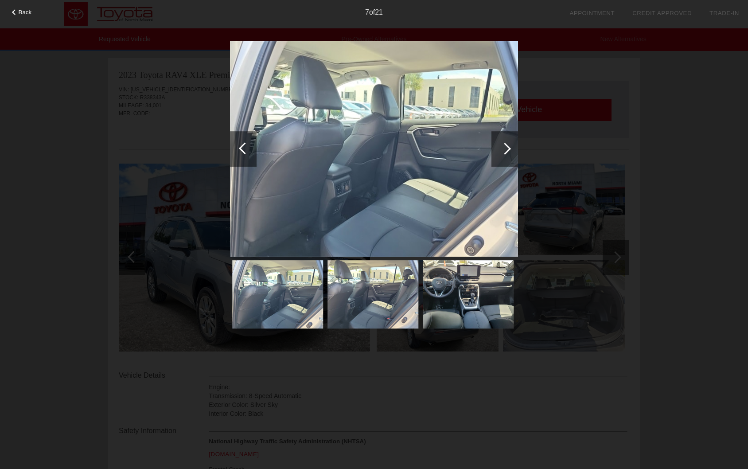
click at [507, 150] on div at bounding box center [505, 149] width 12 height 12
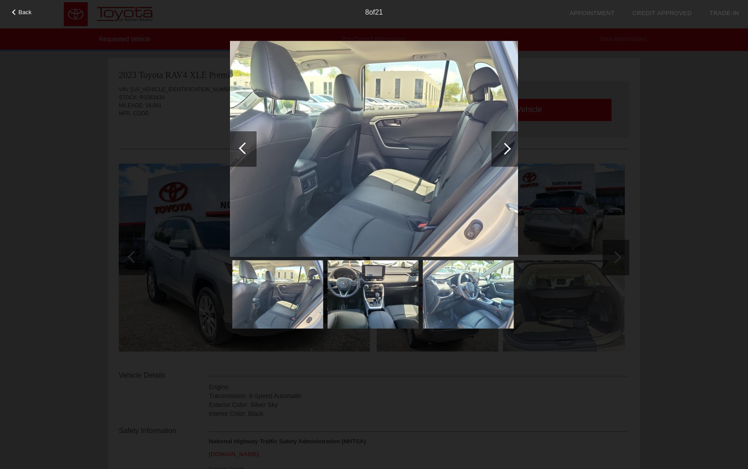
click at [596, 149] on div "Back 8 of 21" at bounding box center [374, 234] width 748 height 469
click at [23, 15] on span "Back" at bounding box center [25, 12] width 13 height 7
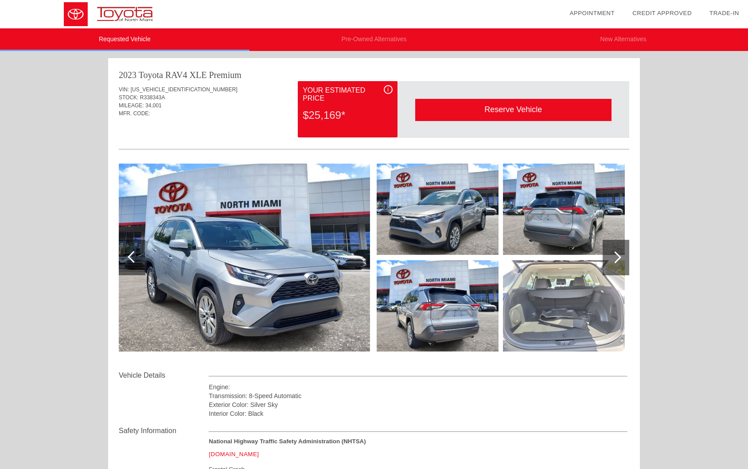
click at [212, 308] on img at bounding box center [244, 257] width 251 height 188
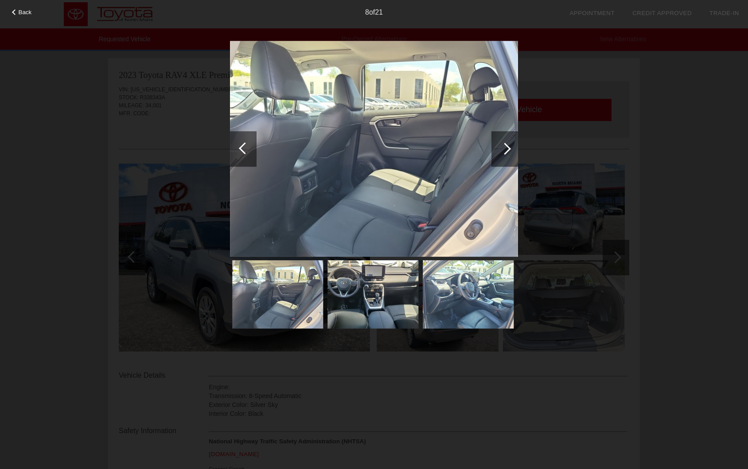
click at [507, 150] on div at bounding box center [505, 149] width 12 height 12
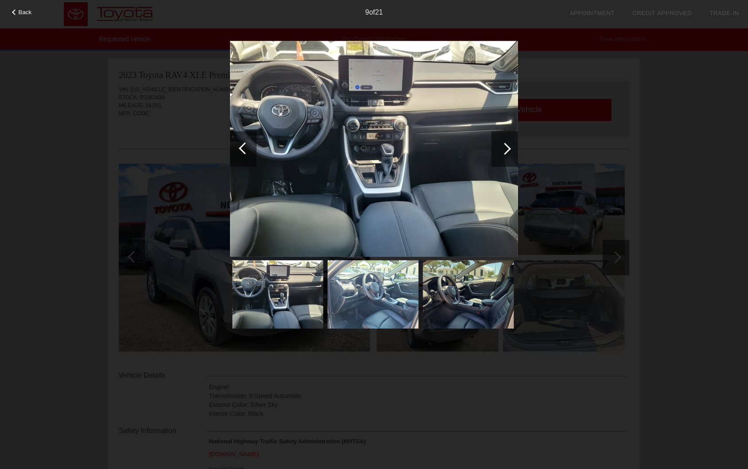
click at [507, 149] on div at bounding box center [505, 149] width 12 height 12
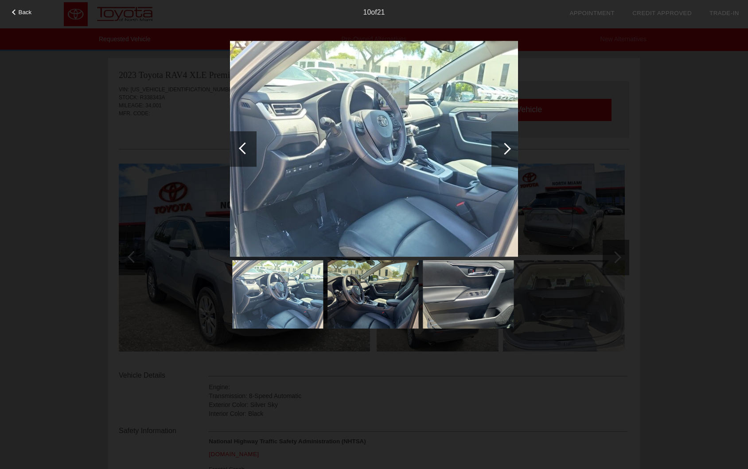
click at [507, 148] on div at bounding box center [505, 149] width 12 height 12
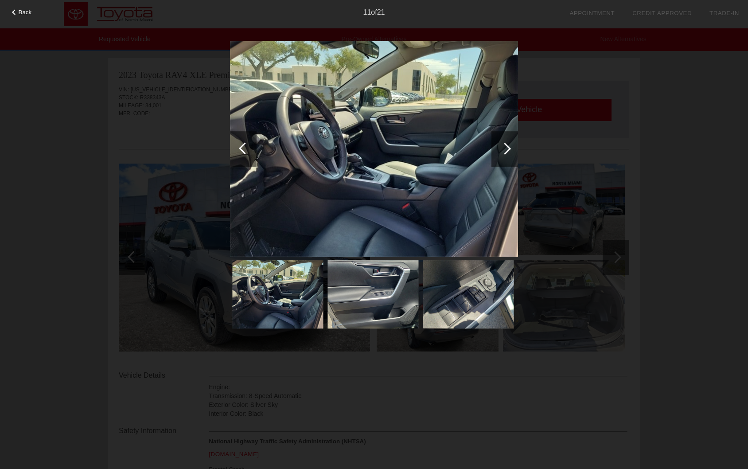
click at [18, 11] on div "Back" at bounding box center [22, 11] width 44 height 4
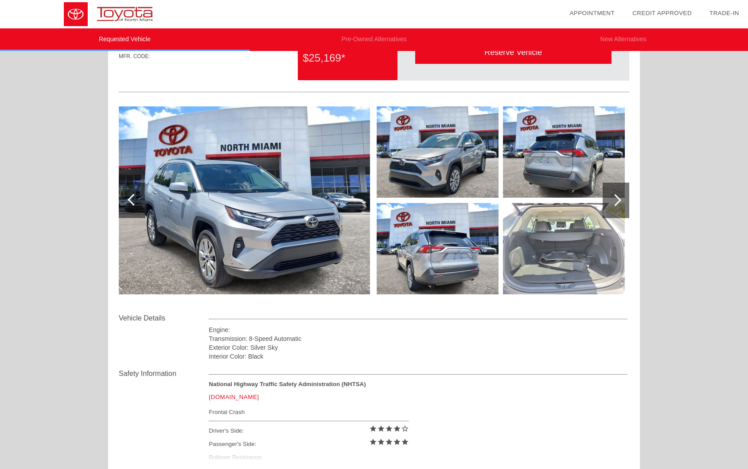
scroll to position [44, 0]
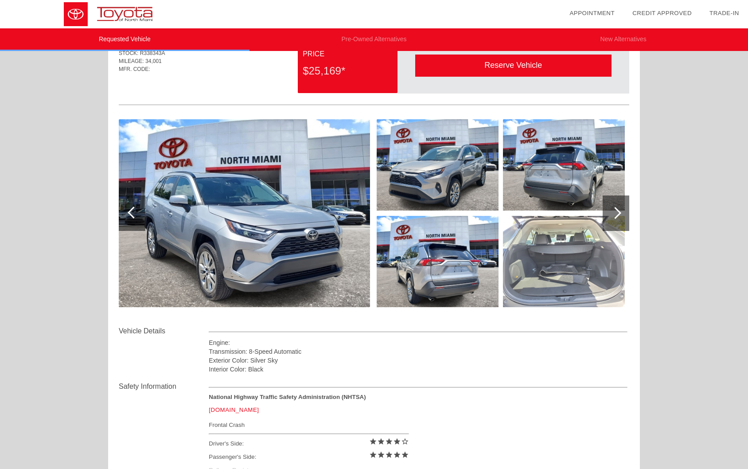
click at [617, 211] on div at bounding box center [615, 213] width 12 height 12
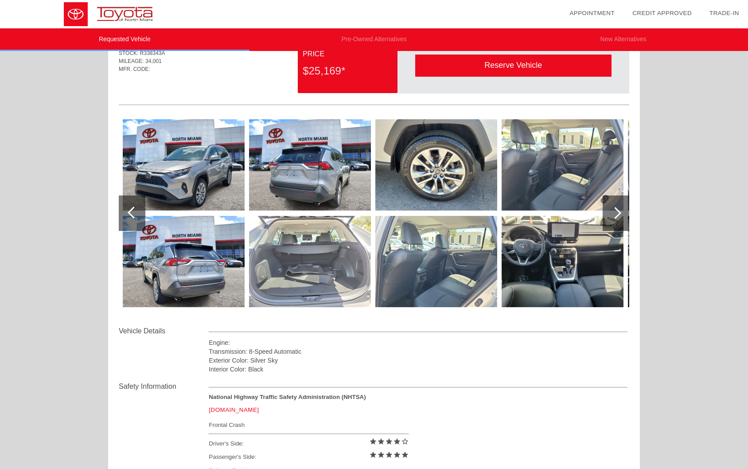
click at [615, 210] on div at bounding box center [615, 213] width 12 height 12
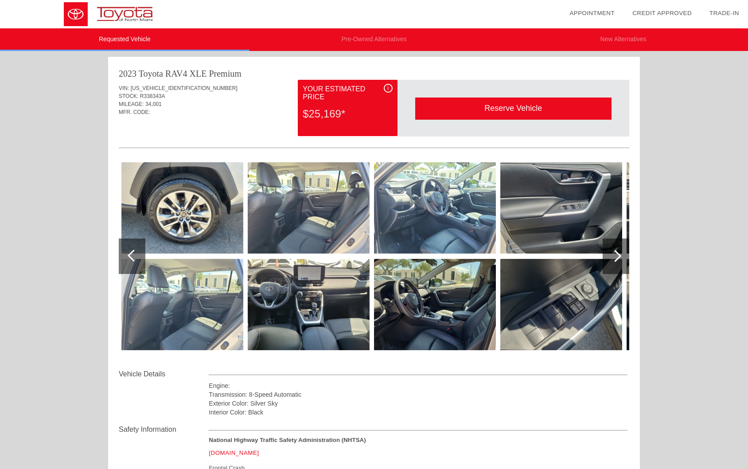
scroll to position [0, 0]
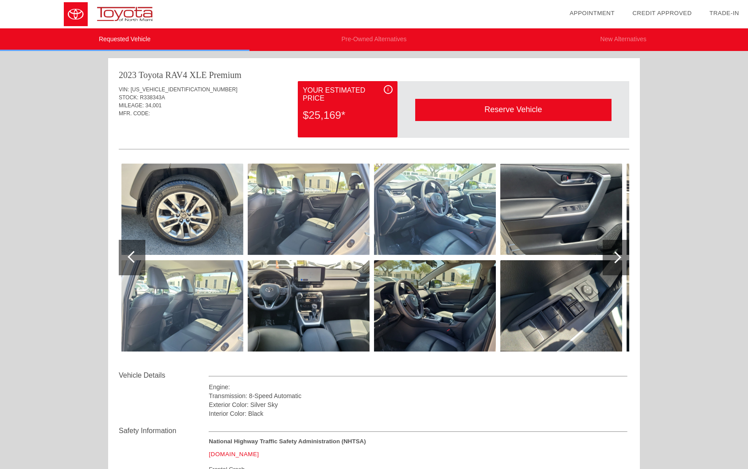
click at [139, 261] on div at bounding box center [132, 257] width 27 height 35
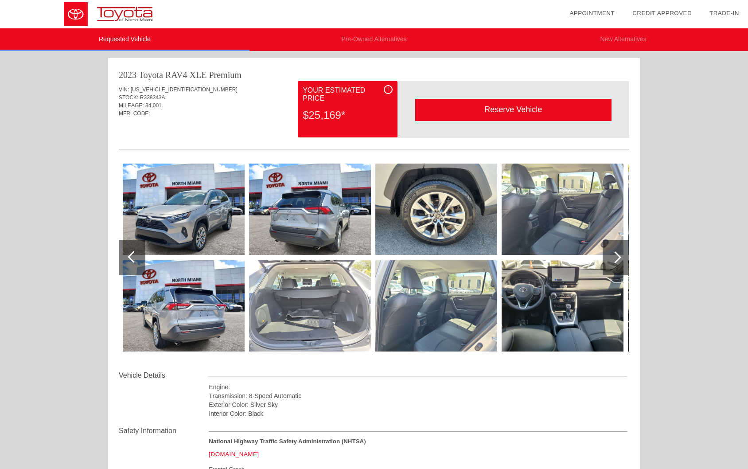
click at [135, 260] on div at bounding box center [134, 257] width 12 height 12
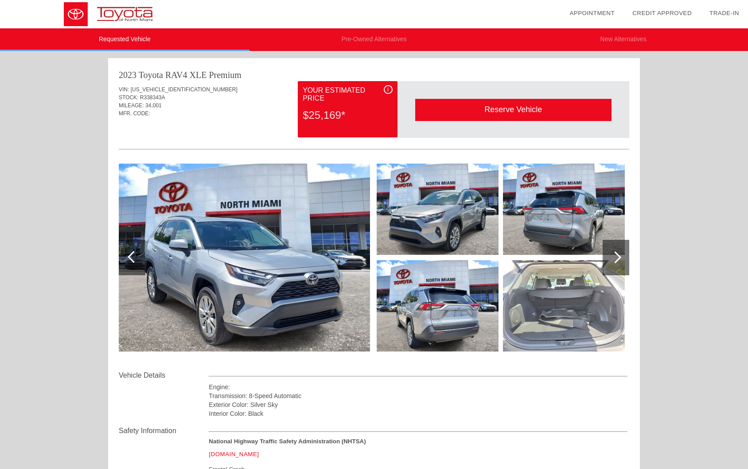
click at [235, 296] on img at bounding box center [244, 257] width 251 height 188
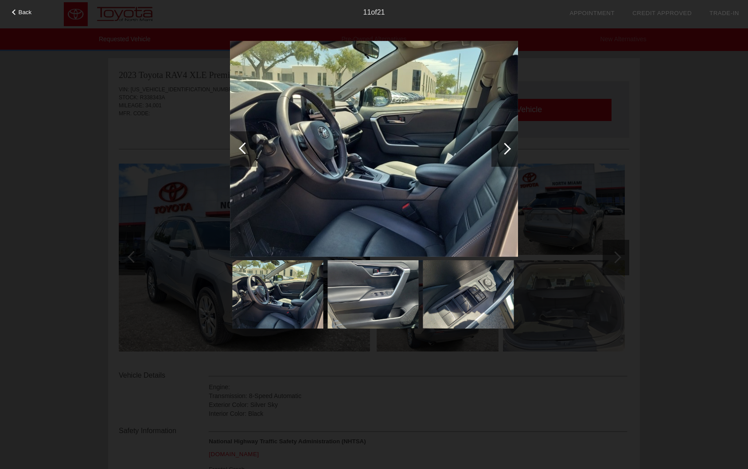
click at [509, 154] on div at bounding box center [504, 148] width 27 height 35
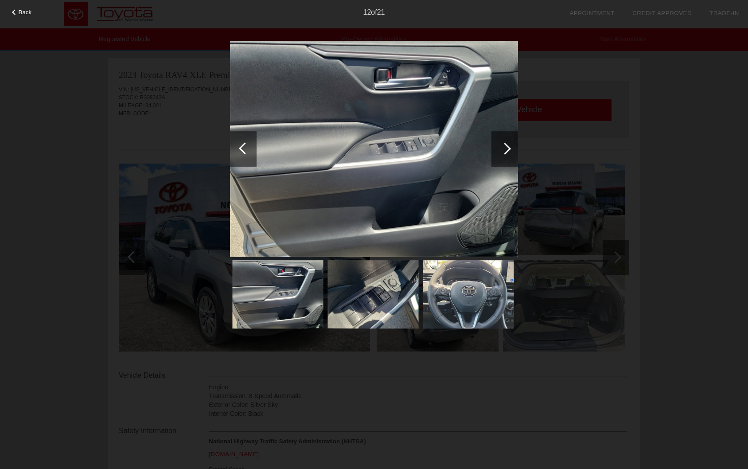
click at [507, 152] on div at bounding box center [505, 149] width 12 height 12
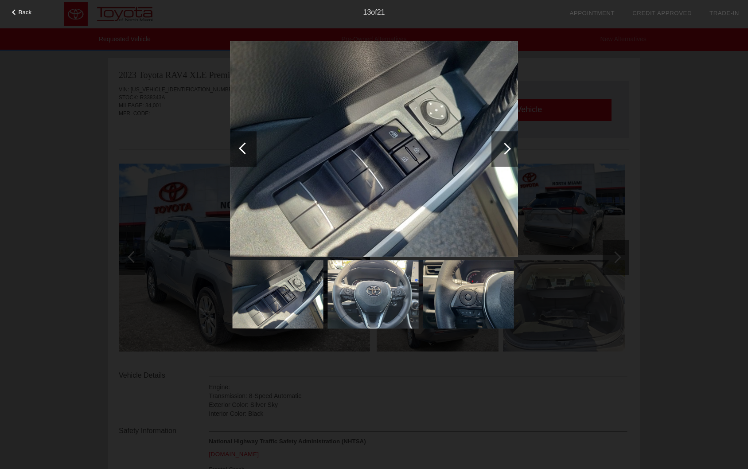
click at [241, 147] on div at bounding box center [245, 148] width 12 height 12
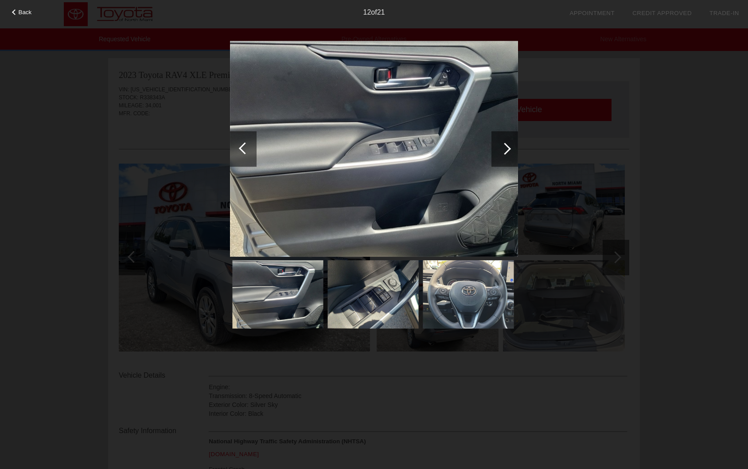
click at [505, 150] on div at bounding box center [505, 149] width 12 height 12
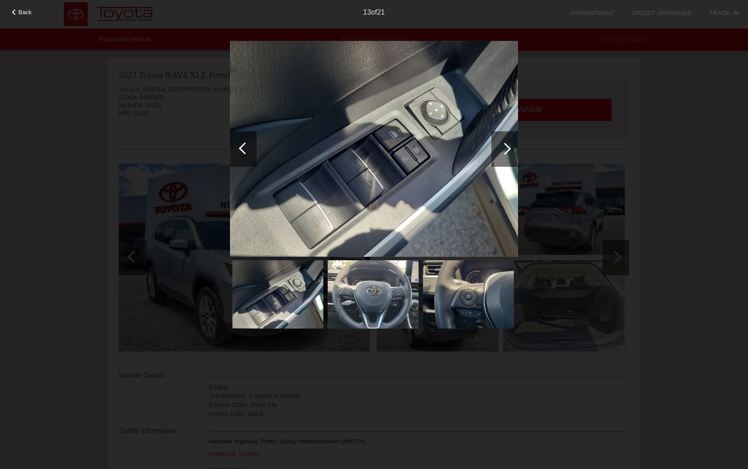
click at [237, 144] on div at bounding box center [243, 148] width 27 height 35
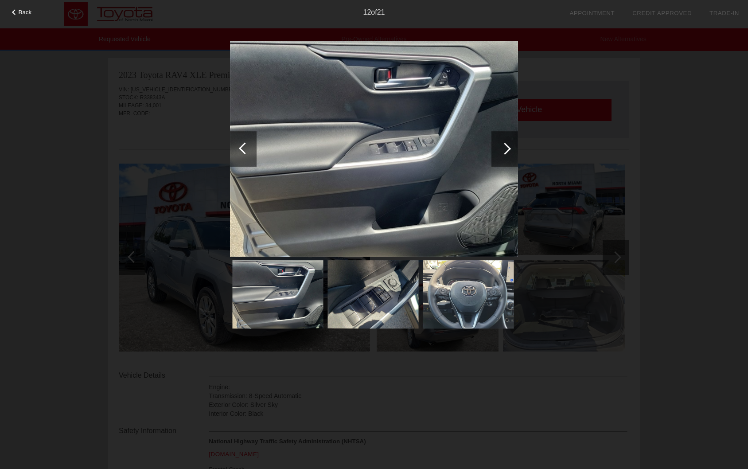
click at [500, 216] on img at bounding box center [374, 149] width 288 height 216
click at [593, 132] on div "Back 12 of 21" at bounding box center [374, 234] width 748 height 469
click at [146, 117] on div "Back 12 of 21" at bounding box center [374, 234] width 748 height 469
click at [12, 12] on div "Back" at bounding box center [22, 11] width 44 height 4
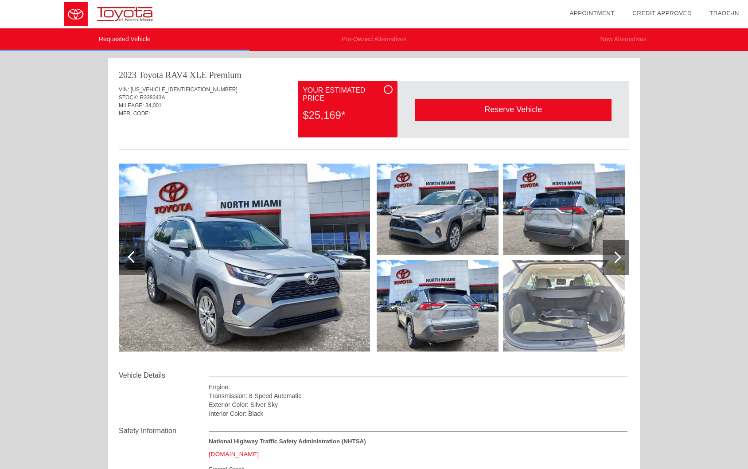
click at [388, 90] on span "i" at bounding box center [387, 89] width 1 height 6
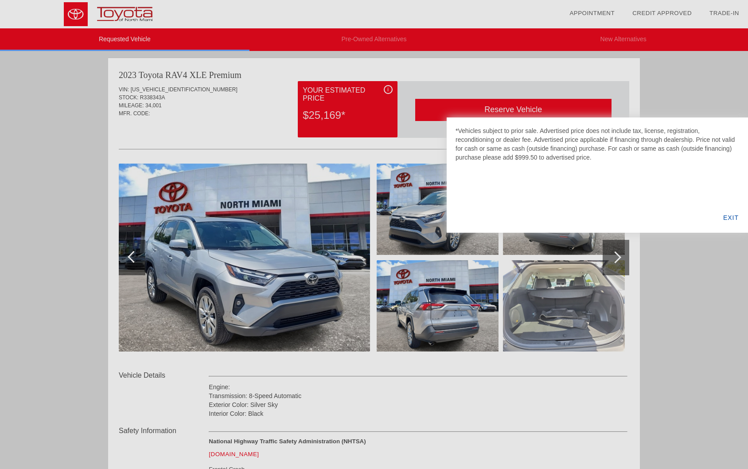
drag, startPoint x: 577, startPoint y: 156, endPoint x: 595, endPoint y: 159, distance: 18.7
click at [595, 159] on div "*Vehicles subject to prior sale. Advertised price does not include tax, license…" at bounding box center [597, 143] width 284 height 35
click at [596, 159] on div "*Vehicles subject to prior sale. Advertised price does not include tax, license…" at bounding box center [597, 143] width 284 height 35
drag, startPoint x: 698, startPoint y: 137, endPoint x: 604, endPoint y: 149, distance: 94.7
click at [604, 149] on div "*Vehicles subject to prior sale. Advertised price does not include tax, license…" at bounding box center [597, 143] width 284 height 35
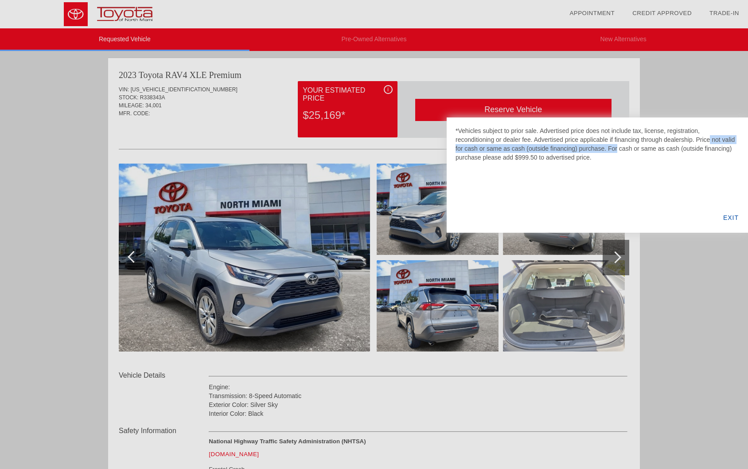
copy div "Price not valid for cash or same as cash (outside financing) purchase"
click at [603, 152] on div "*Vehicles subject to prior sale. Advertised price does not include tax, license…" at bounding box center [597, 143] width 284 height 35
click at [732, 219] on div "EXIT" at bounding box center [731, 217] width 34 height 30
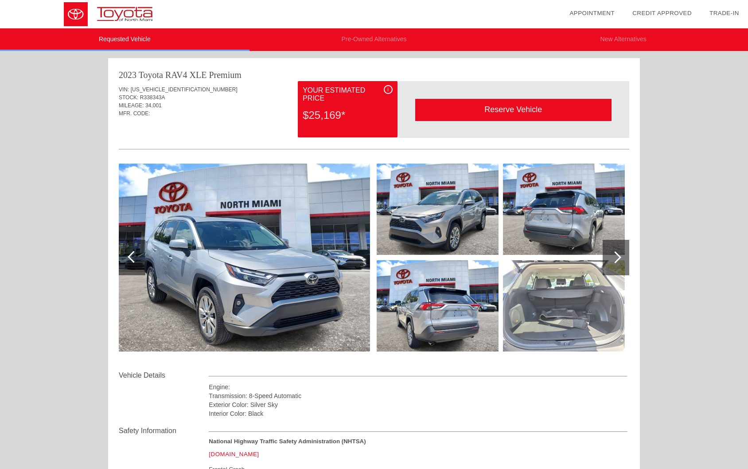
click at [452, 114] on div "Reserve Vehicle" at bounding box center [513, 110] width 196 height 22
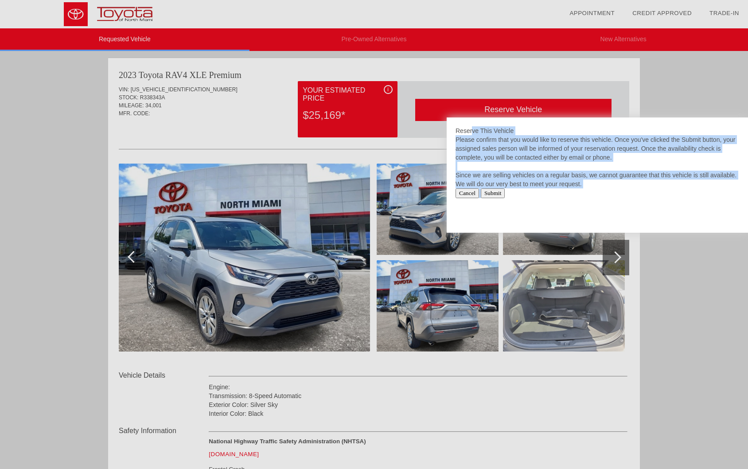
drag, startPoint x: 593, startPoint y: 188, endPoint x: 453, endPoint y: 130, distance: 151.5
click at [453, 130] on div "Reserve This Vehicle Please confirm that you would like to reserve this vehicle…" at bounding box center [597, 174] width 301 height 115
copy div "Reserve This Vehicle Please confirm that you would like to reserve this vehicle…"
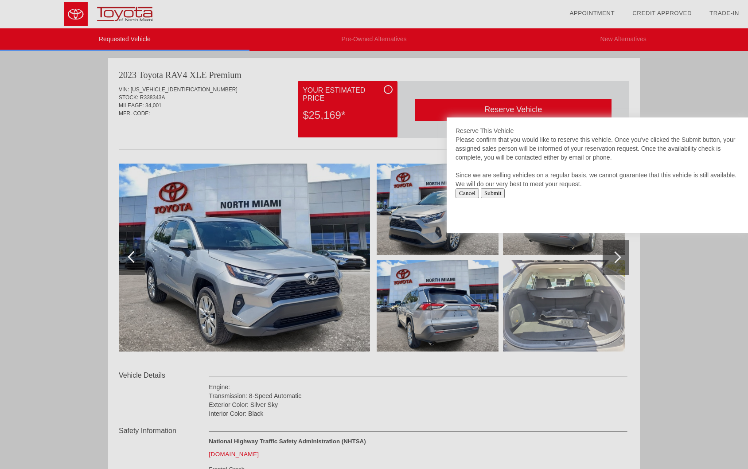
click at [661, 65] on div at bounding box center [374, 234] width 748 height 469
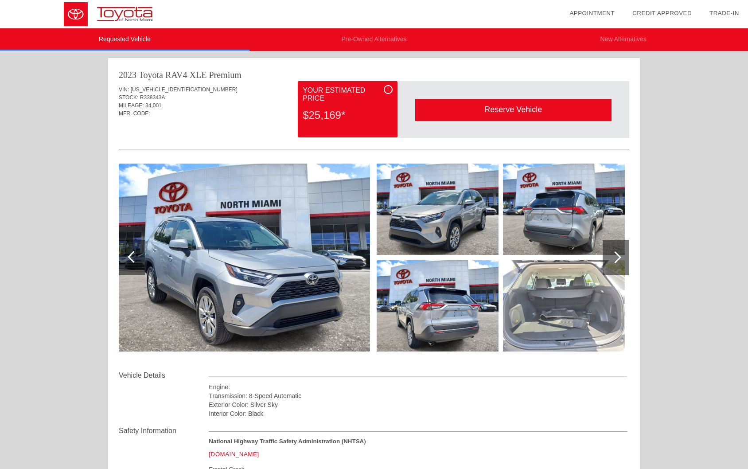
click at [263, 240] on img at bounding box center [244, 257] width 251 height 188
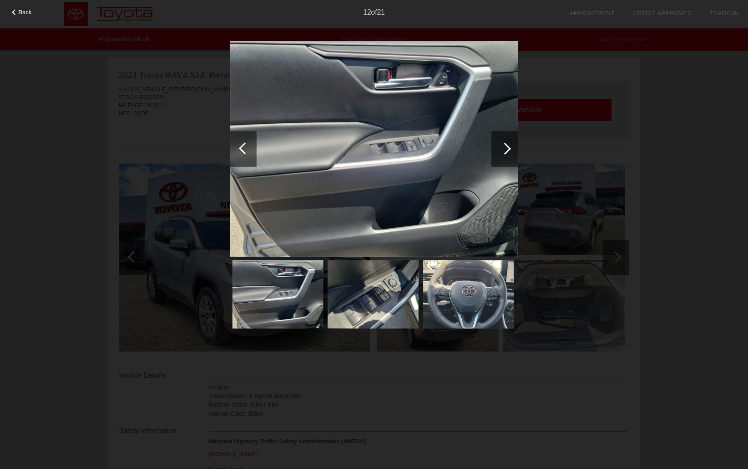
click at [507, 151] on div at bounding box center [505, 149] width 12 height 12
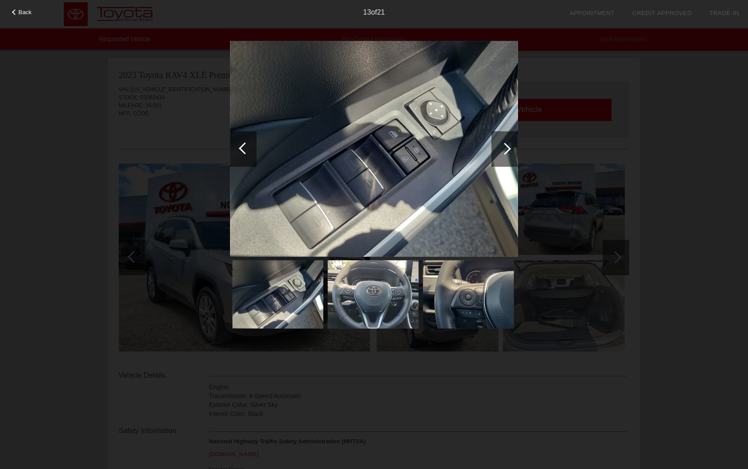
click at [507, 151] on div at bounding box center [505, 149] width 12 height 12
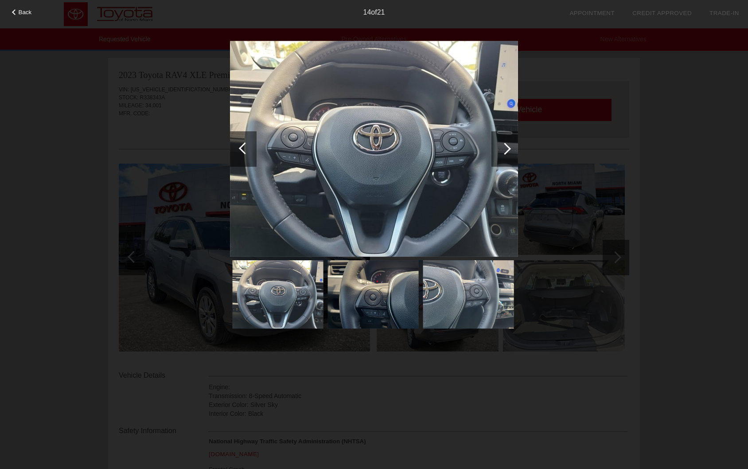
click at [507, 150] on div at bounding box center [505, 149] width 12 height 12
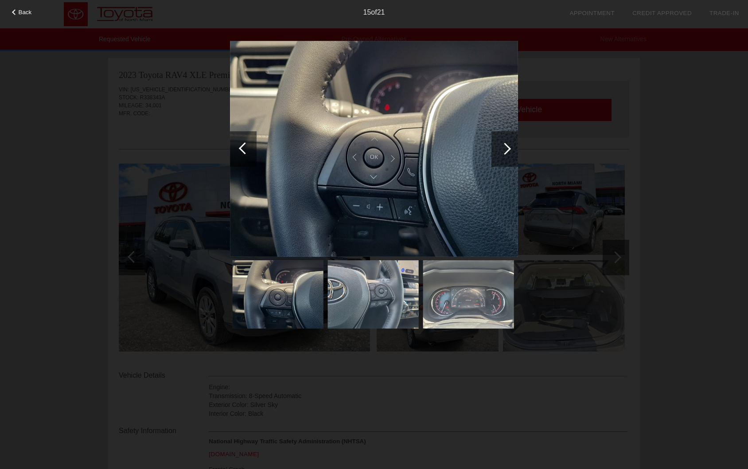
click at [507, 150] on div at bounding box center [505, 149] width 12 height 12
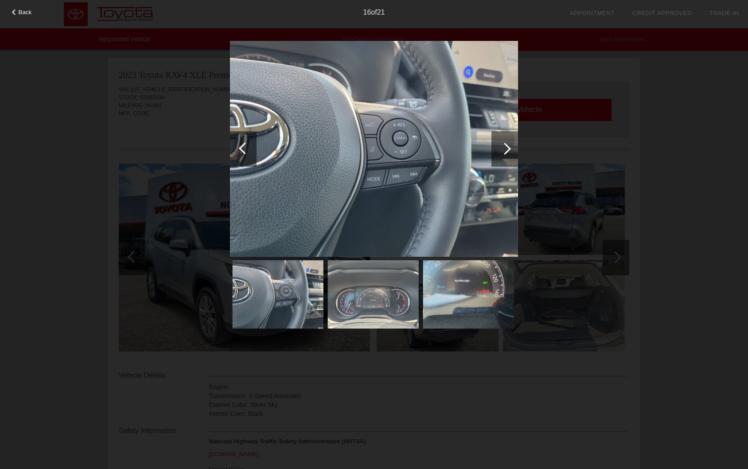
click at [507, 150] on div at bounding box center [505, 149] width 12 height 12
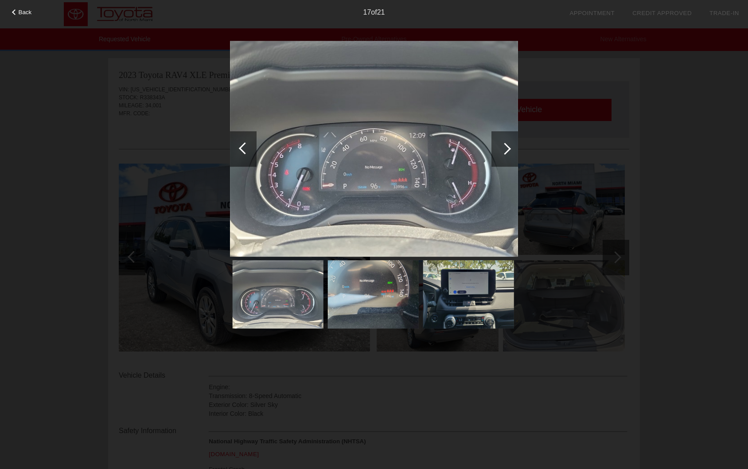
click at [507, 150] on div at bounding box center [505, 149] width 12 height 12
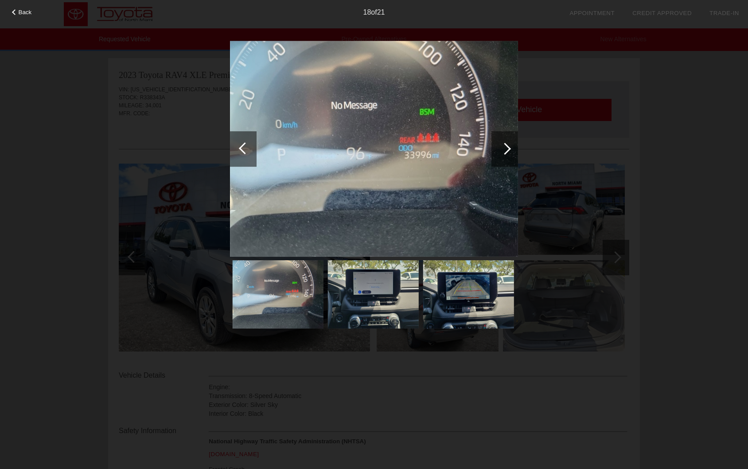
click at [507, 150] on div at bounding box center [505, 149] width 12 height 12
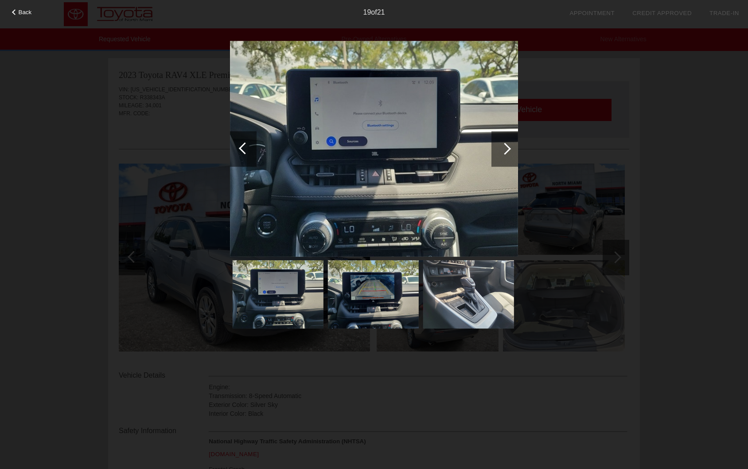
click at [507, 150] on div at bounding box center [505, 149] width 12 height 12
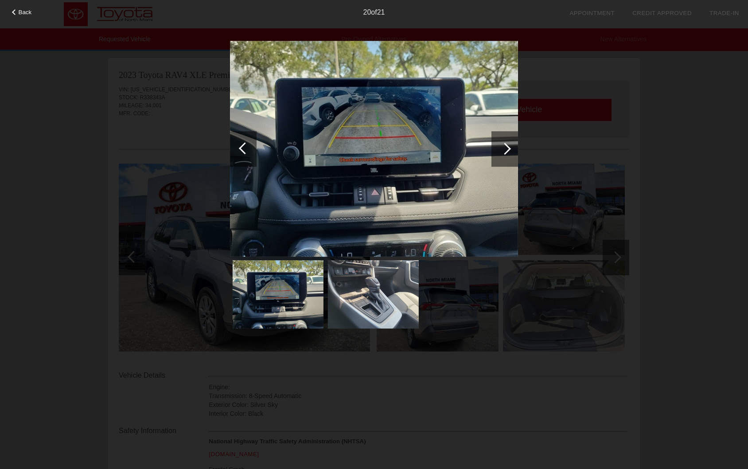
click at [507, 150] on div at bounding box center [505, 149] width 12 height 12
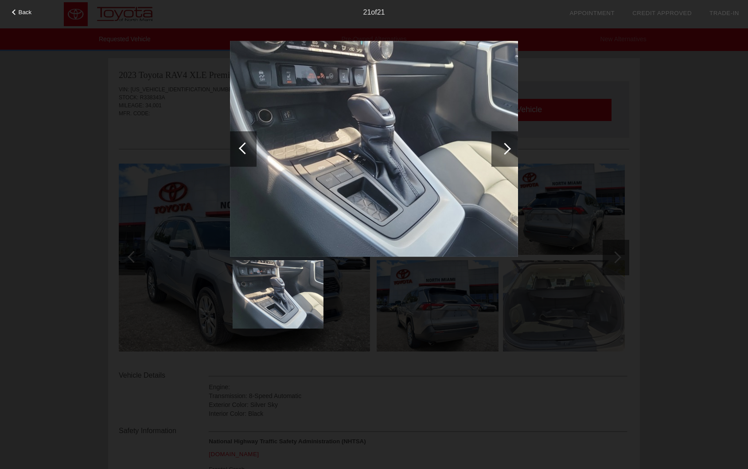
click at [507, 150] on div at bounding box center [505, 149] width 12 height 12
click at [515, 152] on div at bounding box center [504, 148] width 27 height 35
click at [658, 132] on div "Back 21 of 21" at bounding box center [374, 234] width 748 height 469
click at [606, 134] on div "Back 21 of 21" at bounding box center [374, 234] width 748 height 469
click at [22, 12] on span "Back" at bounding box center [25, 12] width 13 height 7
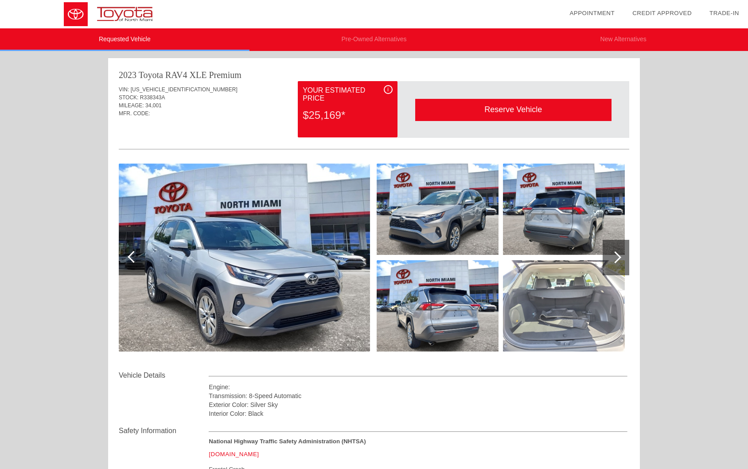
click at [423, 228] on img at bounding box center [438, 208] width 122 height 91
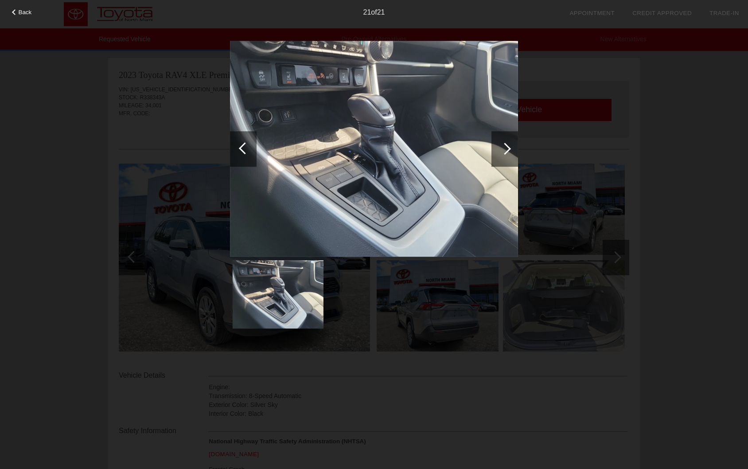
drag, startPoint x: 632, startPoint y: 107, endPoint x: 566, endPoint y: 110, distance: 66.1
click at [631, 107] on div "Back 21 of 21" at bounding box center [374, 234] width 748 height 469
click at [249, 146] on div at bounding box center [243, 148] width 27 height 35
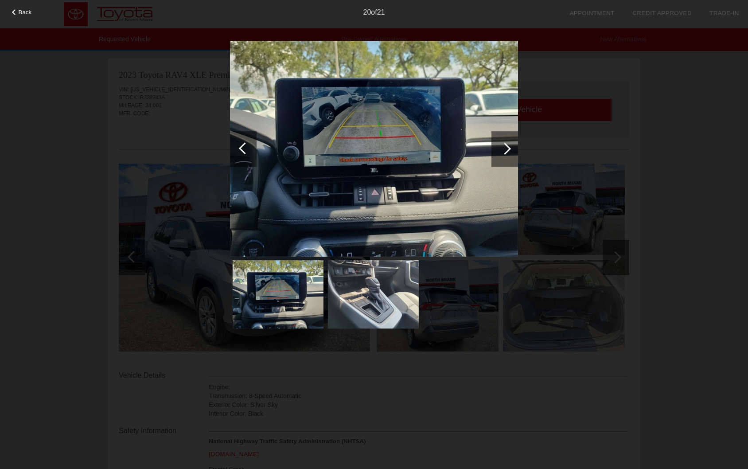
click at [249, 146] on div at bounding box center [243, 148] width 27 height 35
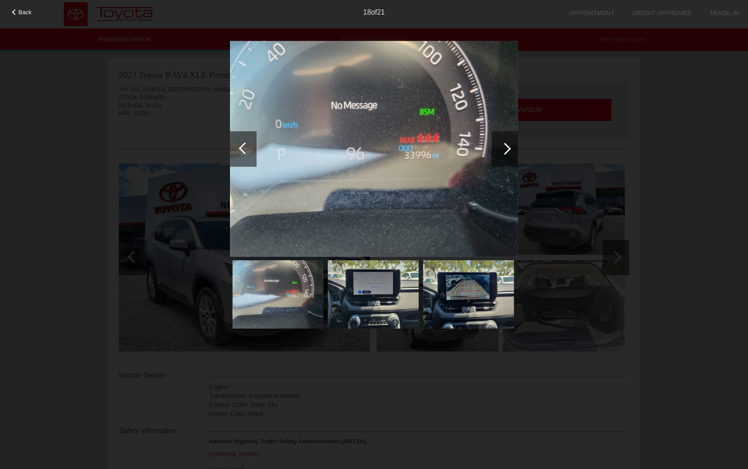
click at [249, 146] on div at bounding box center [243, 148] width 27 height 35
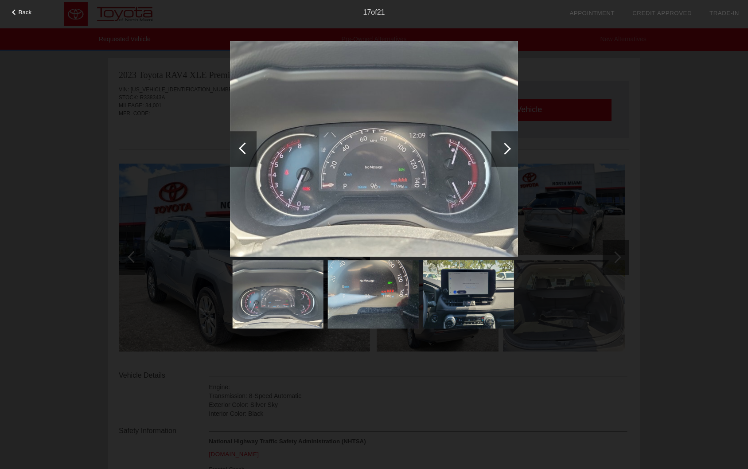
click at [249, 146] on div at bounding box center [243, 148] width 27 height 35
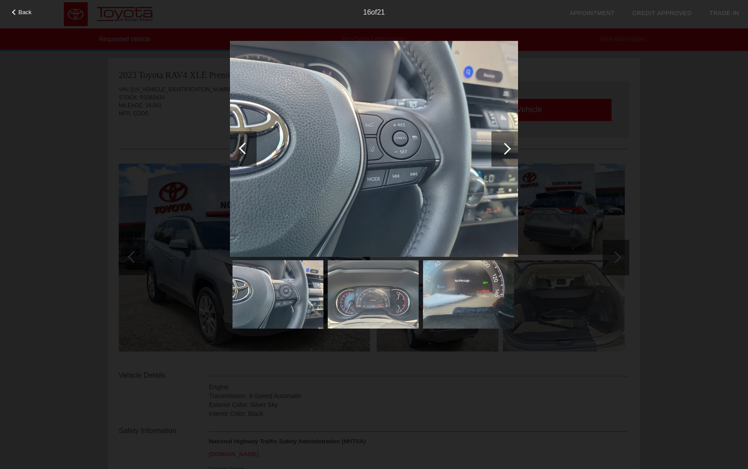
click at [702, 137] on div "Back 16 of 21" at bounding box center [374, 234] width 748 height 469
click at [34, 13] on div "16 of 21" at bounding box center [374, 9] width 748 height 18
click at [25, 10] on span "Back" at bounding box center [25, 12] width 13 height 7
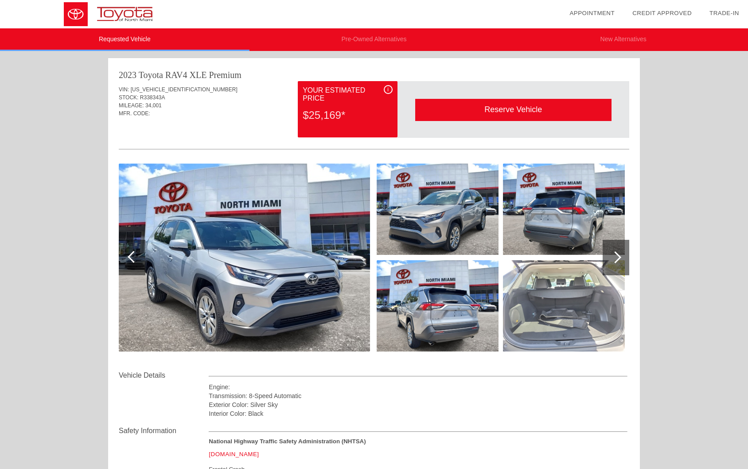
click at [276, 266] on img at bounding box center [244, 257] width 251 height 188
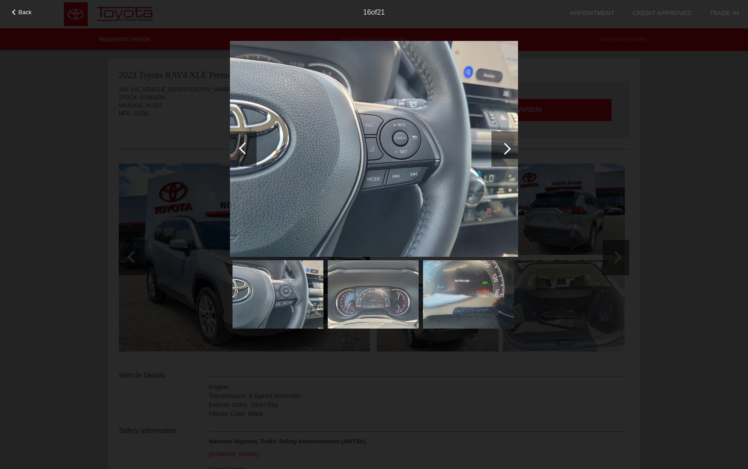
click at [253, 290] on img at bounding box center [278, 294] width 91 height 68
click at [241, 146] on div at bounding box center [245, 148] width 12 height 12
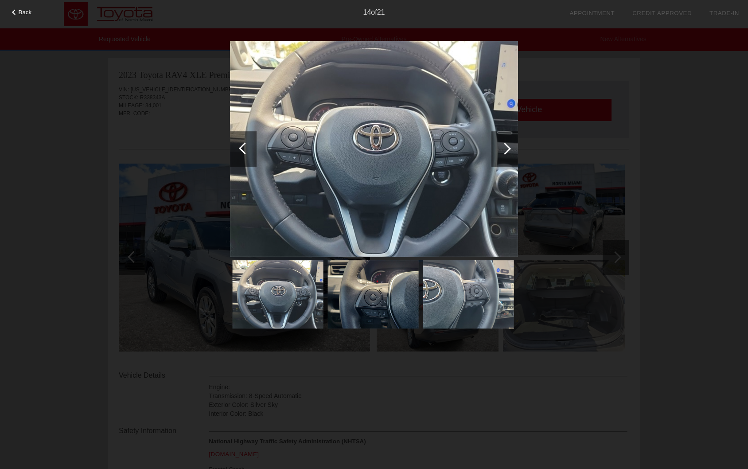
click at [241, 146] on div at bounding box center [245, 148] width 12 height 12
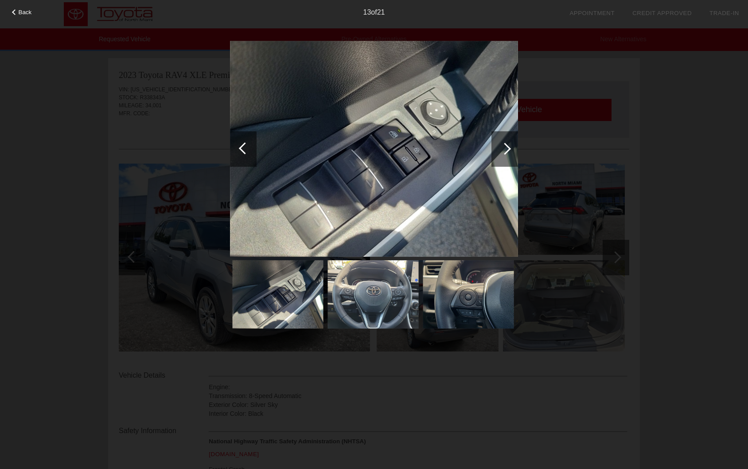
click at [241, 146] on div at bounding box center [245, 148] width 12 height 12
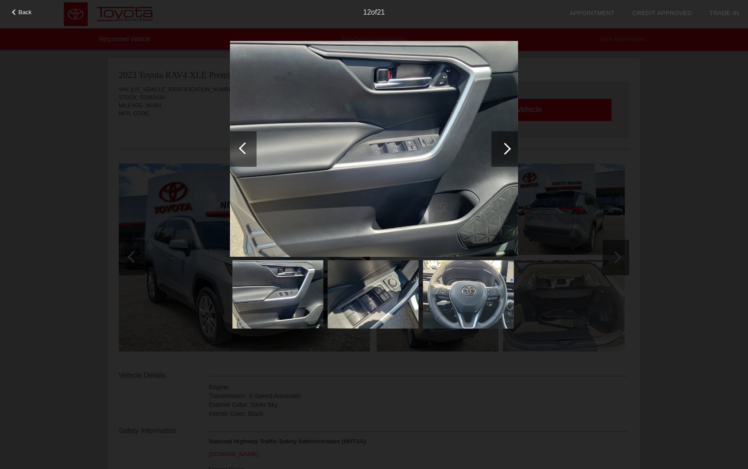
click at [240, 145] on div at bounding box center [243, 148] width 27 height 35
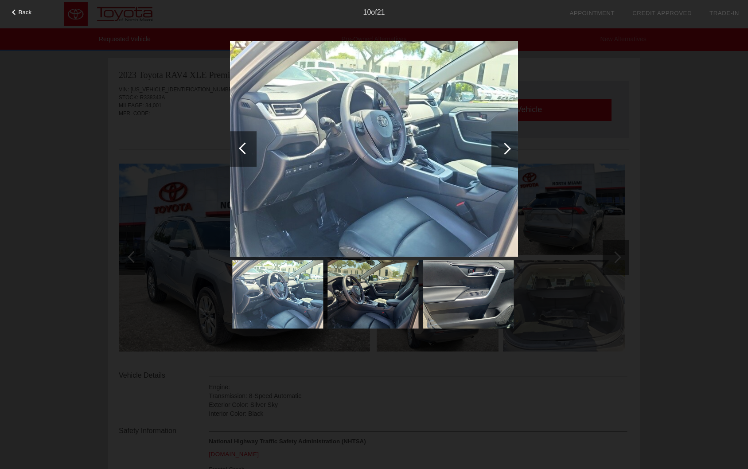
click at [240, 145] on div at bounding box center [243, 148] width 27 height 35
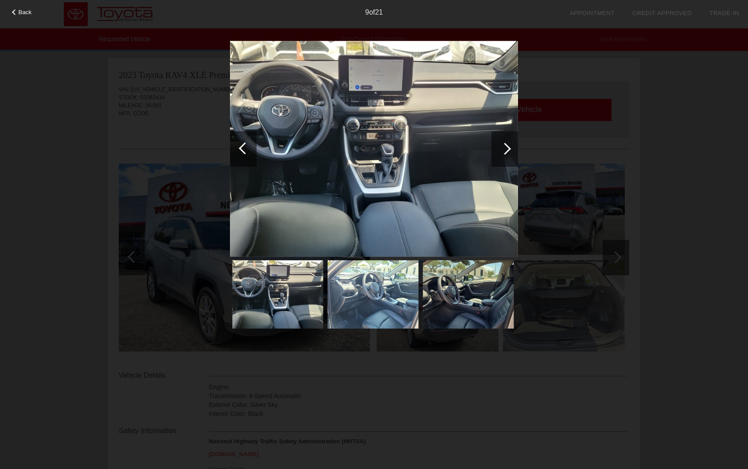
click at [240, 145] on div at bounding box center [243, 148] width 27 height 35
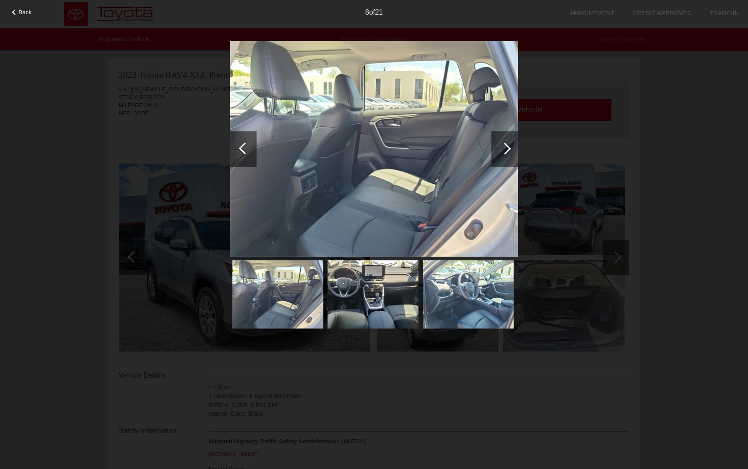
click at [240, 145] on div at bounding box center [243, 148] width 27 height 35
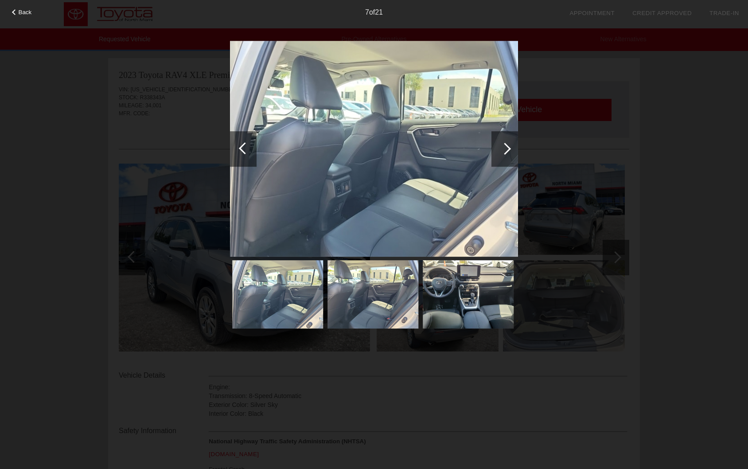
click at [237, 145] on div at bounding box center [243, 148] width 27 height 35
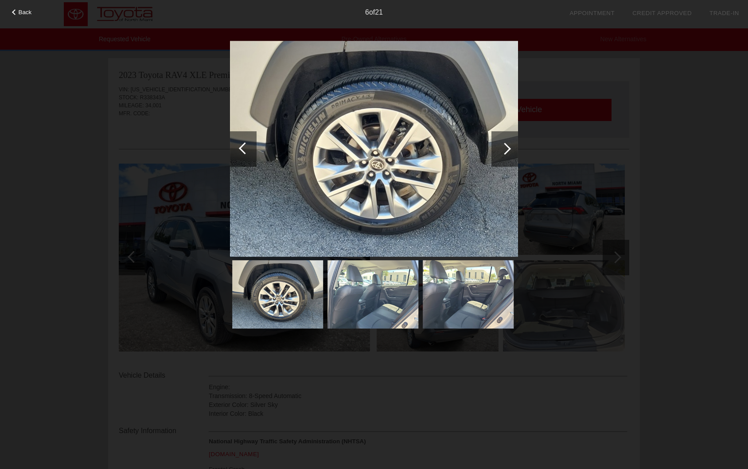
click at [237, 145] on div at bounding box center [243, 148] width 27 height 35
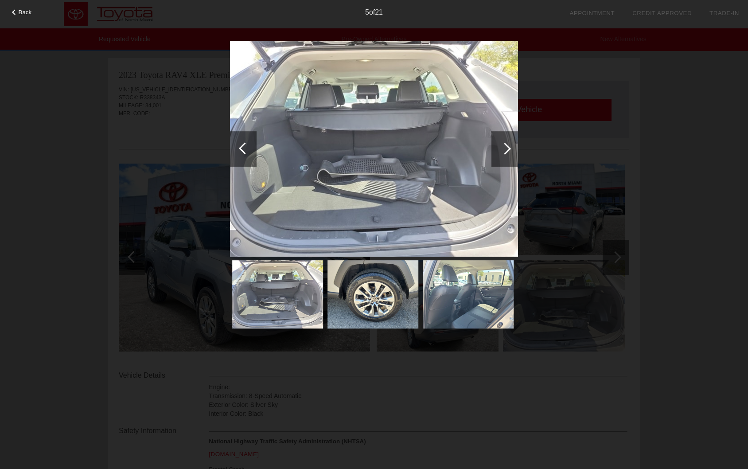
click at [236, 145] on div at bounding box center [243, 148] width 27 height 35
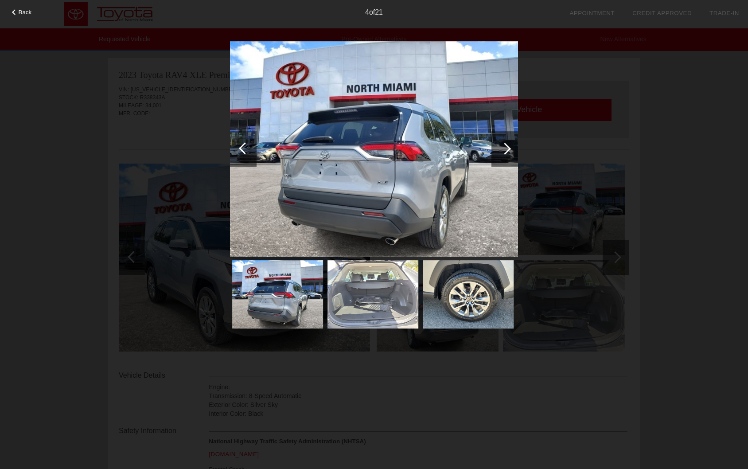
click at [234, 145] on div at bounding box center [243, 148] width 27 height 35
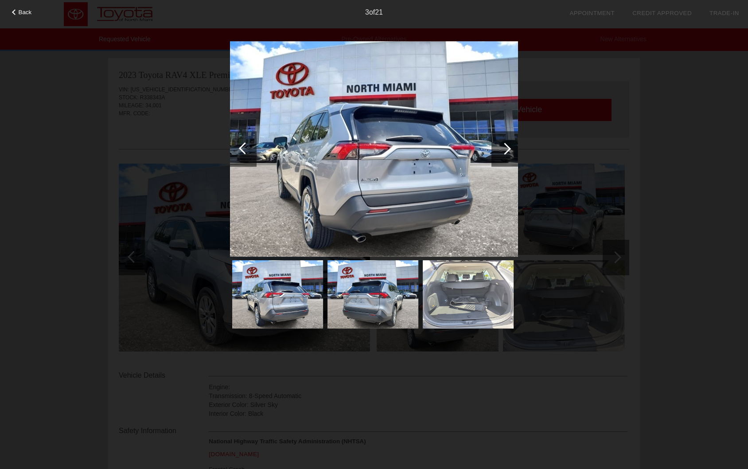
click at [231, 145] on div at bounding box center [243, 148] width 27 height 35
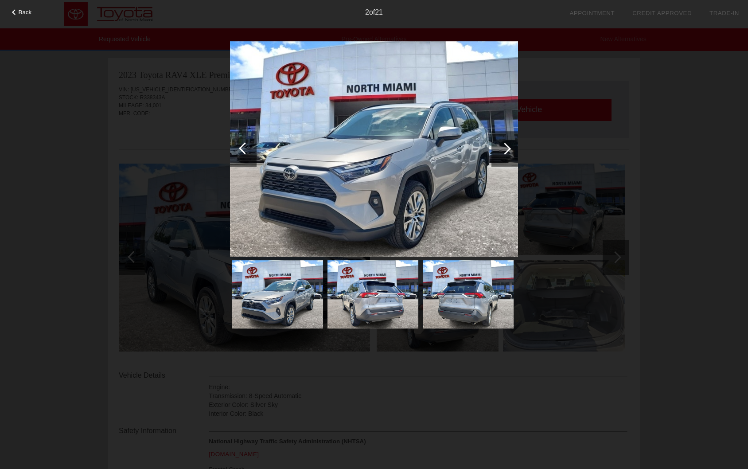
click at [229, 145] on div "Back 2 of 21" at bounding box center [374, 234] width 748 height 469
click at [225, 145] on div "Back 2 of 21" at bounding box center [374, 234] width 748 height 469
click at [621, 114] on div "Back 2 of 21" at bounding box center [374, 234] width 748 height 469
click at [328, 128] on img at bounding box center [374, 148] width 288 height 215
drag, startPoint x: 232, startPoint y: 151, endPoint x: 501, endPoint y: 57, distance: 285.0
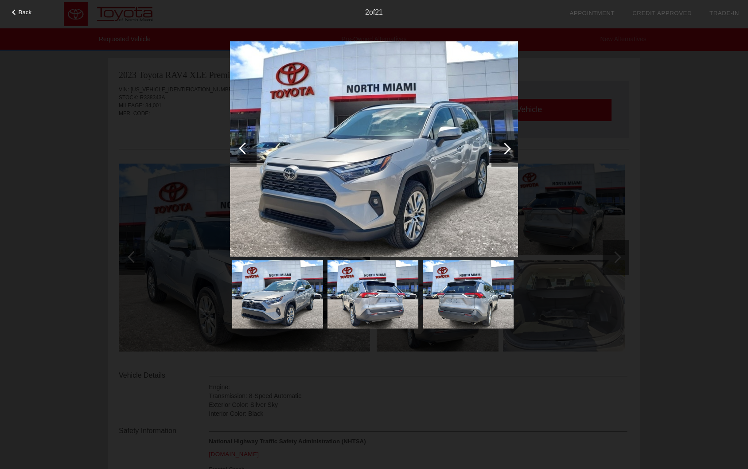
click at [235, 150] on div at bounding box center [243, 148] width 27 height 35
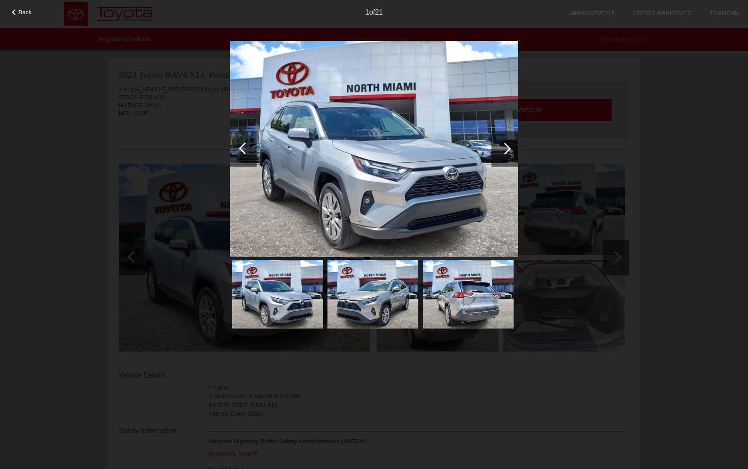
click at [661, 49] on div "Back 1 of 21" at bounding box center [374, 234] width 748 height 469
click at [653, 76] on div "Back 1 of 21" at bounding box center [374, 234] width 748 height 469
click at [9, 14] on div "1 of 21" at bounding box center [374, 9] width 748 height 18
click at [19, 12] on span "Back" at bounding box center [25, 12] width 13 height 7
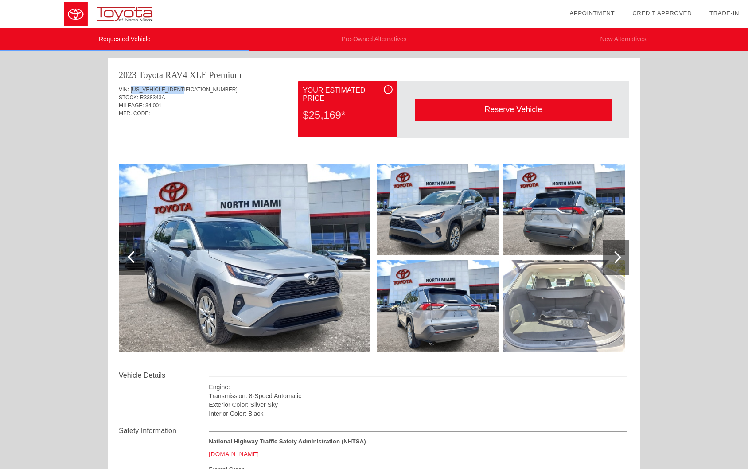
drag, startPoint x: 187, startPoint y: 90, endPoint x: 131, endPoint y: 85, distance: 57.0
click at [131, 85] on div "VIN: 2T3C1RFV3PW248444 STOCK: R338343A MILEAGE: 34,001 MFR. CODE:" at bounding box center [374, 102] width 510 height 42
copy span "[US_VEHICLE_IDENTIFICATION_NUMBER]"
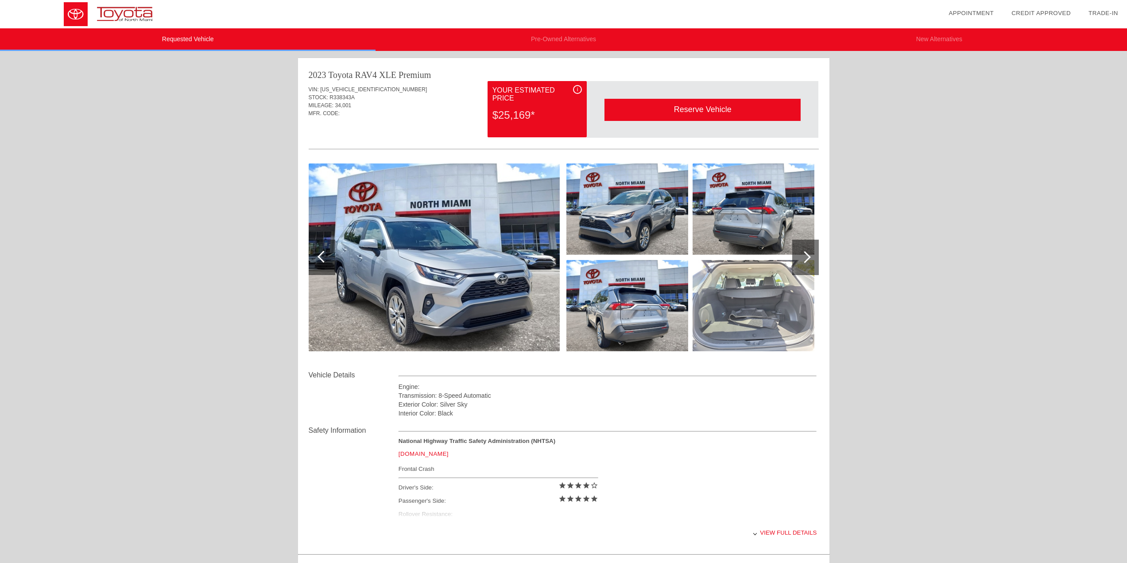
click at [754, 133] on div "Requested Vehicle Pre-Owned Alternatives New Alternatives date_range Appointmen…" at bounding box center [563, 360] width 1127 height 720
